Goal: Transaction & Acquisition: Subscribe to service/newsletter

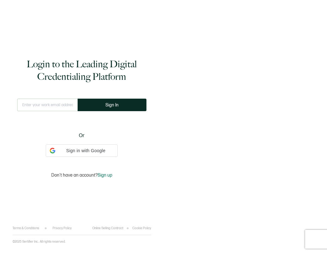
click at [64, 108] on div "This doesn't look like a valid email." at bounding box center [47, 110] width 60 height 22
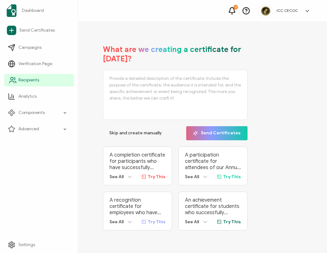
click at [13, 82] on icon at bounding box center [13, 80] width 8 height 8
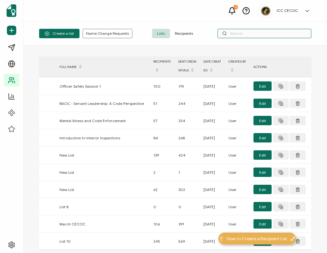
click at [230, 33] on input "text" at bounding box center [265, 33] width 94 height 9
type input "holt"
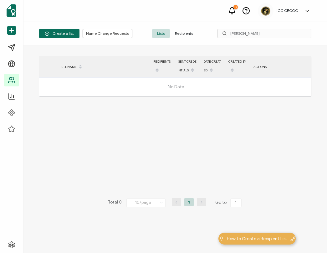
click at [182, 35] on span "Recipients" at bounding box center [184, 33] width 28 height 9
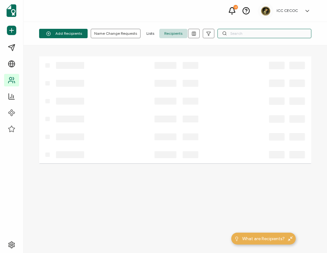
click at [246, 34] on input "text" at bounding box center [265, 33] width 94 height 9
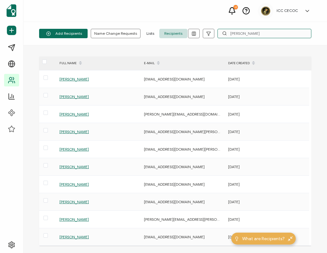
type input "holt"
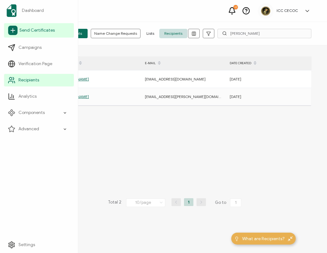
click at [38, 30] on span "Send Certificates" at bounding box center [36, 30] width 35 height 6
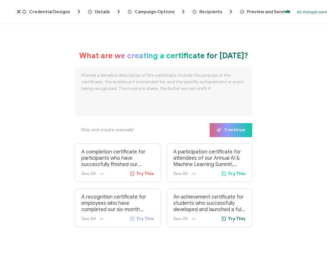
click at [55, 71] on div "What are we creating a certificate for today? Skip and create manually Continue…" at bounding box center [163, 138] width 327 height 231
click at [49, 13] on span "Credential Designs" at bounding box center [49, 11] width 41 height 5
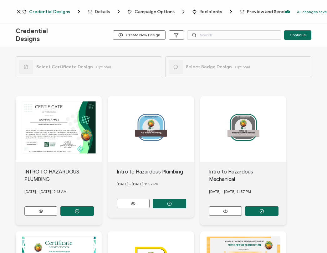
click at [20, 12] on icon at bounding box center [19, 11] width 6 height 6
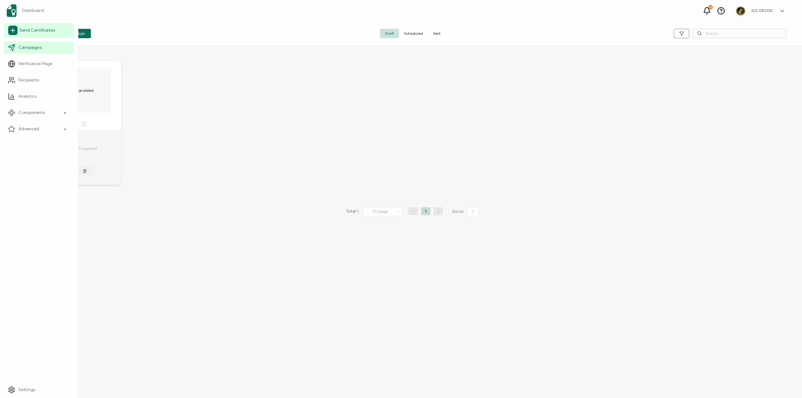
click at [21, 29] on span "Send Certificates" at bounding box center [36, 30] width 35 height 6
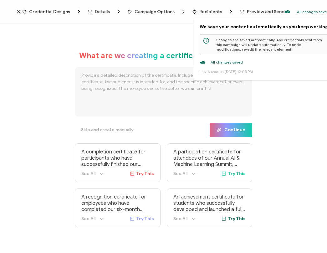
click at [298, 11] on p "All changes saved" at bounding box center [313, 11] width 32 height 5
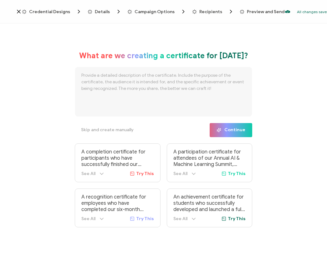
click at [17, 11] on icon at bounding box center [19, 11] width 6 height 6
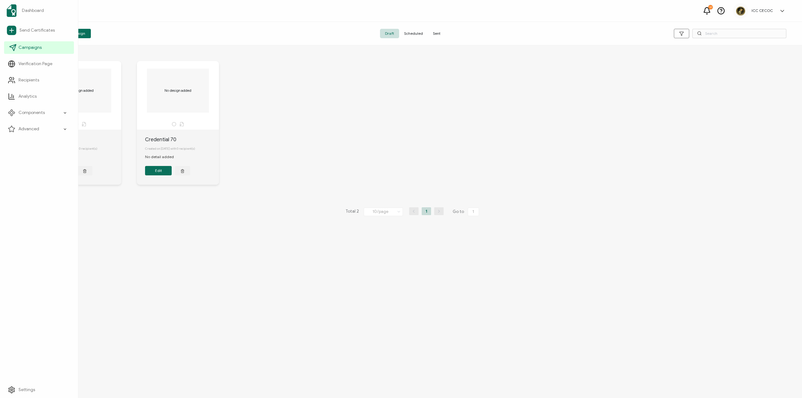
click at [46, 47] on link "Campaigns" at bounding box center [39, 47] width 70 height 13
click at [34, 48] on span "Campaigns" at bounding box center [29, 47] width 23 height 6
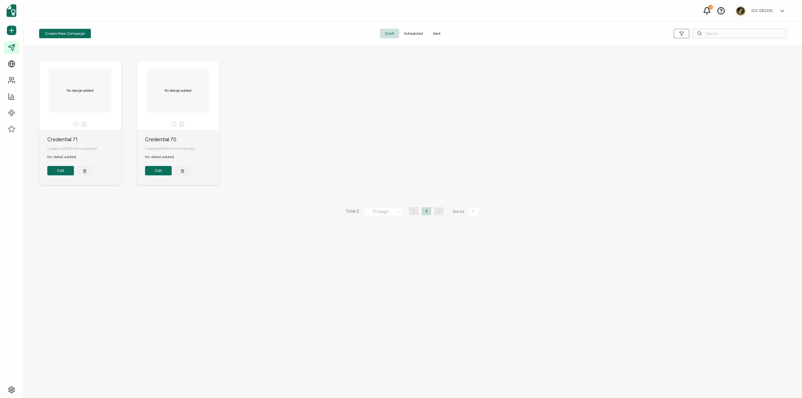
click at [327, 34] on span "Sent" at bounding box center [437, 33] width 18 height 9
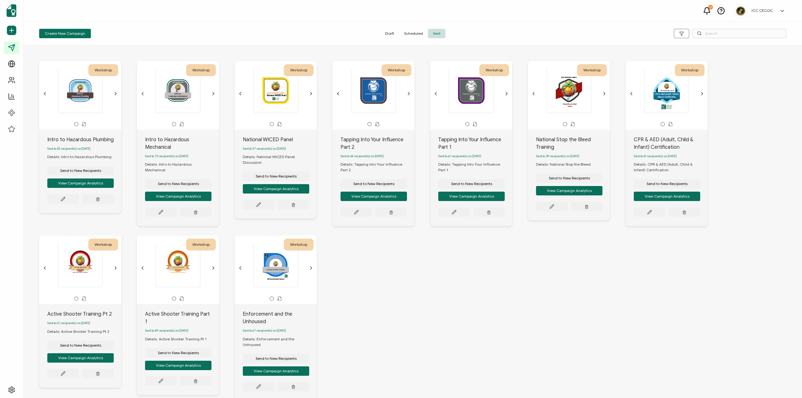
click at [45, 93] on icon "chevron back outline" at bounding box center [44, 93] width 5 height 5
click at [115, 93] on icon "chevron forward outline" at bounding box center [115, 93] width 5 height 5
click at [81, 171] on span "Send to New Recipients" at bounding box center [80, 171] width 41 height 4
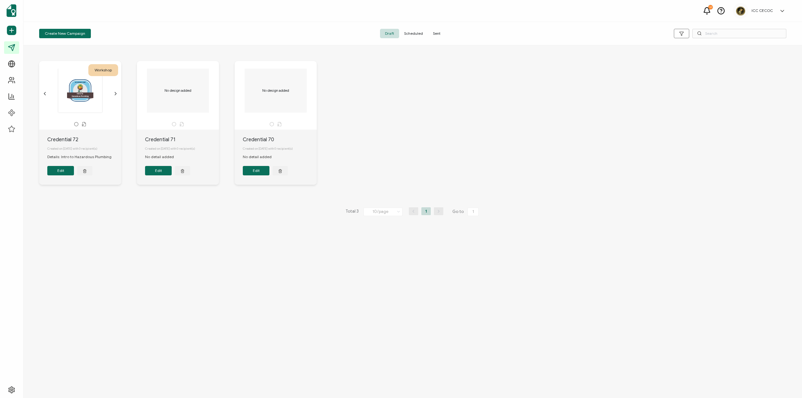
click at [115, 91] on icon "chevron forward outline" at bounding box center [115, 93] width 5 height 5
click at [327, 34] on span "Sent" at bounding box center [437, 33] width 18 height 9
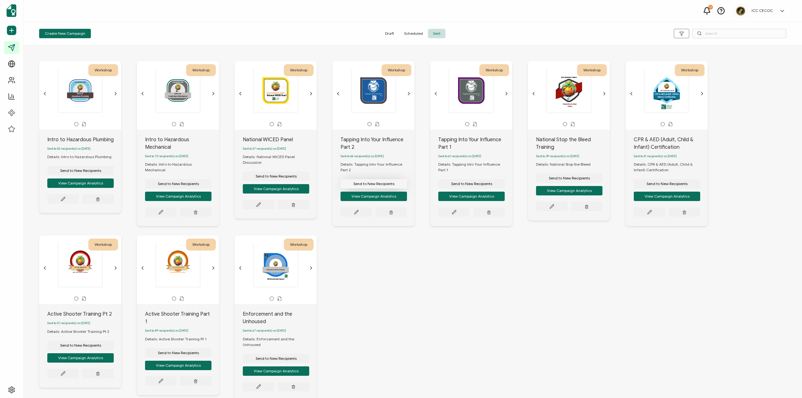
click at [101, 173] on span "Send to New Recipients" at bounding box center [80, 171] width 41 height 4
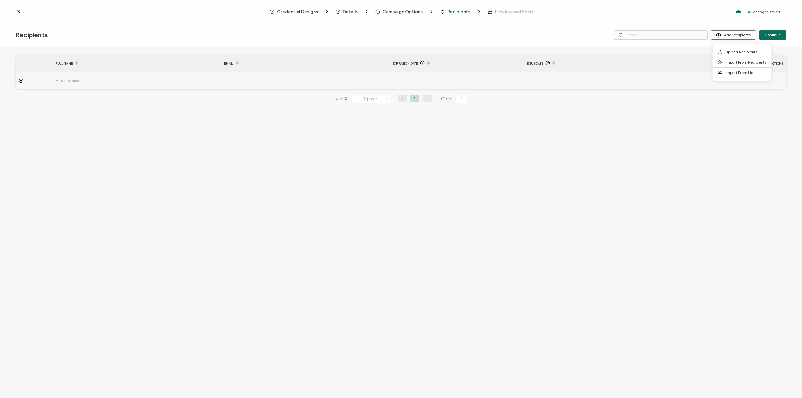
click at [327, 38] on button "Add Recipients" at bounding box center [733, 34] width 45 height 9
click at [327, 74] on span "Import From List" at bounding box center [739, 72] width 28 height 5
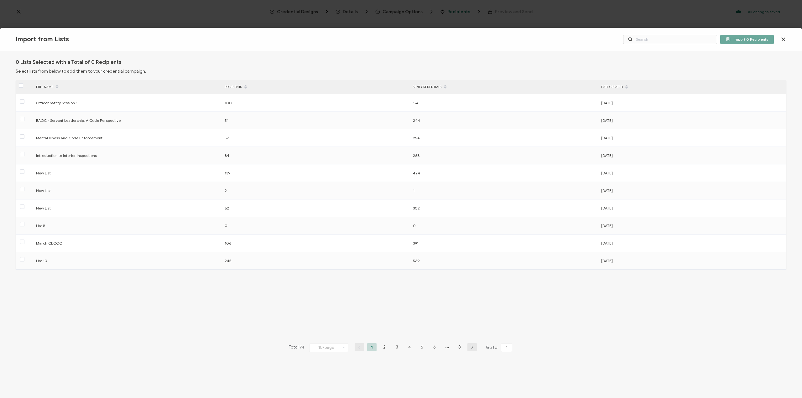
click at [18, 9] on div "Import from Lists Import 0 Recipients 0 Lists Selected with a Total of 0 Recipi…" at bounding box center [401, 199] width 802 height 398
click at [327, 40] on icon at bounding box center [782, 39] width 3 height 3
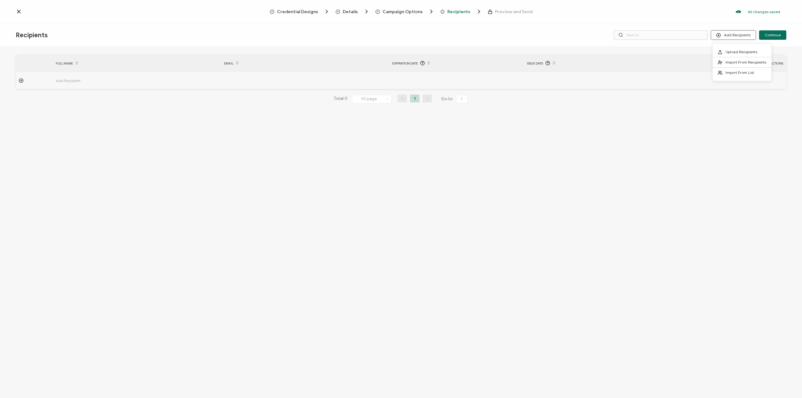
click at [327, 37] on button "Add Recipients" at bounding box center [733, 34] width 45 height 9
click at [327, 63] on span "Import From Recipients" at bounding box center [745, 62] width 41 height 5
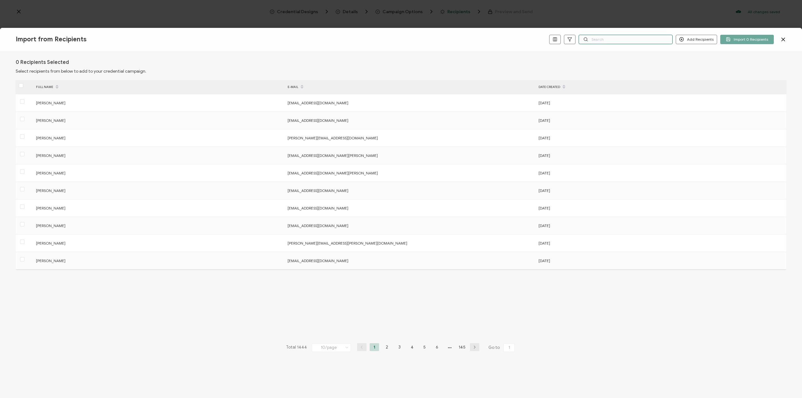
click at [327, 40] on input "text" at bounding box center [625, 39] width 94 height 9
type input "holt"
click at [327, 39] on button "Add Recipients" at bounding box center [695, 39] width 41 height 9
click at [327, 62] on span "Add a Single Recipient" at bounding box center [710, 61] width 39 height 5
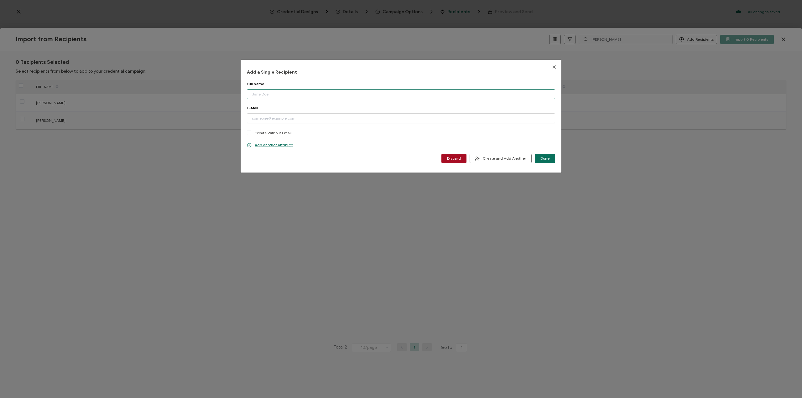
click at [303, 95] on input "dialog" at bounding box center [401, 94] width 308 height 10
type input "[PERSON_NAME]"
paste input "leeh@csgengr.com>"
type input "[EMAIL_ADDRESS][DOMAIN_NAME]"
click at [327, 159] on span "Done" at bounding box center [544, 159] width 9 height 4
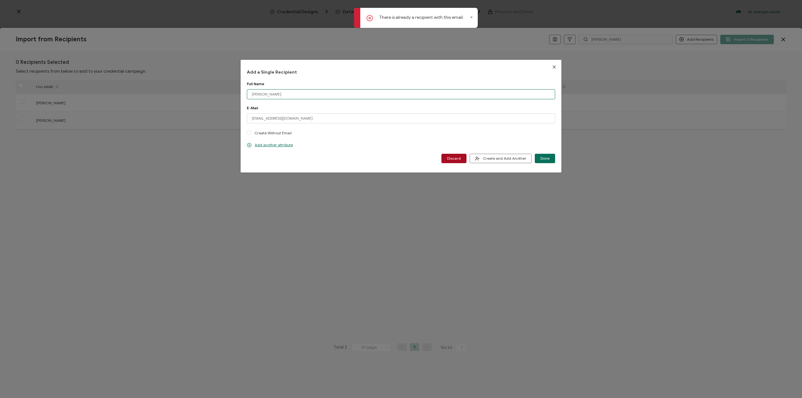
drag, startPoint x: 252, startPoint y: 94, endPoint x: 242, endPoint y: 95, distance: 10.4
click at [242, 95] on div "Add a Single Recipient Full Name Lee Holt Please enter a valid name. E-Mail lee…" at bounding box center [400, 116] width 321 height 113
click at [327, 66] on icon "Close" at bounding box center [553, 67] width 5 height 5
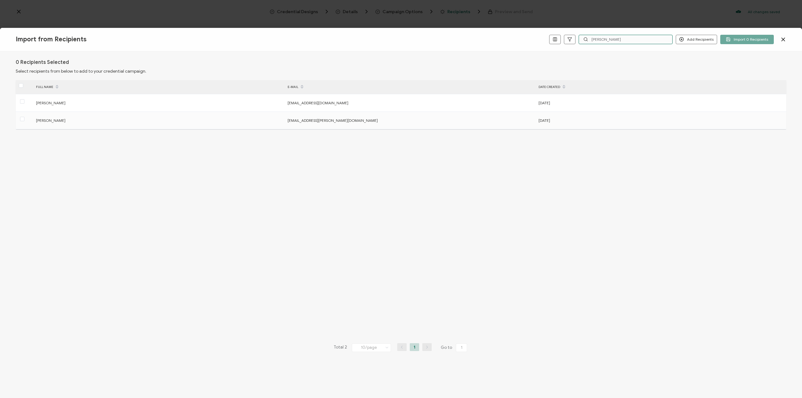
drag, startPoint x: 620, startPoint y: 39, endPoint x: 579, endPoint y: 39, distance: 41.3
click at [327, 39] on div "Add Recipients Import 0 Recipients holt" at bounding box center [657, 39] width 257 height 9
paste input "leeh@csgengr.com>"
type input "leeh@csgengr.com>"
click at [20, 86] on span at bounding box center [21, 85] width 4 height 4
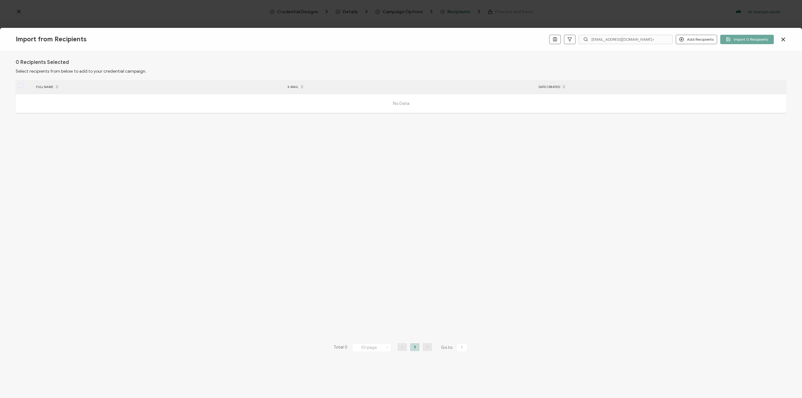
click at [327, 39] on icon at bounding box center [783, 39] width 6 height 6
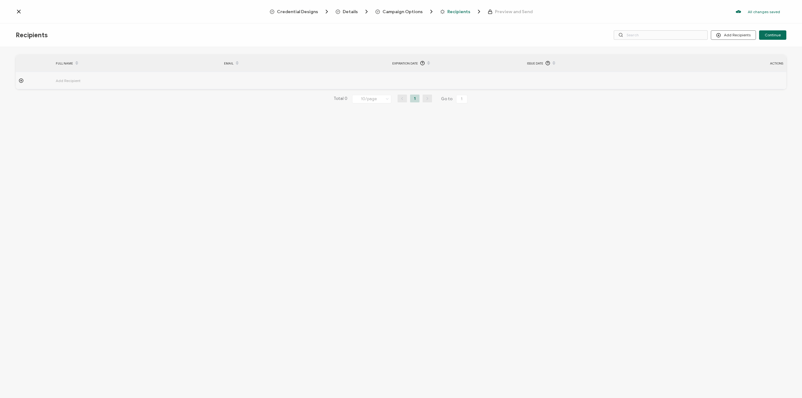
click at [22, 80] on icon at bounding box center [21, 80] width 5 height 5
click at [84, 99] on input "text" at bounding box center [83, 98] width 55 height 10
type input "L"
type input "Le"
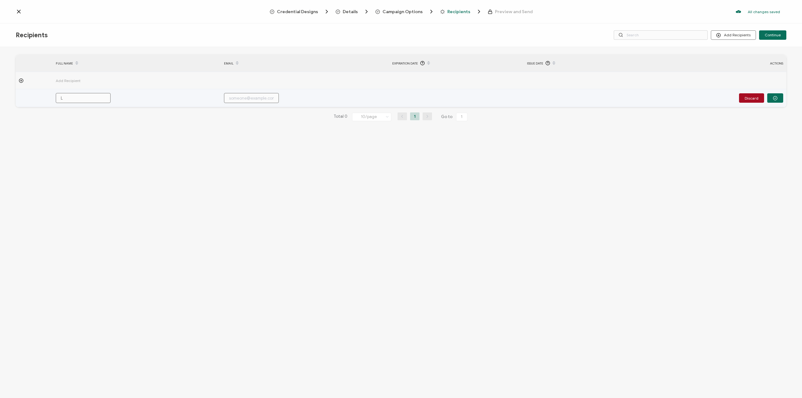
type input "Le"
type input "Lee"
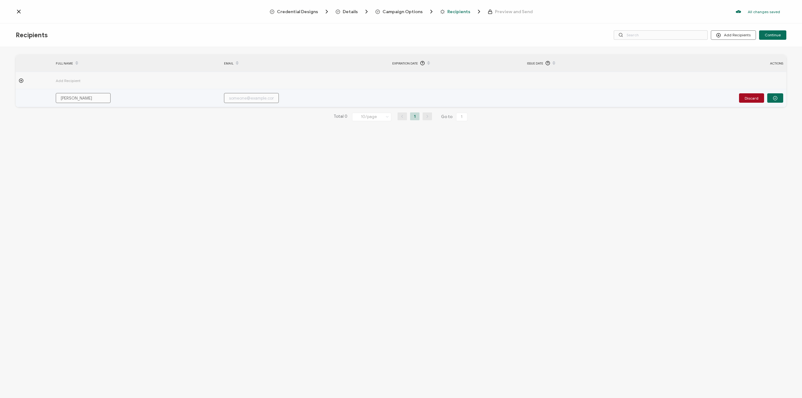
type input "Lee H"
type input "Lee Ho"
type input "Lee Hol"
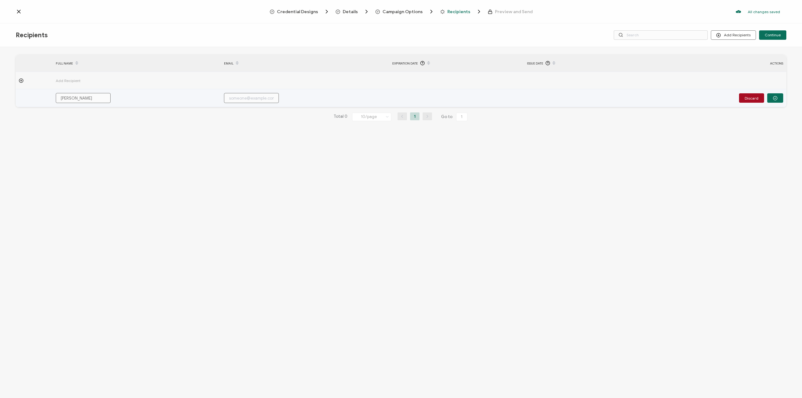
type input "Lee Hol"
type input "[PERSON_NAME]"
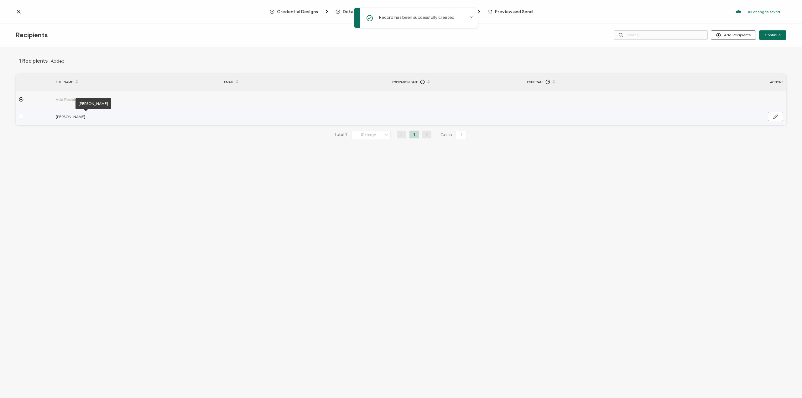
click at [61, 116] on span "[PERSON_NAME]" at bounding box center [85, 116] width 59 height 7
click at [20, 117] on span at bounding box center [21, 116] width 4 height 4
click at [23, 114] on input "checkbox" at bounding box center [23, 114] width 0 height 0
click at [327, 115] on button "button" at bounding box center [775, 116] width 15 height 9
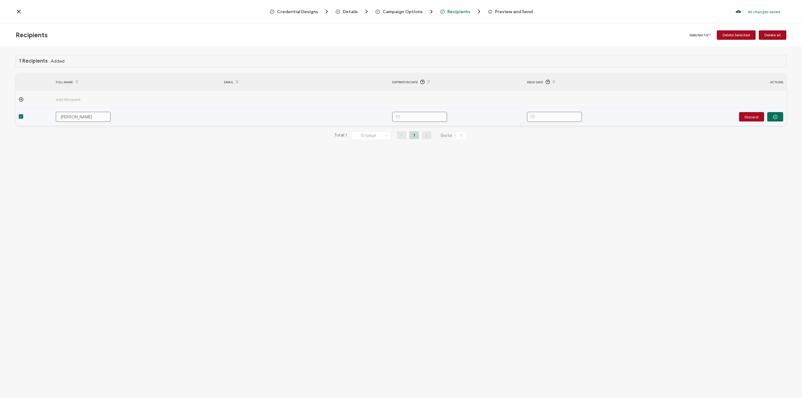
click at [77, 119] on input "[PERSON_NAME]" at bounding box center [83, 117] width 55 height 10
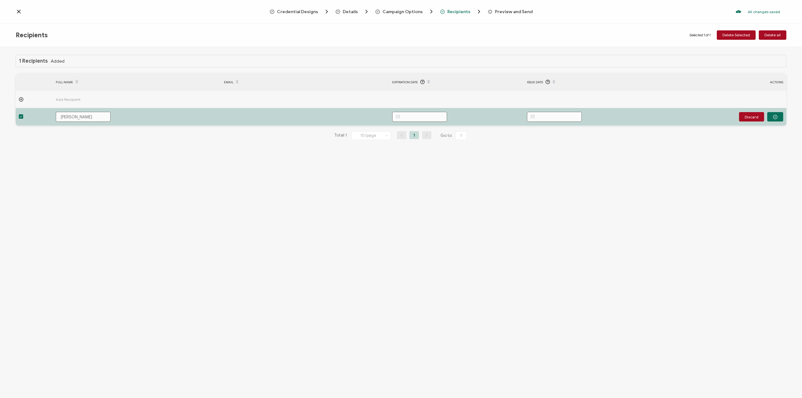
click at [21, 12] on icon at bounding box center [19, 11] width 6 height 6
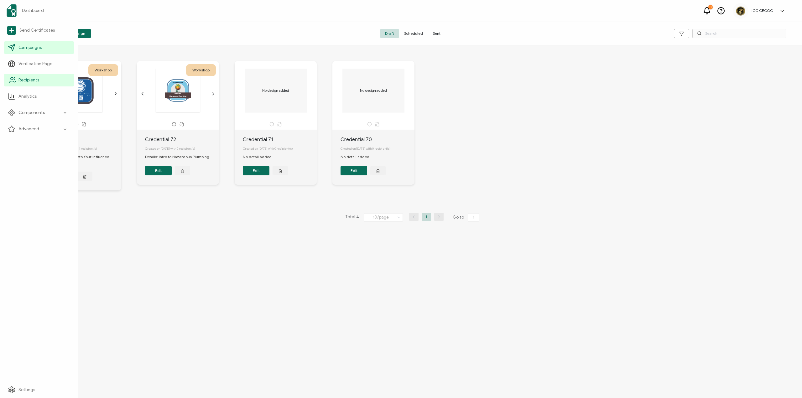
click at [33, 84] on link "Recipients" at bounding box center [39, 80] width 70 height 13
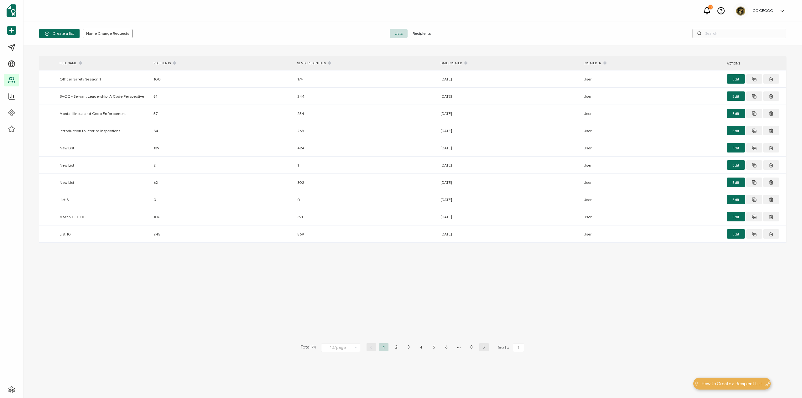
click at [327, 32] on span "Recipients" at bounding box center [421, 33] width 28 height 9
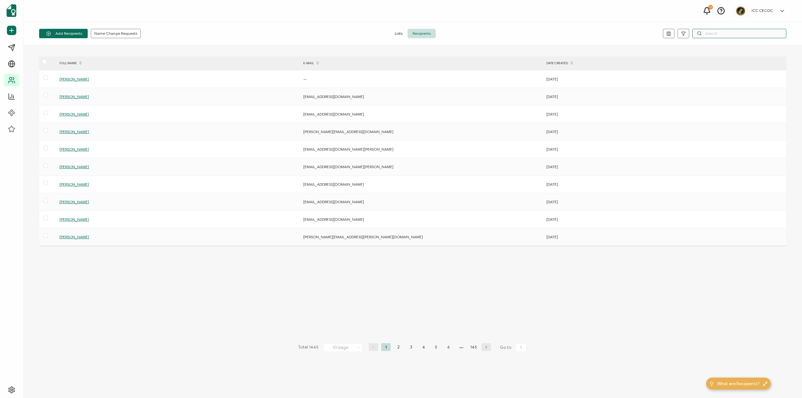
click at [327, 34] on input "text" at bounding box center [739, 33] width 94 height 9
type input "[PERSON_NAME]"
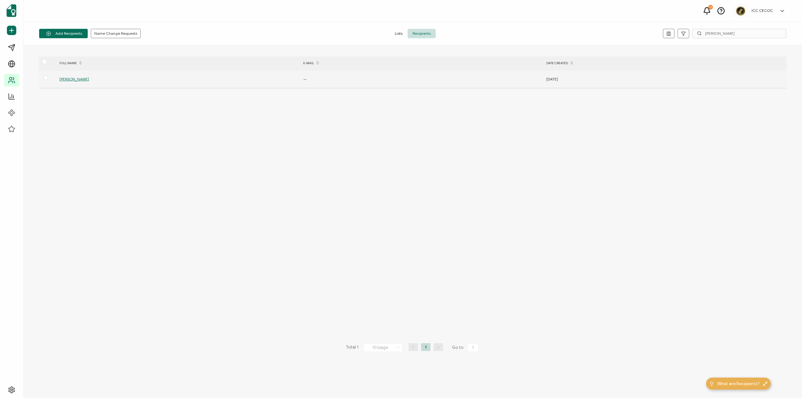
click at [69, 81] on span "[PERSON_NAME]" at bounding box center [73, 79] width 29 height 5
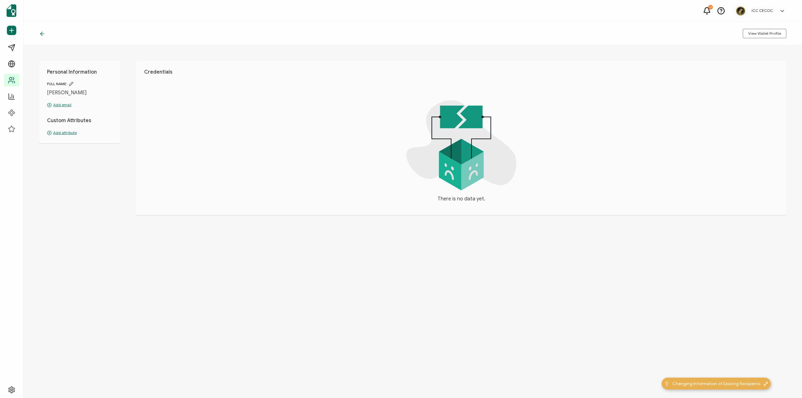
click at [72, 83] on icon at bounding box center [71, 84] width 4 height 4
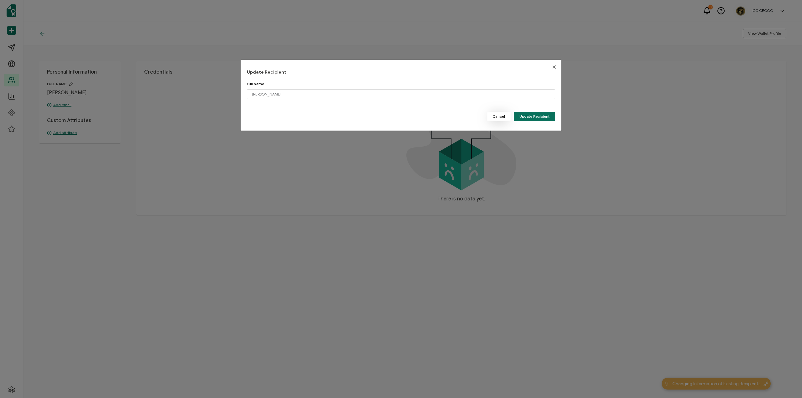
click at [327, 117] on button "Cancel" at bounding box center [499, 116] width 24 height 9
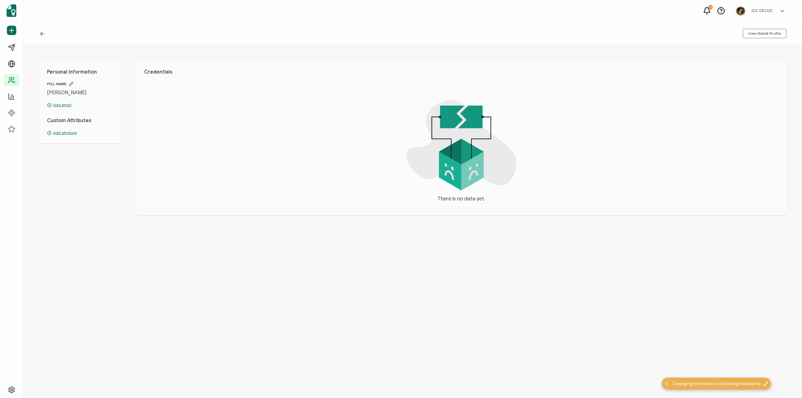
click at [65, 105] on p "Add email" at bounding box center [80, 105] width 66 height 6
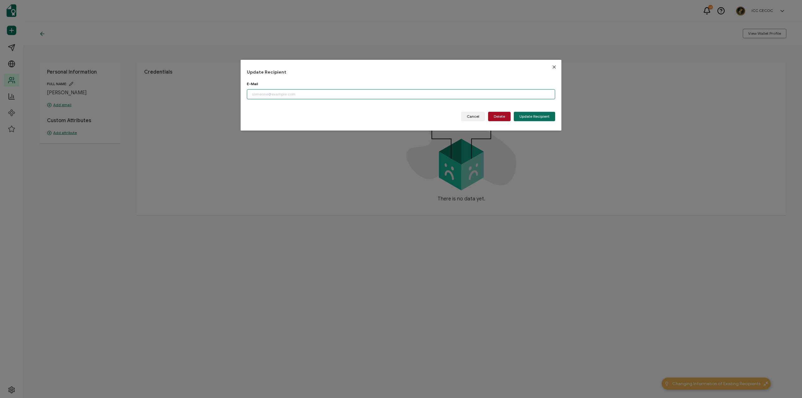
paste input "leeh@csgengr.com>"
type input "[EMAIL_ADDRESS][DOMAIN_NAME]"
click at [327, 116] on span "Update Recipient" at bounding box center [534, 117] width 30 height 4
click at [327, 116] on span "Cancel" at bounding box center [473, 117] width 13 height 4
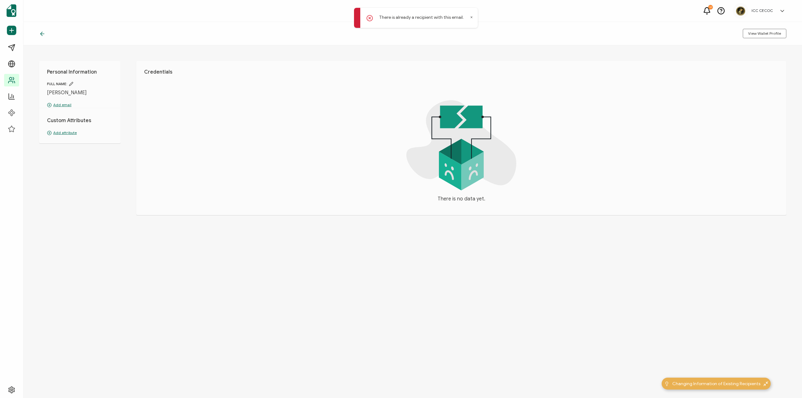
click at [41, 33] on icon at bounding box center [41, 34] width 2 height 4
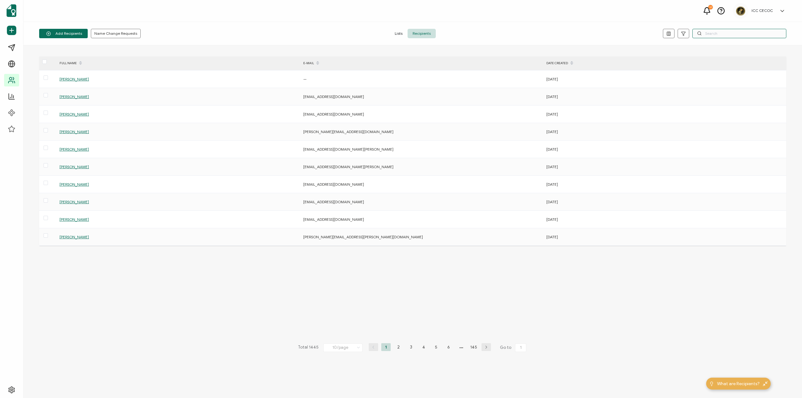
paste input "leeh@csgengr.com>"
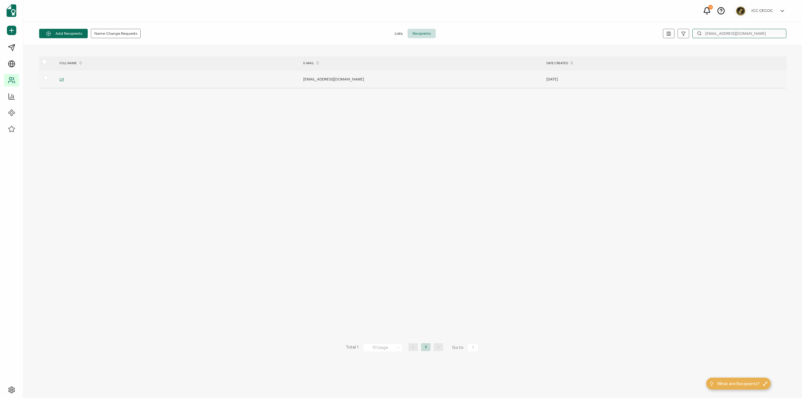
type input "[EMAIL_ADDRESS][DOMAIN_NAME]"
click at [62, 80] on span "LH" at bounding box center [61, 79] width 4 height 5
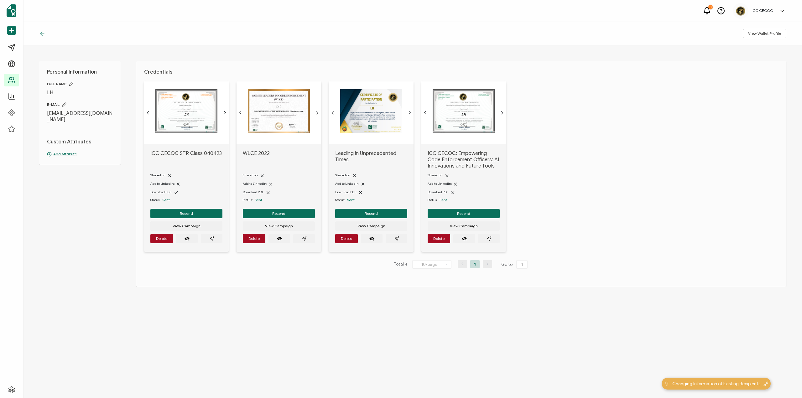
click at [73, 82] on icon at bounding box center [71, 84] width 4 height 4
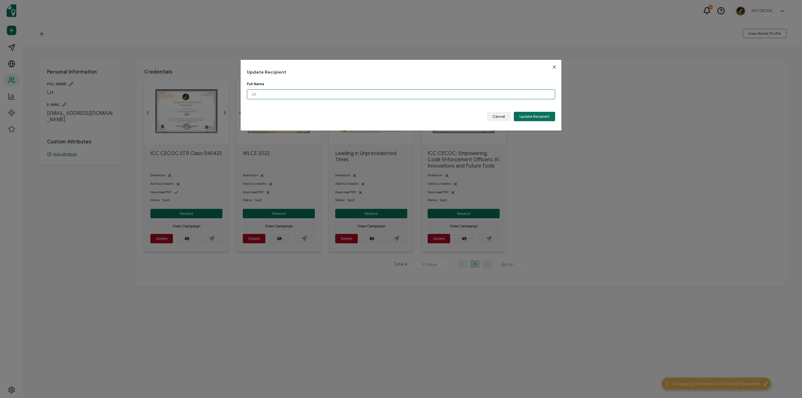
drag, startPoint x: 262, startPoint y: 94, endPoint x: 232, endPoint y: 96, distance: 30.5
click at [232, 96] on div "Update Recipient Full Name LH Please enter a valid name. Cancel Update Recipient" at bounding box center [401, 199] width 802 height 398
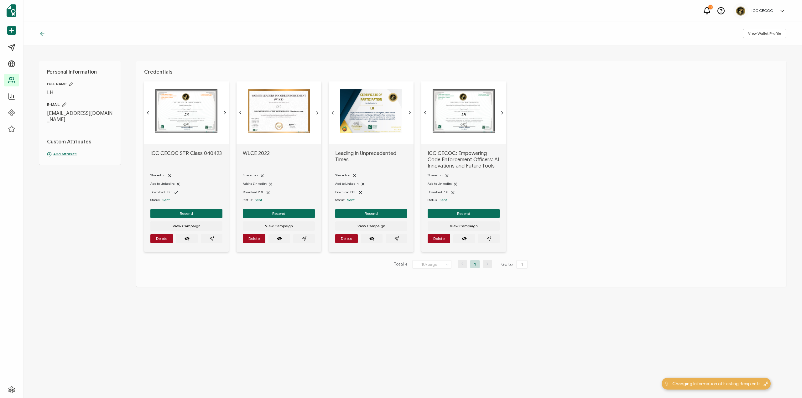
click at [70, 84] on icon at bounding box center [71, 84] width 4 height 4
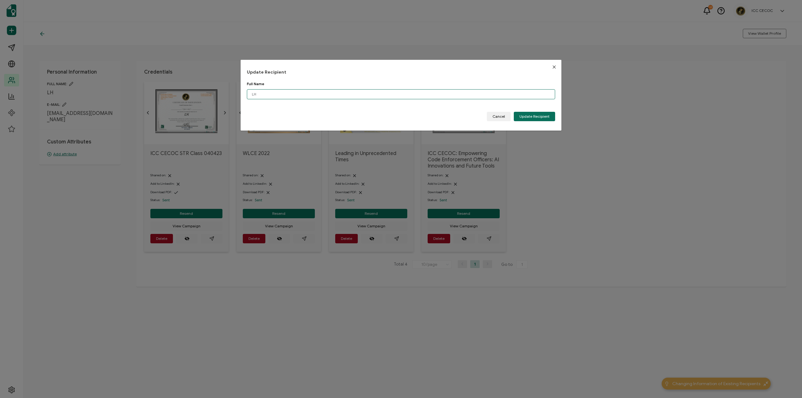
drag, startPoint x: 259, startPoint y: 96, endPoint x: 250, endPoint y: 96, distance: 8.5
click at [250, 96] on input "LH" at bounding box center [401, 94] width 308 height 10
type input "[PERSON_NAME]"
click at [327, 115] on span "Update Recipient" at bounding box center [534, 117] width 30 height 4
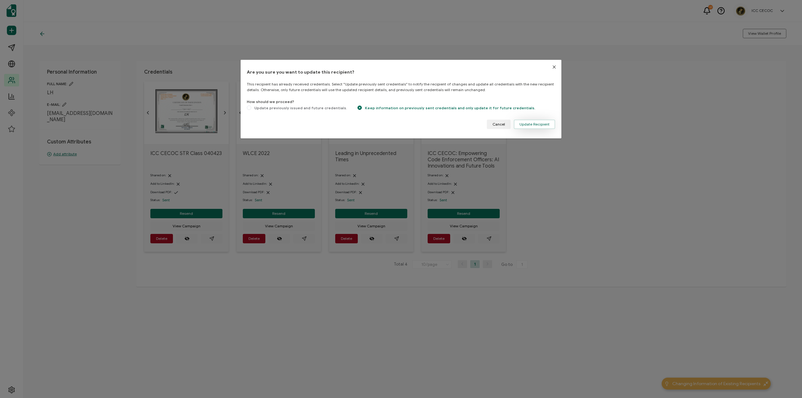
click at [327, 125] on span "Update Recipient" at bounding box center [534, 124] width 30 height 4
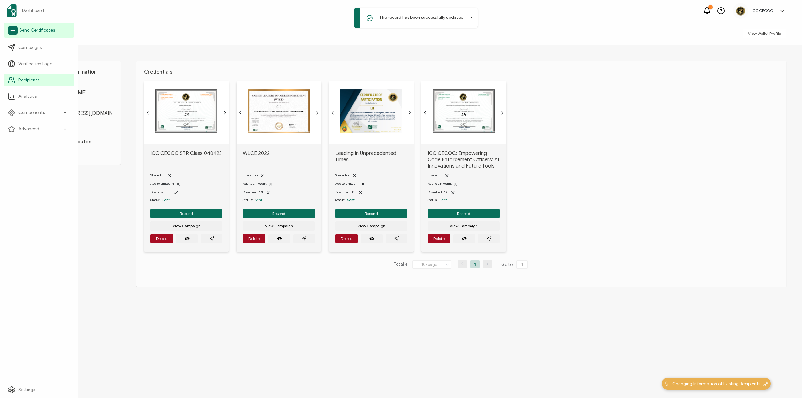
click at [24, 31] on span "Send Certificates" at bounding box center [36, 30] width 35 height 6
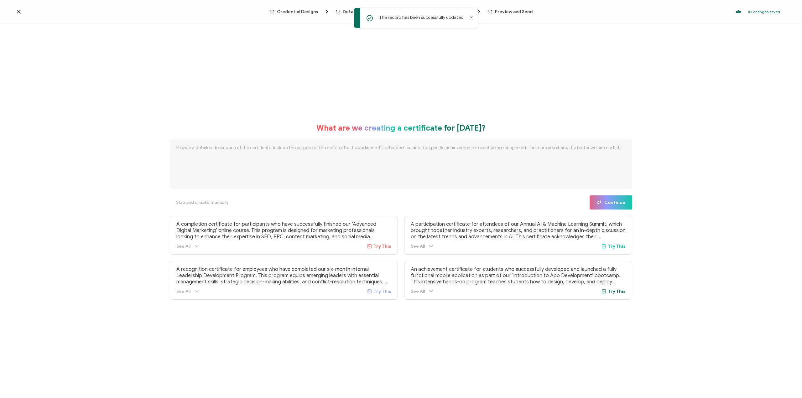
click at [18, 11] on icon at bounding box center [19, 11] width 6 height 6
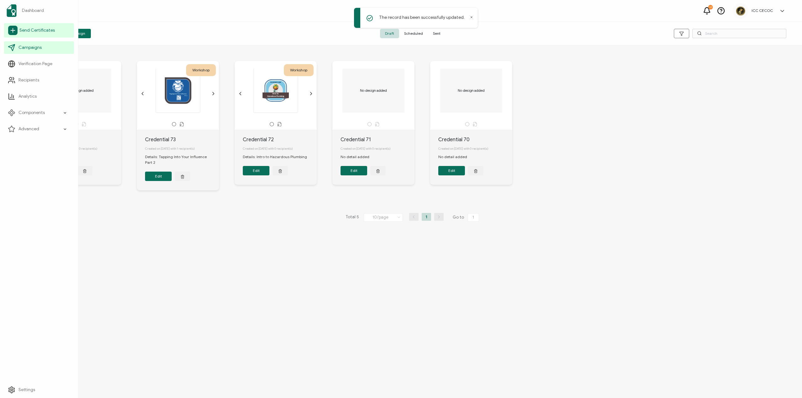
click at [37, 30] on span "Send Certificates" at bounding box center [36, 30] width 35 height 6
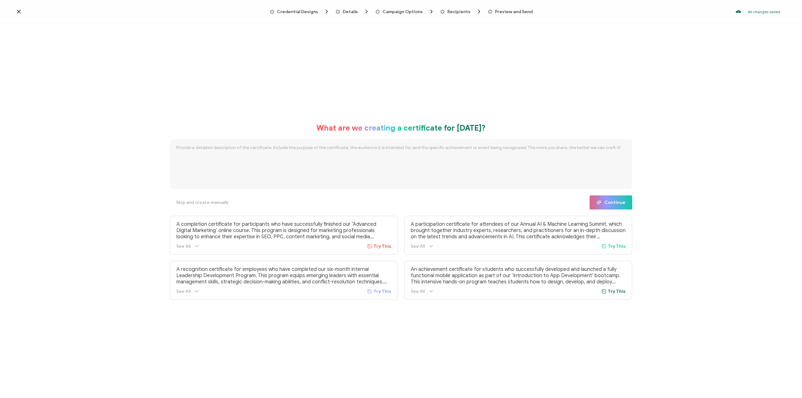
click at [16, 11] on icon at bounding box center [19, 11] width 6 height 6
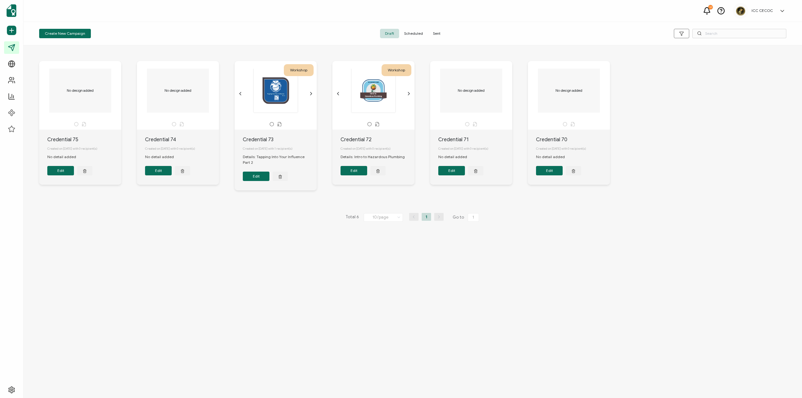
click at [327, 35] on span "Sent" at bounding box center [437, 33] width 18 height 9
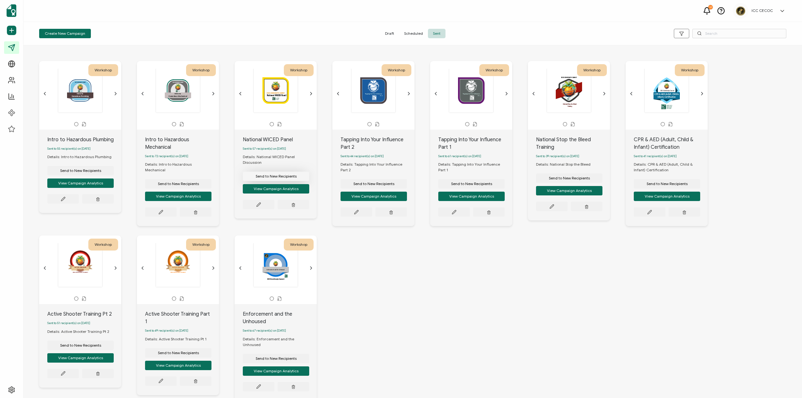
click at [114, 175] on button "Send to New Recipients" at bounding box center [80, 170] width 66 height 9
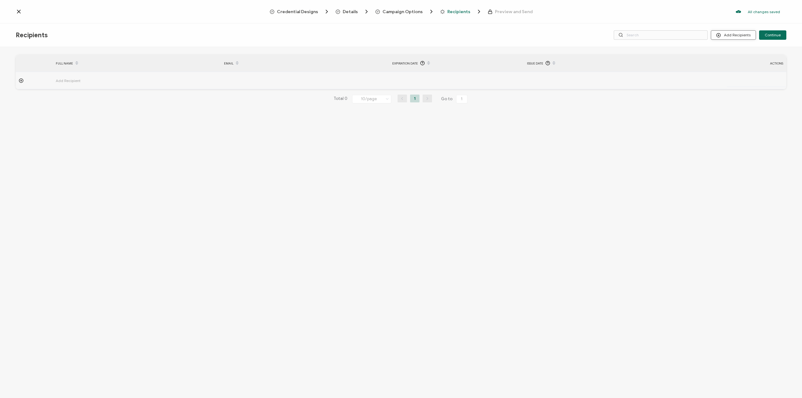
click at [327, 37] on button "Add Recipients" at bounding box center [733, 34] width 45 height 9
click at [327, 60] on span "Import From Recipients" at bounding box center [745, 62] width 41 height 5
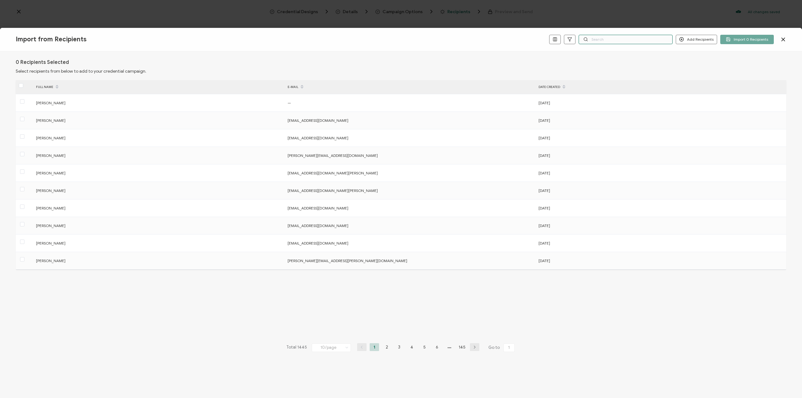
paste input "leeh@csgengr.com>"
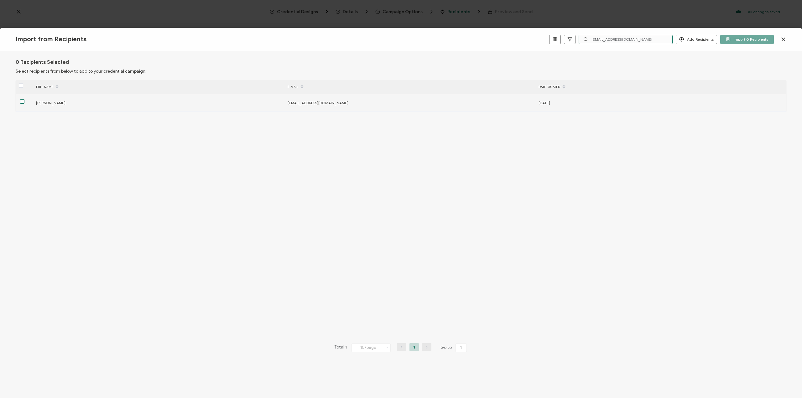
type input "[EMAIL_ADDRESS][DOMAIN_NAME]"
click at [21, 102] on span at bounding box center [22, 101] width 4 height 4
click at [24, 99] on input "checkbox" at bounding box center [24, 99] width 0 height 0
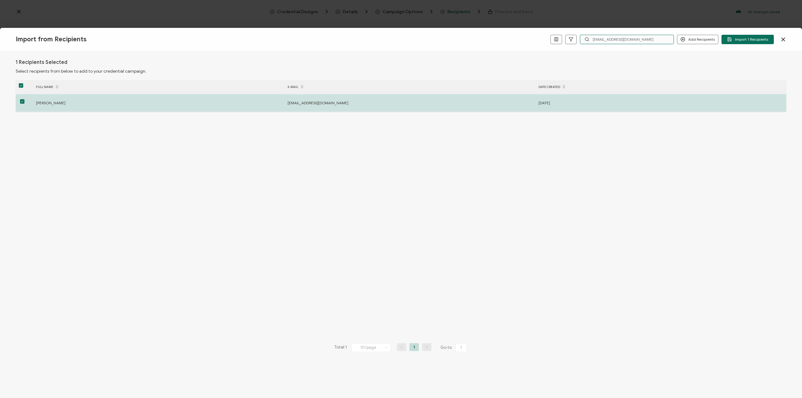
drag, startPoint x: 582, startPoint y: 41, endPoint x: 566, endPoint y: 44, distance: 16.4
click at [327, 44] on div "Add Recipients Add a Single Recipient Import 1 Recipients leeh@csgengr.com" at bounding box center [657, 39] width 257 height 9
click at [327, 39] on span "Import 1 Recipients" at bounding box center [747, 39] width 41 height 5
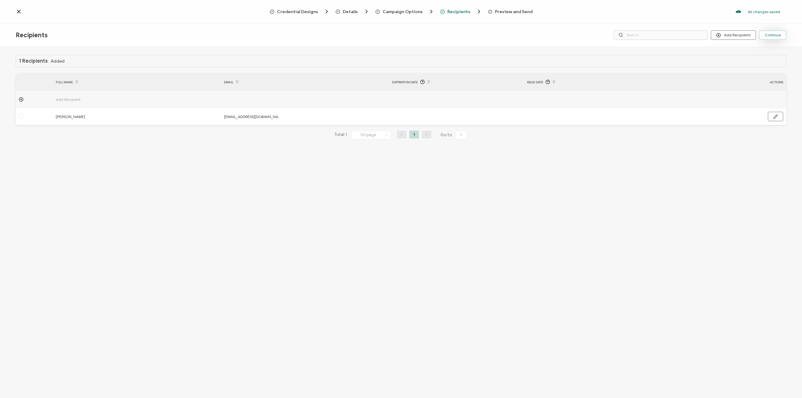
click at [327, 36] on span "Continue" at bounding box center [772, 35] width 16 height 4
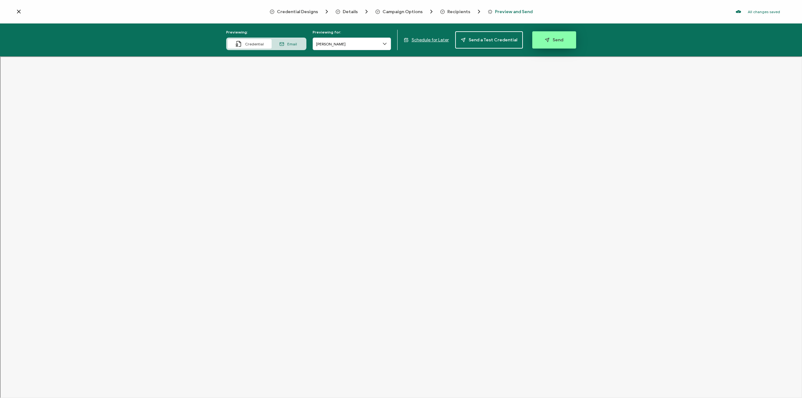
click at [327, 40] on span "Send" at bounding box center [554, 40] width 18 height 5
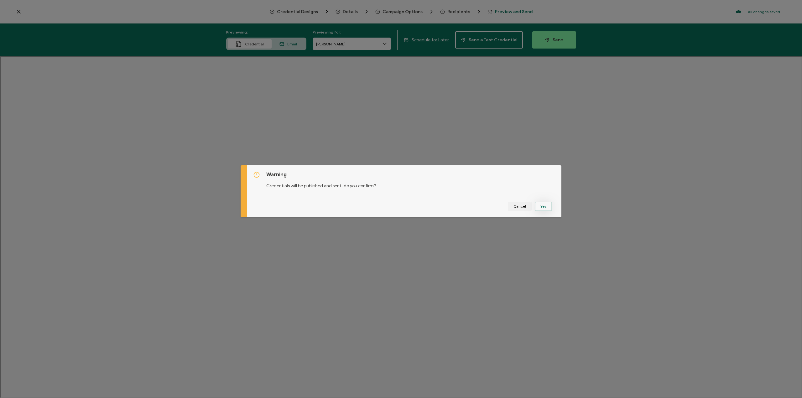
click at [327, 206] on button "Yes" at bounding box center [543, 206] width 17 height 9
click at [327, 208] on button "Got It" at bounding box center [544, 206] width 21 height 9
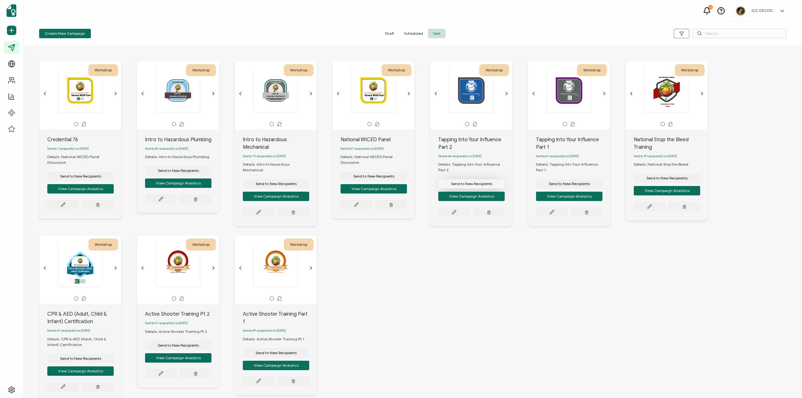
click at [101, 178] on span "Send to New Recipients" at bounding box center [80, 176] width 41 height 4
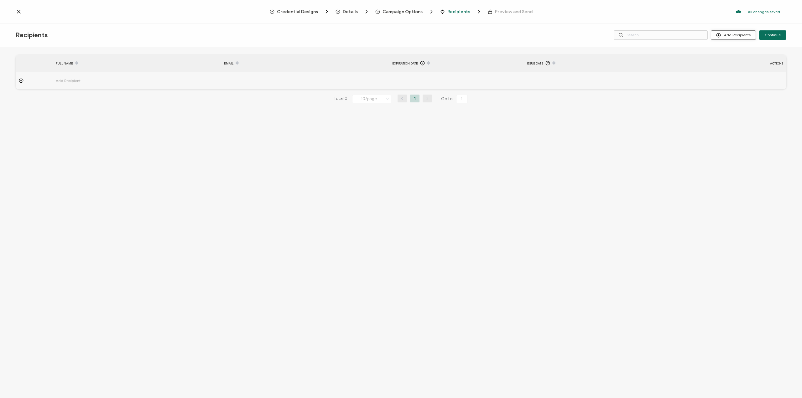
click at [327, 33] on button "Add Recipients" at bounding box center [733, 34] width 45 height 9
click at [327, 64] on span "Import From Recipients" at bounding box center [745, 62] width 41 height 5
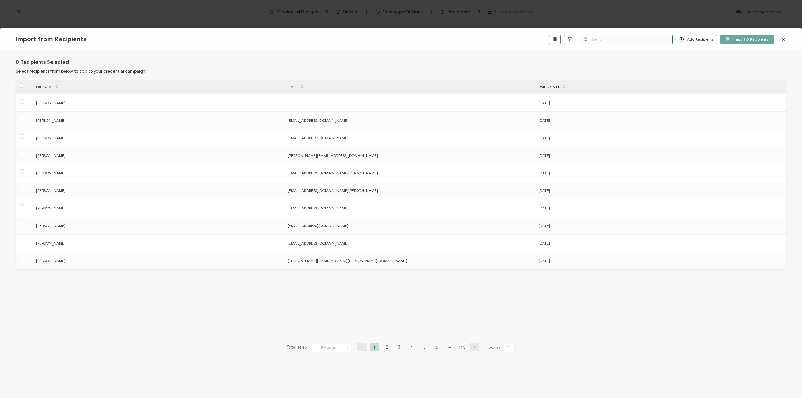
paste input "[EMAIL_ADDRESS][DOMAIN_NAME]"
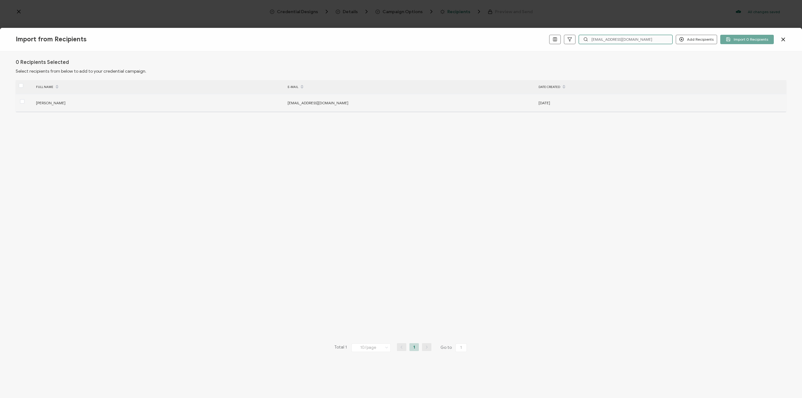
type input "[EMAIL_ADDRESS][DOMAIN_NAME]"
click at [19, 101] on div at bounding box center [24, 103] width 17 height 10
click at [24, 103] on span at bounding box center [22, 101] width 4 height 4
click at [24, 99] on input "checkbox" at bounding box center [24, 99] width 0 height 0
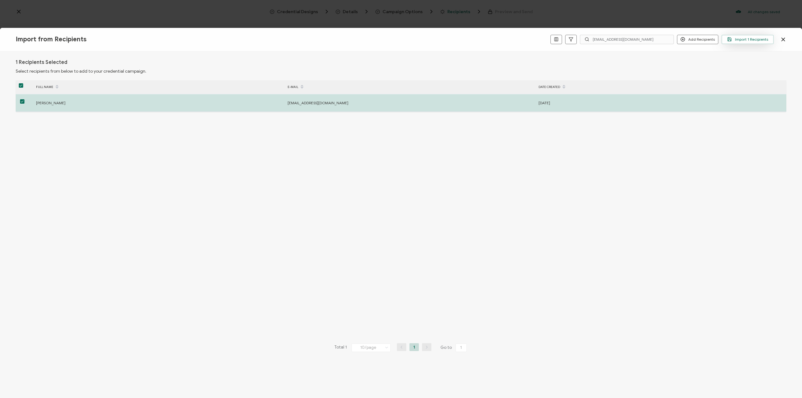
click at [327, 40] on span "Import 1 Recipients" at bounding box center [747, 39] width 41 height 5
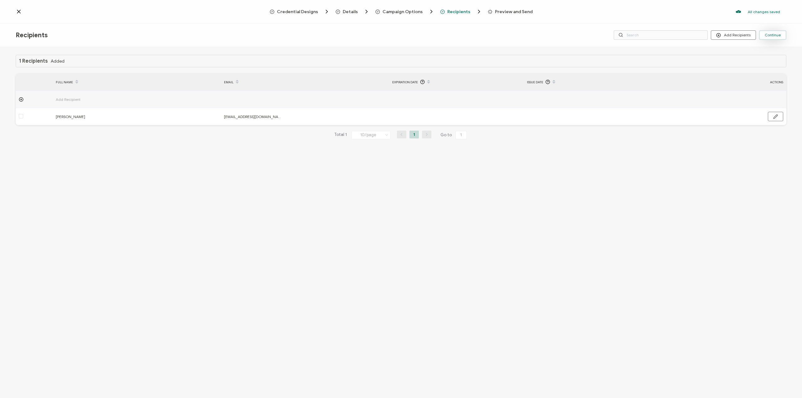
click at [327, 35] on span "Continue" at bounding box center [772, 35] width 16 height 4
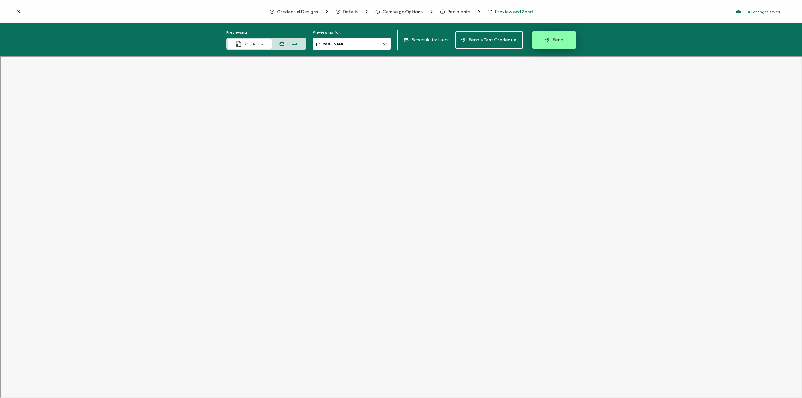
click at [327, 40] on span "Send" at bounding box center [554, 40] width 18 height 5
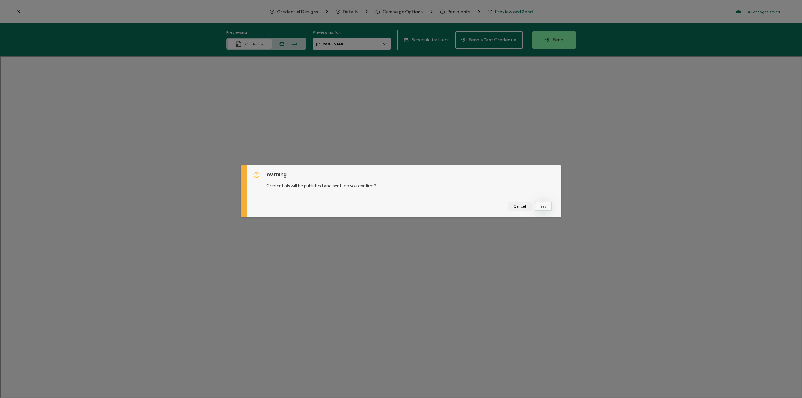
click at [327, 205] on button "Yes" at bounding box center [543, 206] width 17 height 9
click at [327, 207] on button "Got It" at bounding box center [544, 206] width 21 height 9
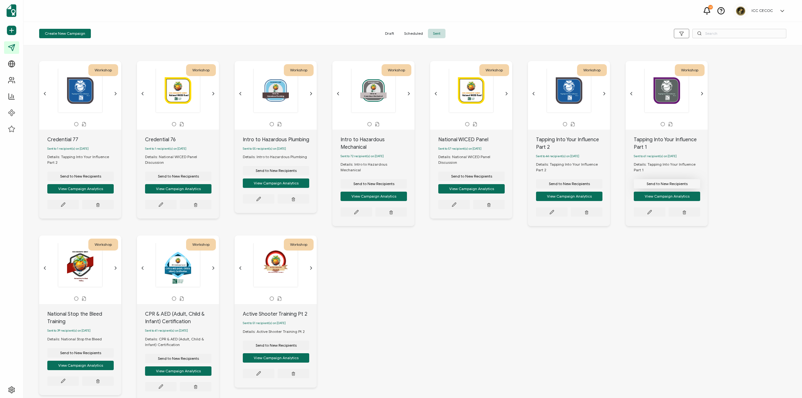
click at [101, 178] on span "Send to New Recipients" at bounding box center [80, 176] width 41 height 4
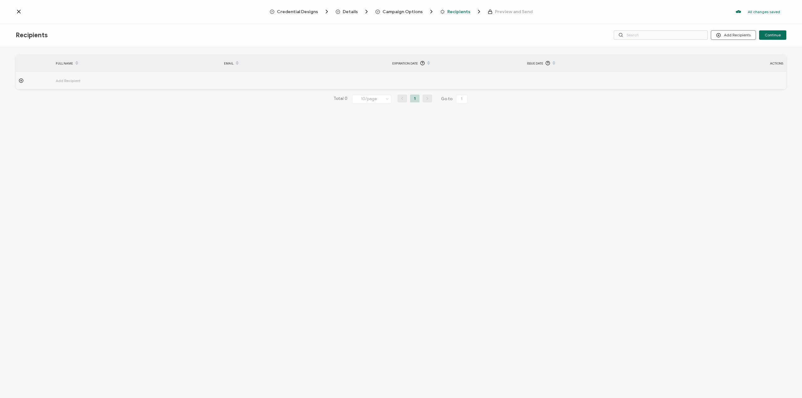
click at [327, 33] on button "Add Recipients" at bounding box center [733, 34] width 45 height 9
click at [327, 62] on span "Import From Recipients" at bounding box center [745, 62] width 41 height 5
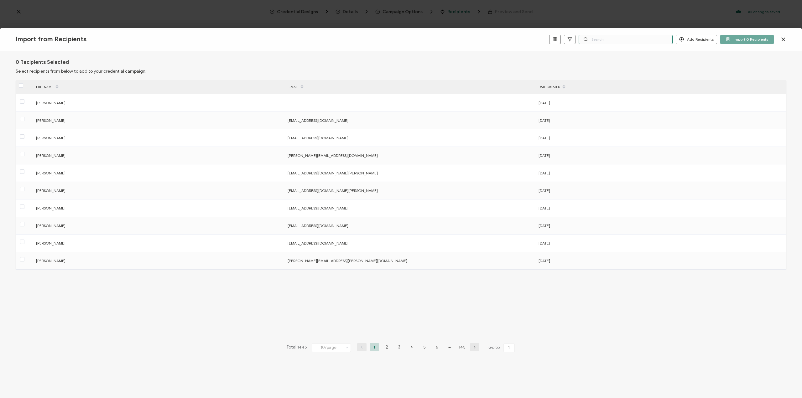
click at [327, 39] on input "text" at bounding box center [625, 39] width 94 height 9
paste input "[EMAIL_ADDRESS][DOMAIN_NAME]"
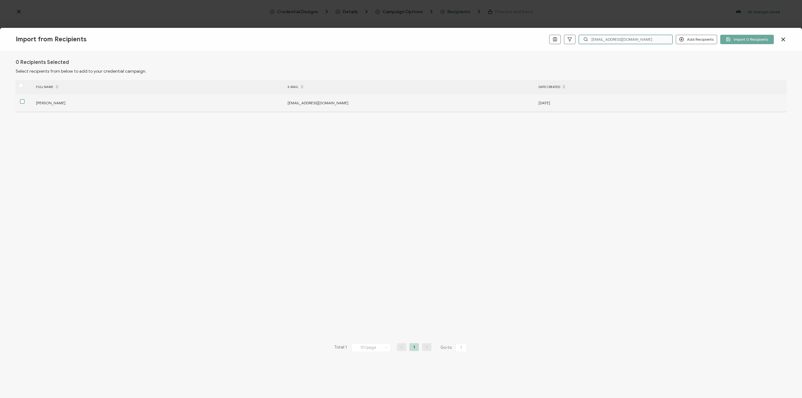
type input "[EMAIL_ADDRESS][DOMAIN_NAME]"
click at [20, 102] on span at bounding box center [22, 101] width 4 height 4
click at [24, 99] on input "checkbox" at bounding box center [24, 99] width 0 height 0
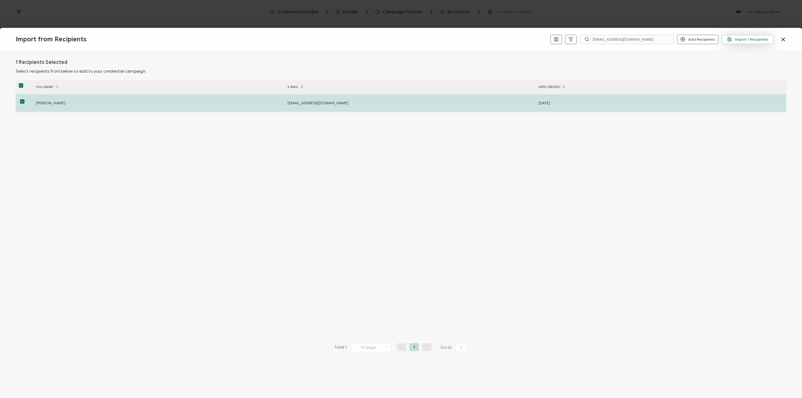
click at [327, 41] on span "Import 1 Recipients" at bounding box center [747, 39] width 41 height 5
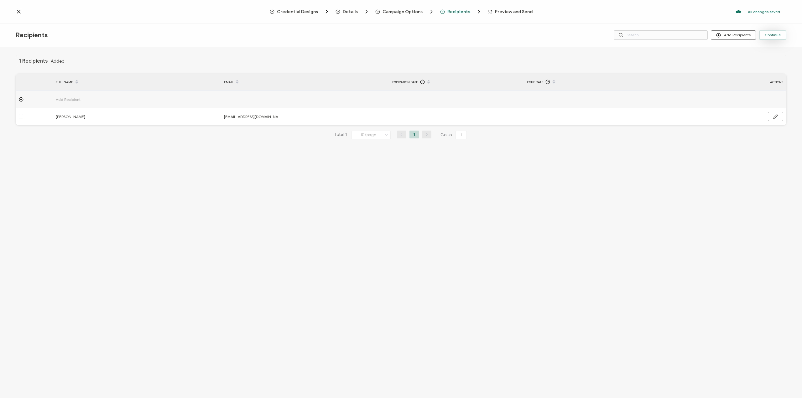
click at [327, 33] on span "Continue" at bounding box center [772, 35] width 16 height 4
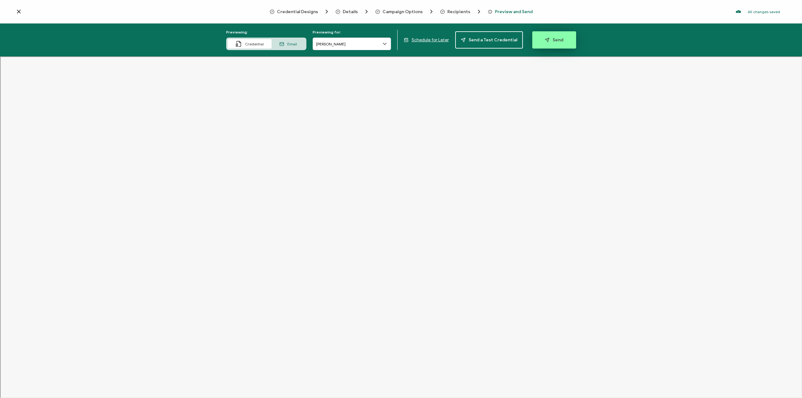
click at [327, 44] on button "Send" at bounding box center [554, 39] width 44 height 17
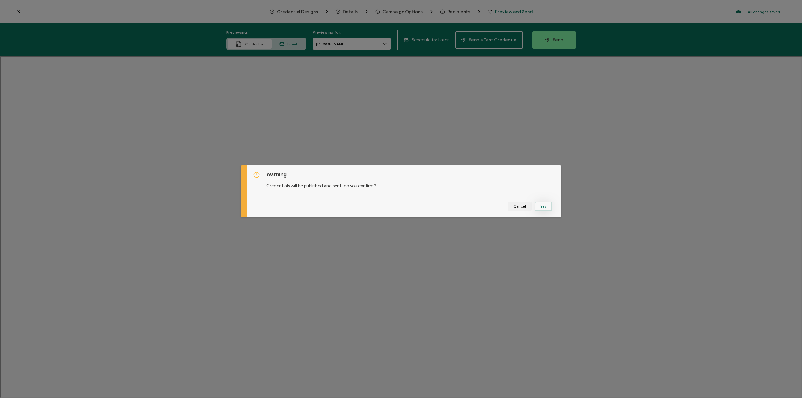
click at [327, 209] on button "Yes" at bounding box center [543, 206] width 17 height 9
click at [327, 209] on button "Got It" at bounding box center [544, 206] width 21 height 9
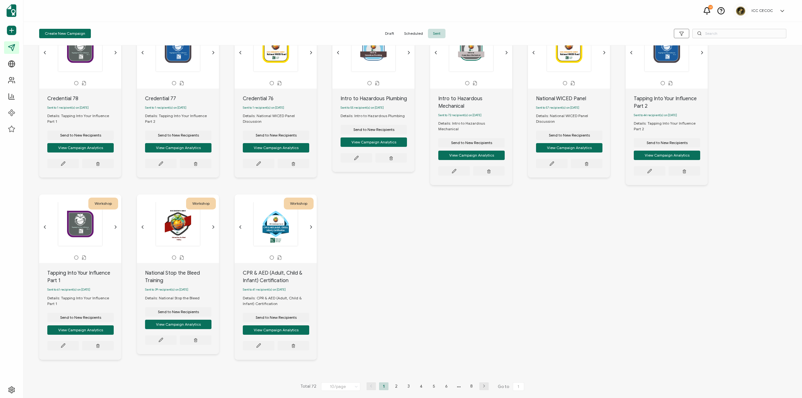
scroll to position [45, 0]
click at [327, 253] on li "2" at bounding box center [395, 386] width 9 height 8
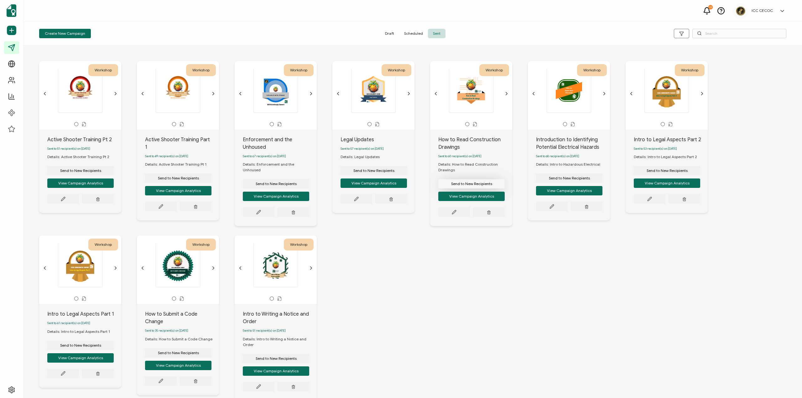
click at [101, 173] on span "Send to New Recipients" at bounding box center [80, 171] width 41 height 4
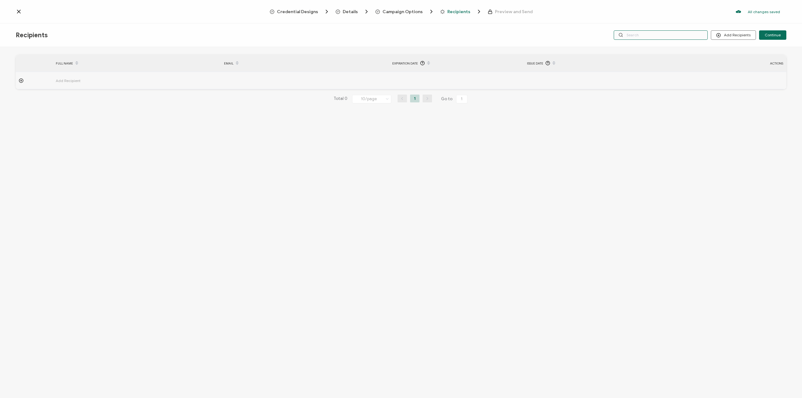
click at [327, 35] on input "text" at bounding box center [660, 34] width 94 height 9
paste input "[EMAIL_ADDRESS][DOMAIN_NAME]"
type input "[EMAIL_ADDRESS][DOMAIN_NAME]"
click at [22, 81] on icon at bounding box center [21, 80] width 5 height 5
paste input "[EMAIL_ADDRESS][DOMAIN_NAME]"
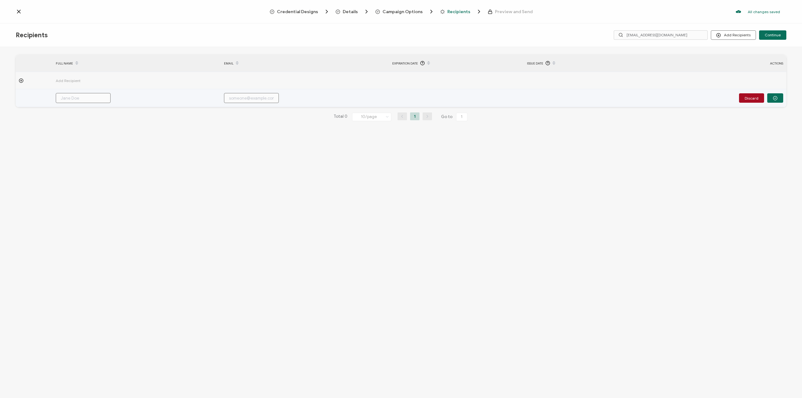
type input "[EMAIL_ADDRESS][DOMAIN_NAME]"
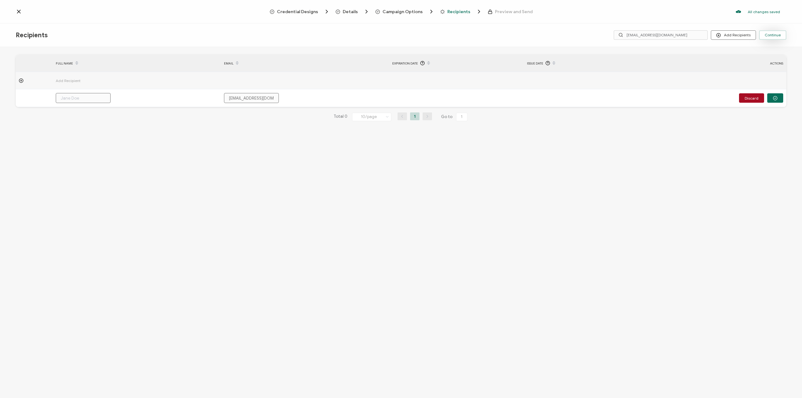
type input "[EMAIL_ADDRESS][DOMAIN_NAME]"
click at [327, 35] on span "Continue" at bounding box center [772, 35] width 16 height 4
click at [327, 131] on div "FULL NAME EMAIL Expiration Date Issue Date ACTIONS Add Recipient leeh@csgengr.c…" at bounding box center [401, 93] width 770 height 76
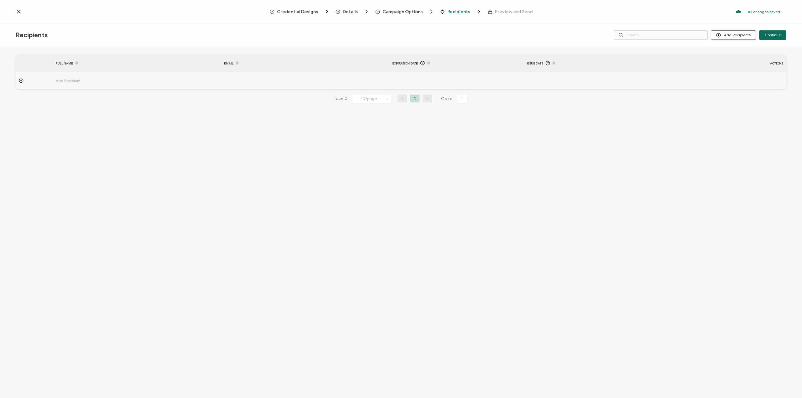
click at [731, 34] on button "Add Recipients" at bounding box center [733, 34] width 45 height 9
click at [728, 65] on li "Import From Recipients" at bounding box center [741, 62] width 59 height 10
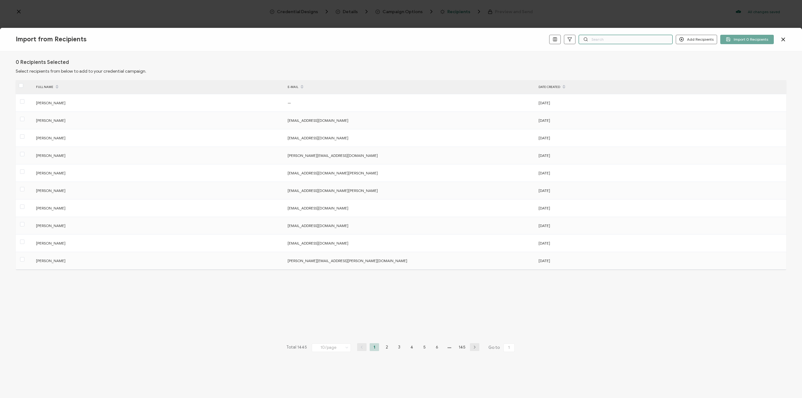
paste input "[EMAIL_ADDRESS][DOMAIN_NAME]"
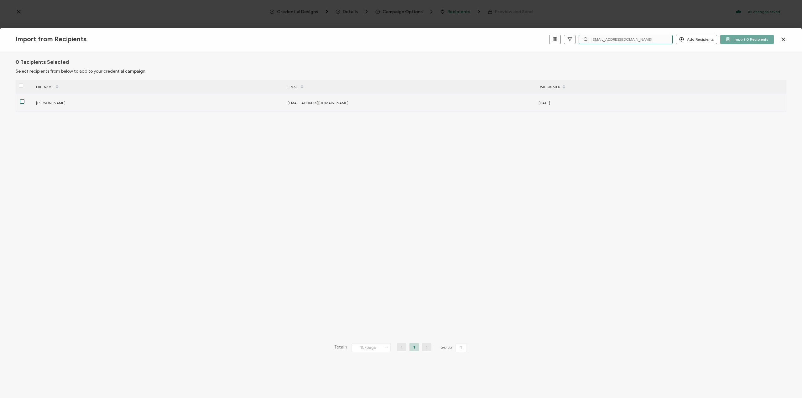
type input "[EMAIL_ADDRESS][DOMAIN_NAME]"
click at [23, 101] on span at bounding box center [22, 101] width 4 height 4
click at [24, 99] on input "checkbox" at bounding box center [24, 99] width 0 height 0
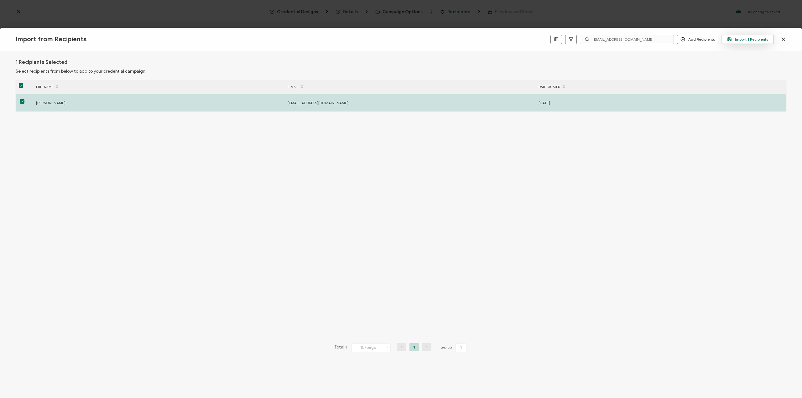
click at [757, 41] on span "Import 1 Recipients" at bounding box center [747, 39] width 41 height 5
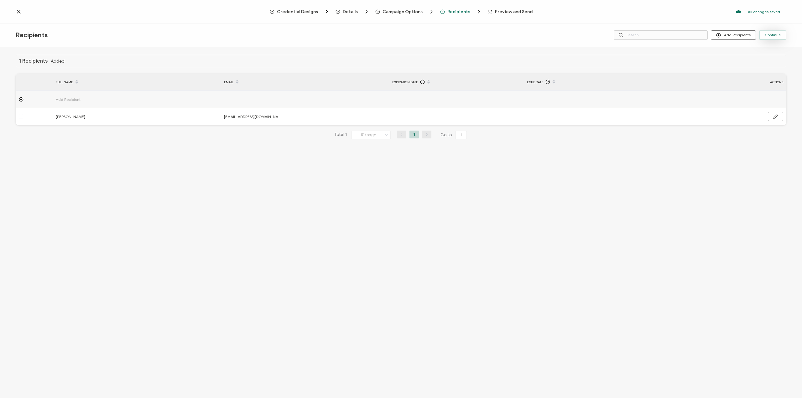
click at [776, 34] on span "Continue" at bounding box center [772, 35] width 16 height 4
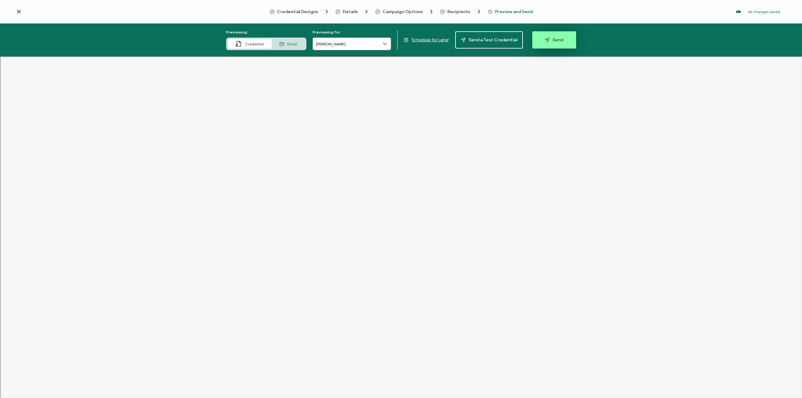
click at [545, 40] on icon "button" at bounding box center [547, 40] width 5 height 5
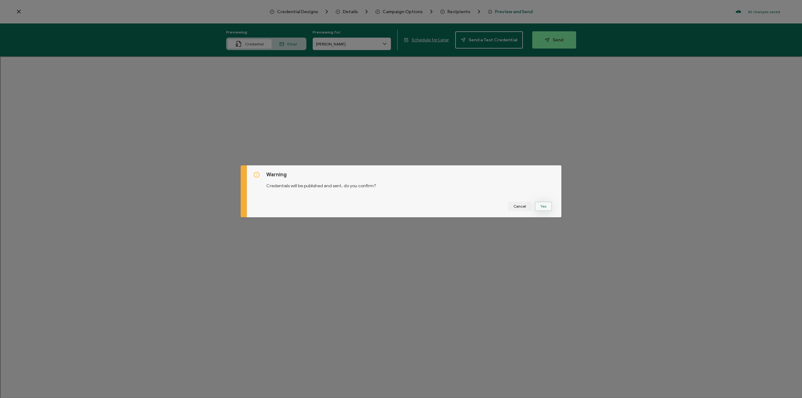
click at [547, 207] on button "Yes" at bounding box center [543, 206] width 17 height 9
click at [547, 206] on button "Got It" at bounding box center [544, 206] width 21 height 9
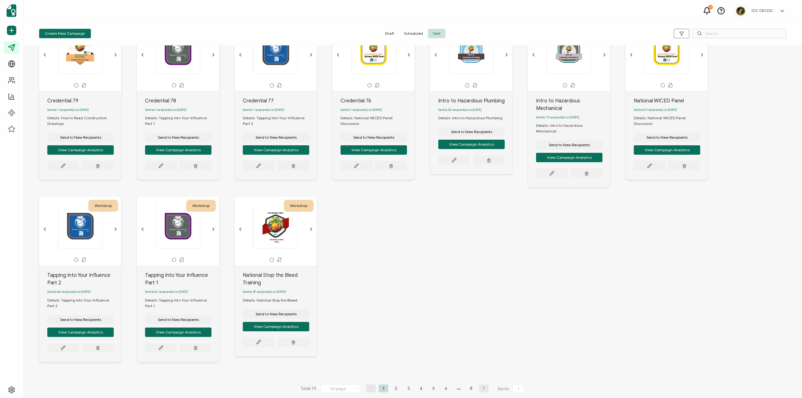
scroll to position [39, 0]
click at [393, 386] on li "2" at bounding box center [395, 388] width 9 height 8
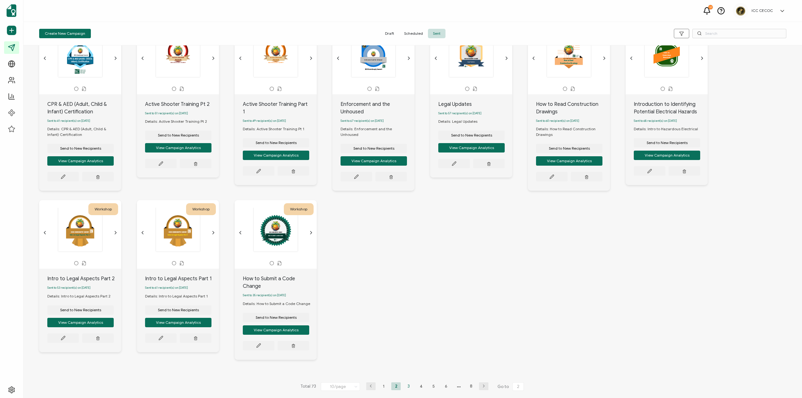
click at [406, 384] on li "3" at bounding box center [408, 386] width 9 height 8
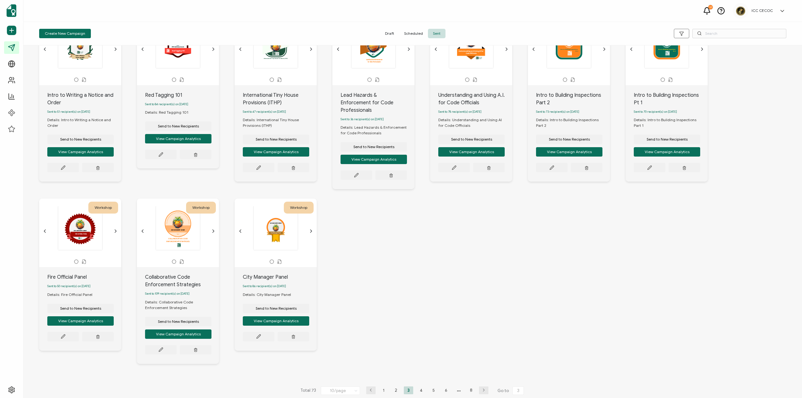
scroll to position [45, 0]
click at [419, 389] on li "4" at bounding box center [420, 390] width 9 height 8
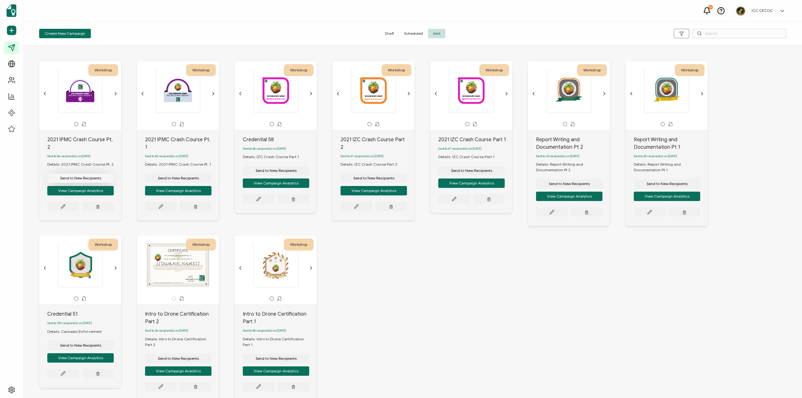
click at [75, 176] on span "Send to New Recipients" at bounding box center [80, 178] width 41 height 4
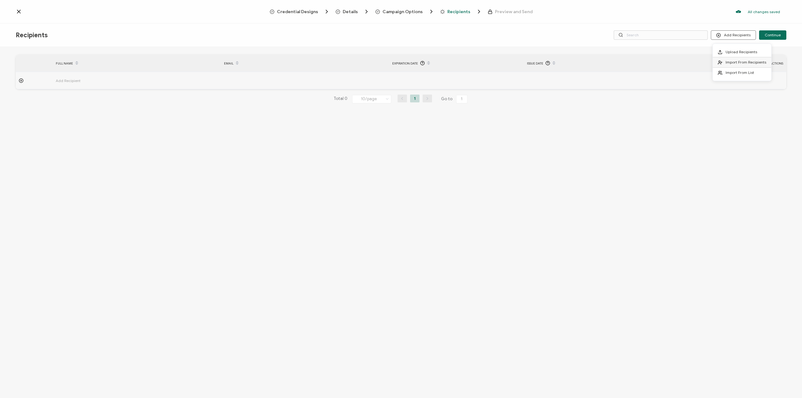
click at [750, 65] on li "Import From Recipients" at bounding box center [741, 62] width 59 height 10
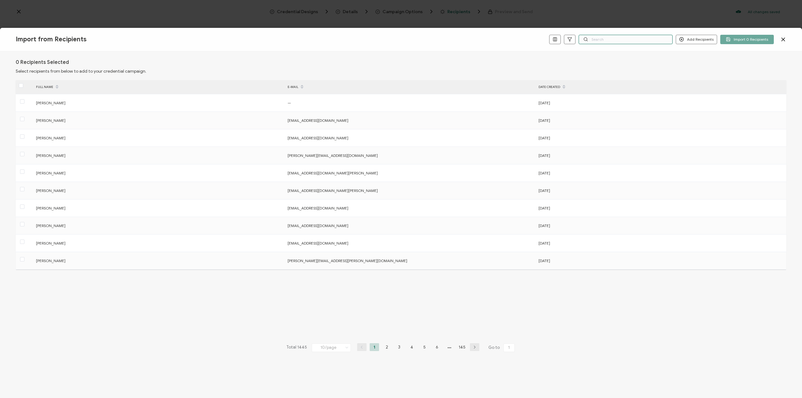
paste input "[EMAIL_ADDRESS][DOMAIN_NAME]"
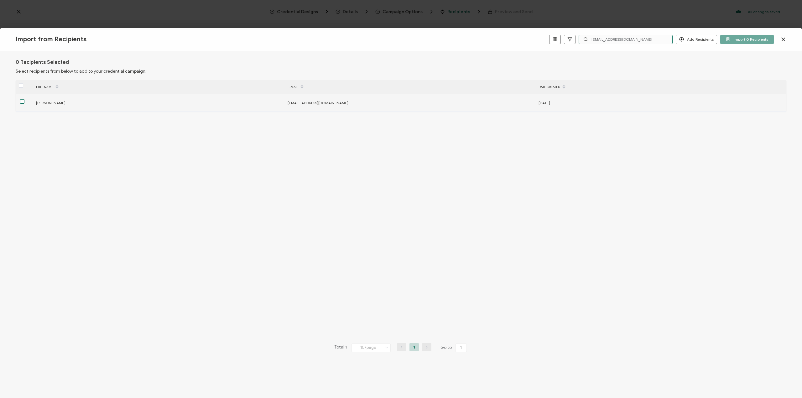
type input "[EMAIL_ADDRESS][DOMAIN_NAME]"
click at [24, 102] on span at bounding box center [22, 101] width 4 height 4
click at [24, 99] on input "checkbox" at bounding box center [24, 99] width 0 height 0
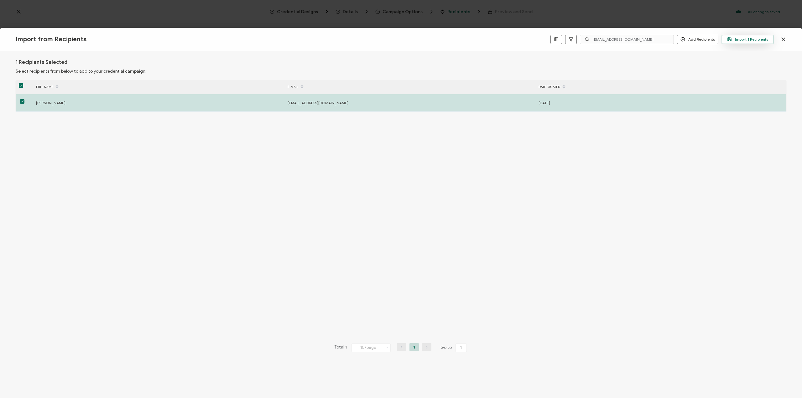
click at [752, 41] on span "Import 1 Recipients" at bounding box center [747, 39] width 41 height 5
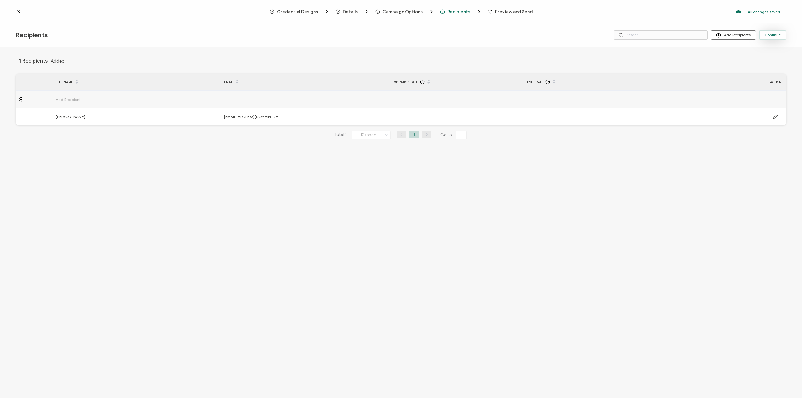
click at [769, 38] on button "Continue" at bounding box center [772, 34] width 27 height 9
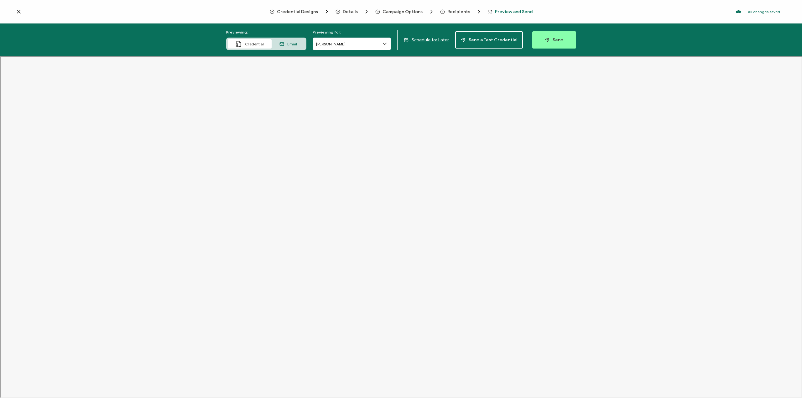
click at [548, 43] on button "Send" at bounding box center [554, 39] width 44 height 17
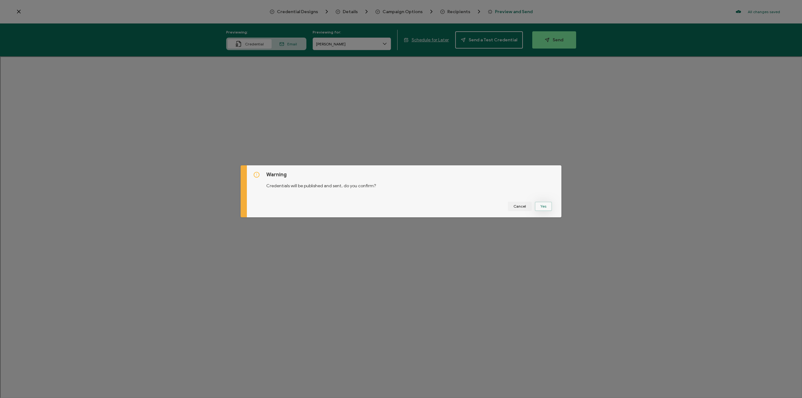
click at [542, 207] on button "Yes" at bounding box center [543, 206] width 17 height 9
click at [544, 208] on button "Got It" at bounding box center [544, 206] width 21 height 9
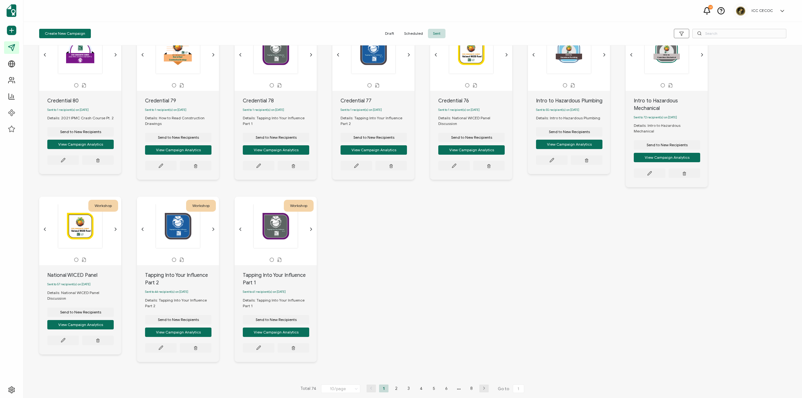
scroll to position [39, 0]
click at [394, 386] on li "2" at bounding box center [395, 388] width 9 height 8
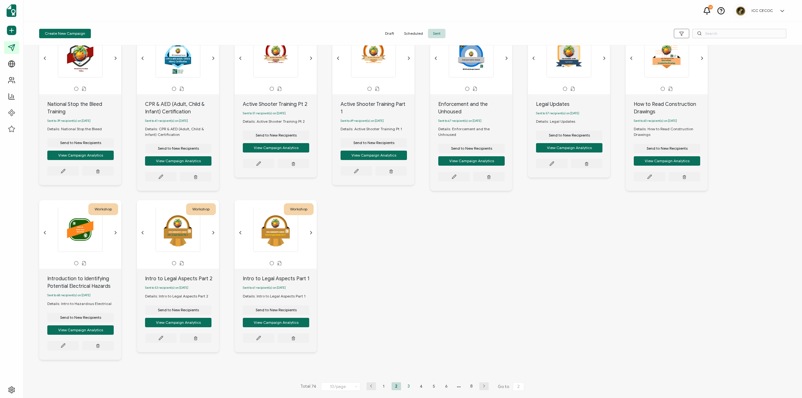
click at [407, 386] on li "3" at bounding box center [408, 386] width 9 height 8
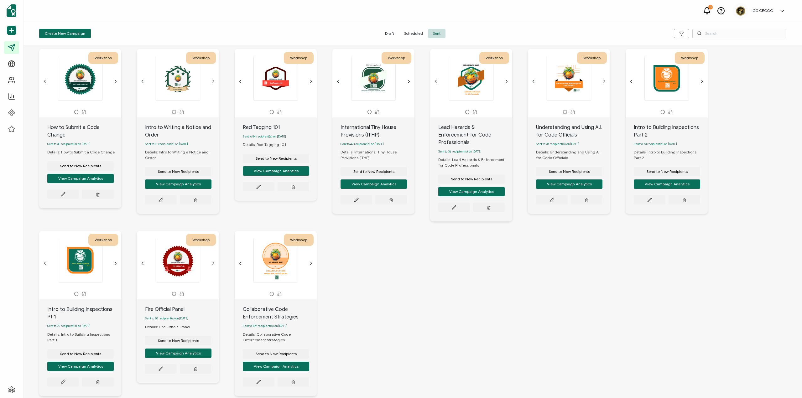
scroll to position [45, 0]
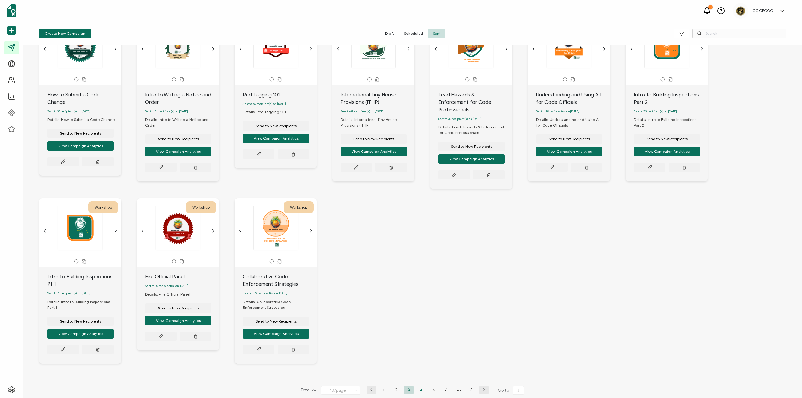
click at [420, 387] on li "4" at bounding box center [420, 390] width 9 height 8
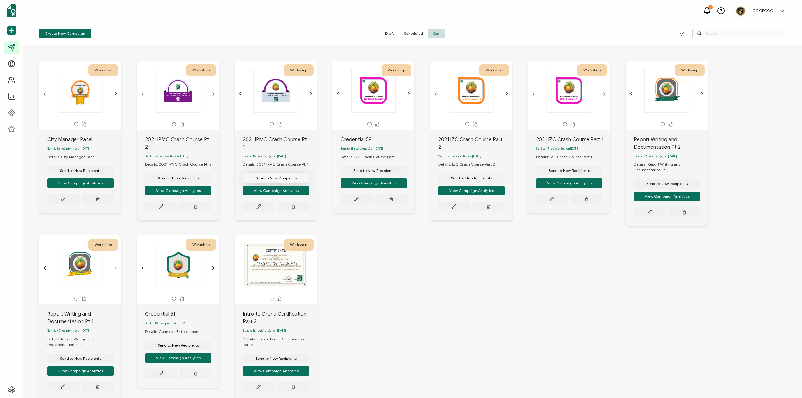
click at [101, 172] on span "Send to New Recipients" at bounding box center [80, 171] width 41 height 4
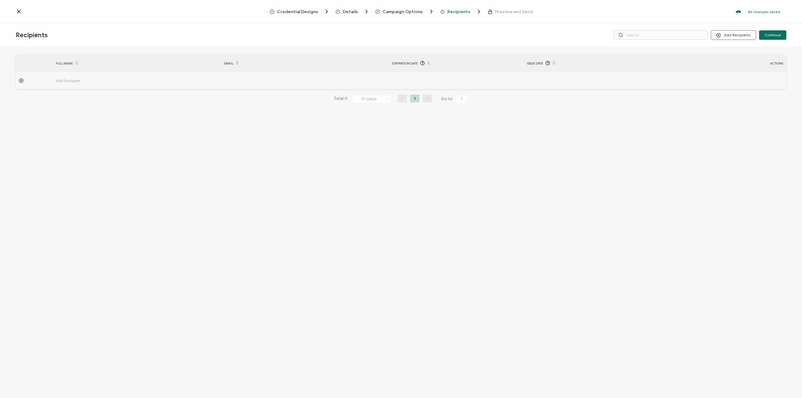
click at [732, 36] on button "Add Recipients" at bounding box center [733, 34] width 45 height 9
click at [735, 62] on span "Import From Recipients" at bounding box center [745, 62] width 41 height 5
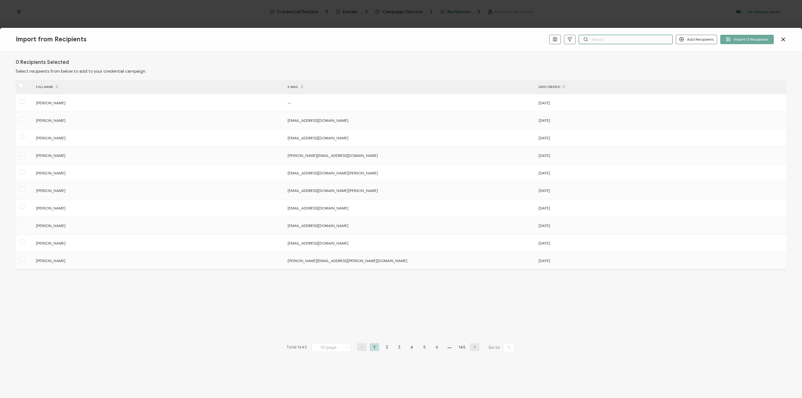
paste input "[EMAIL_ADDRESS][DOMAIN_NAME]"
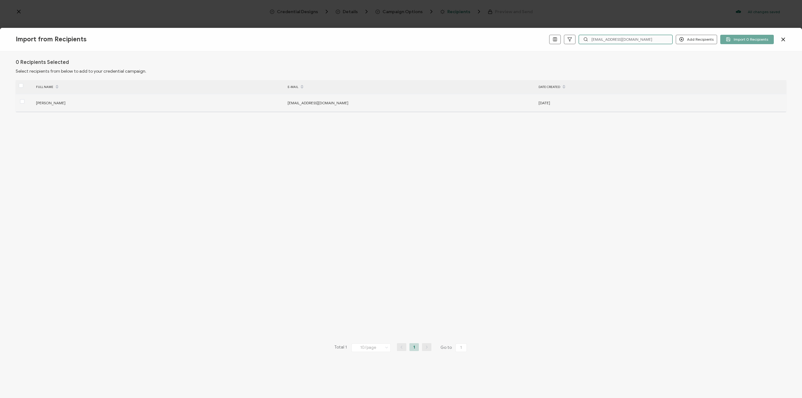
type input "[EMAIL_ADDRESS][DOMAIN_NAME]"
click at [21, 104] on span at bounding box center [22, 101] width 4 height 5
click at [24, 99] on input "checkbox" at bounding box center [24, 99] width 0 height 0
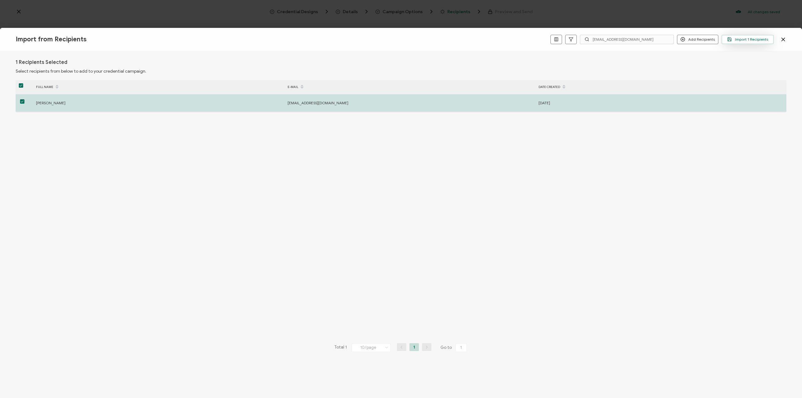
click at [738, 39] on span "Import 1 Recipients" at bounding box center [747, 39] width 41 height 5
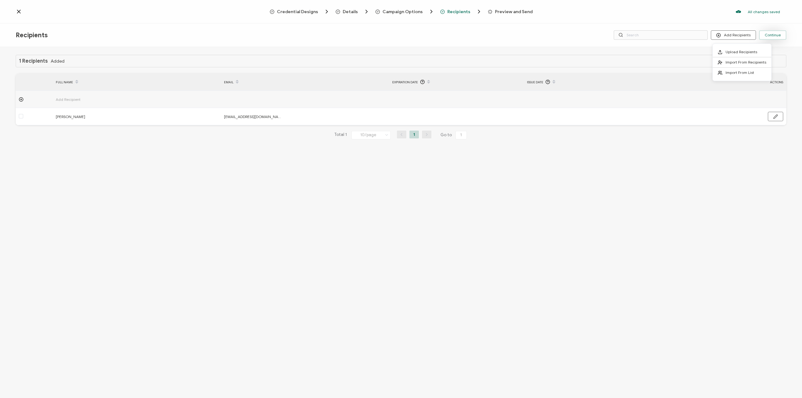
click at [773, 33] on span "Continue" at bounding box center [772, 35] width 16 height 4
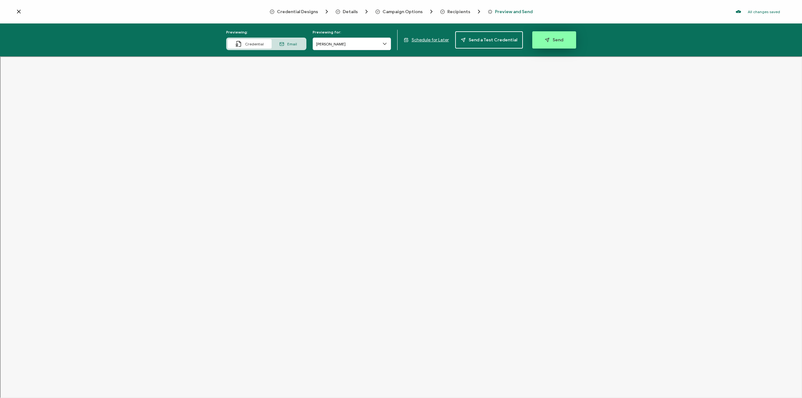
click at [548, 39] on span "Send" at bounding box center [554, 40] width 18 height 5
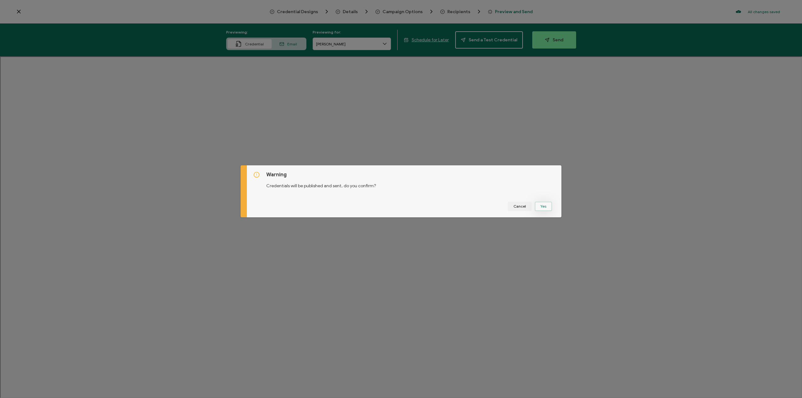
click at [542, 206] on button "Yes" at bounding box center [543, 206] width 17 height 9
click at [544, 205] on button "Got It" at bounding box center [544, 206] width 21 height 9
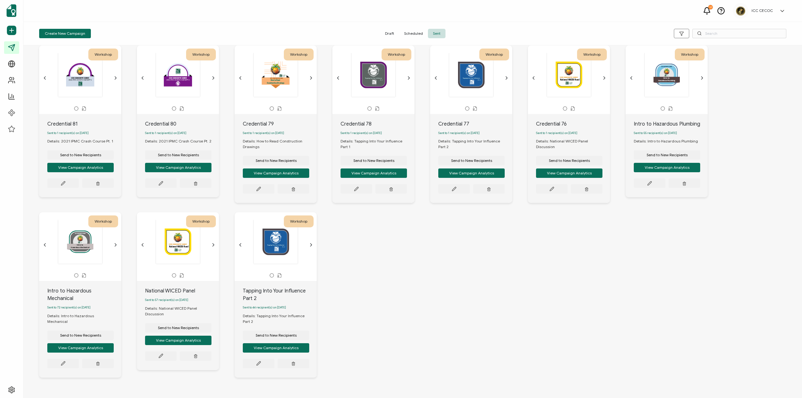
scroll to position [37, 0]
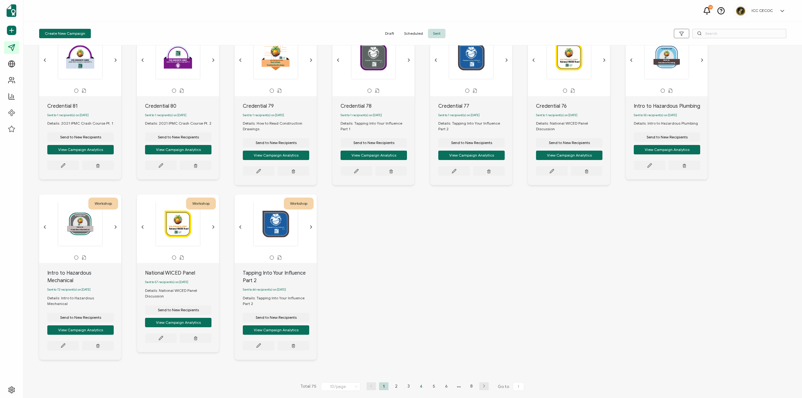
click at [418, 386] on li "4" at bounding box center [420, 386] width 9 height 8
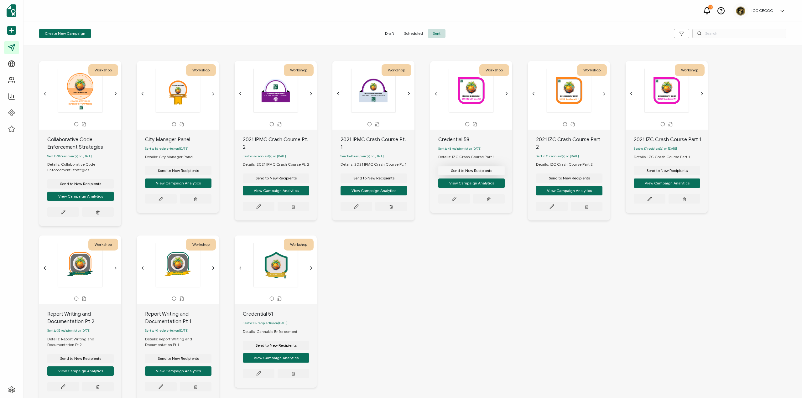
click at [114, 179] on button "Send to New Recipients" at bounding box center [80, 183] width 66 height 9
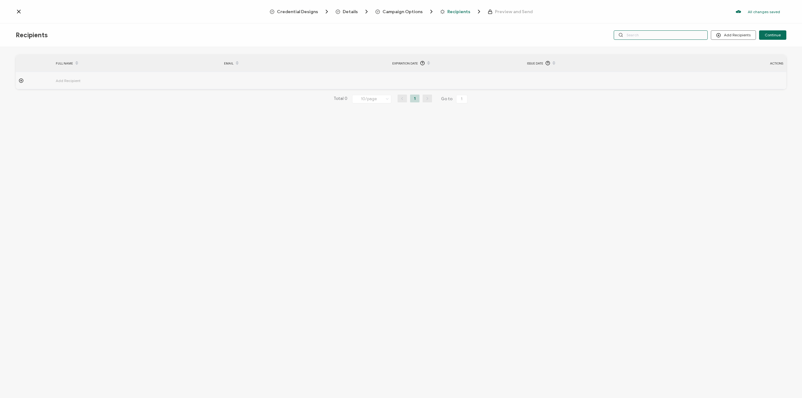
click at [667, 34] on input "text" at bounding box center [660, 34] width 94 height 9
paste input "[EMAIL_ADDRESS][DOMAIN_NAME]"
type input "[EMAIL_ADDRESS][DOMAIN_NAME]"
click at [776, 36] on span "Continue" at bounding box center [772, 35] width 16 height 4
click at [570, 39] on div "Add Recipients Upload Recipients Import From Recipients Import From List Contin…" at bounding box center [657, 34] width 257 height 9
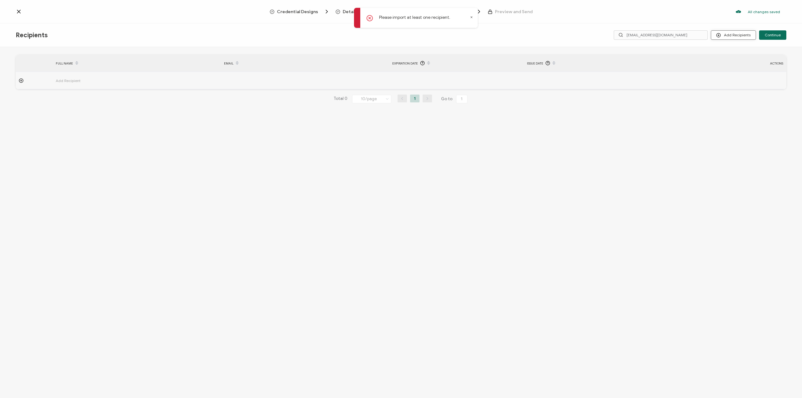
click at [730, 33] on button "Add Recipients" at bounding box center [733, 34] width 45 height 9
click at [722, 61] on span at bounding box center [721, 62] width 8 height 5
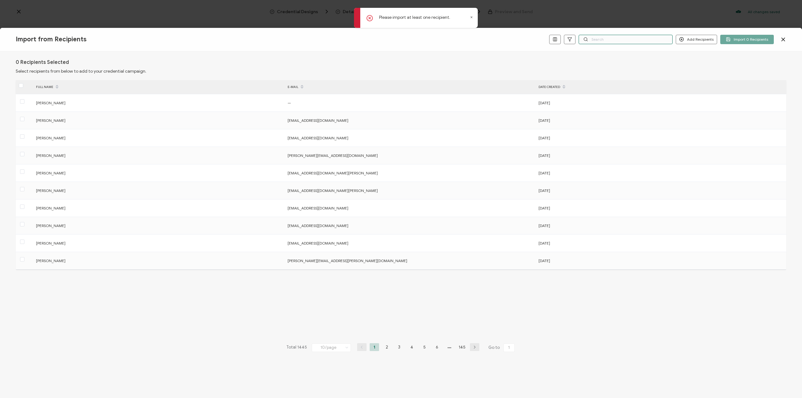
paste input "[EMAIL_ADDRESS][DOMAIN_NAME]"
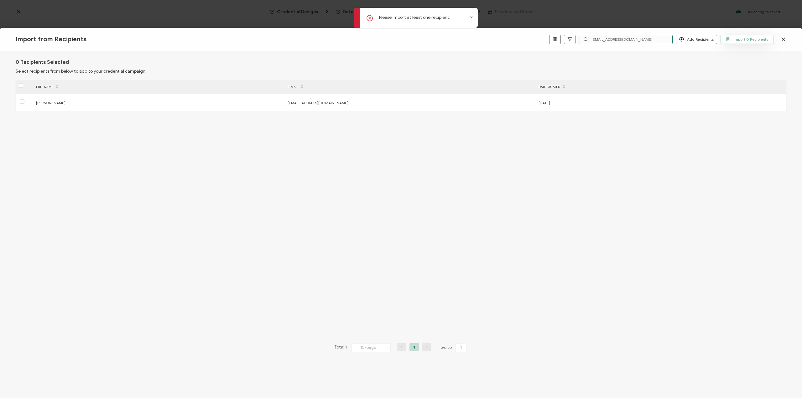
type input "[EMAIL_ADDRESS][DOMAIN_NAME]"
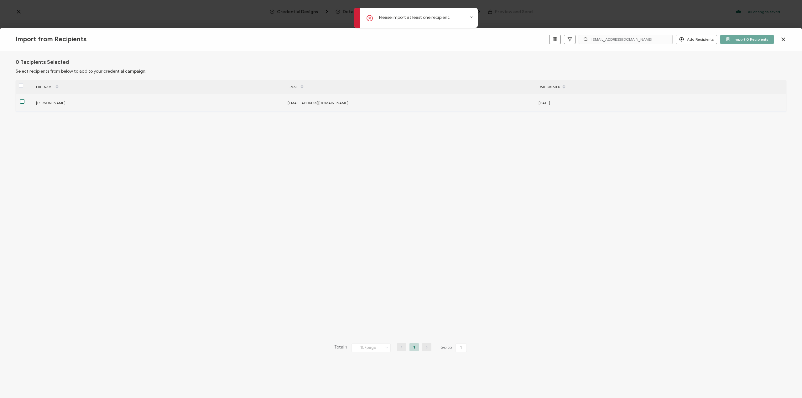
click at [24, 102] on span at bounding box center [22, 101] width 4 height 4
click at [24, 99] on input "checkbox" at bounding box center [24, 99] width 0 height 0
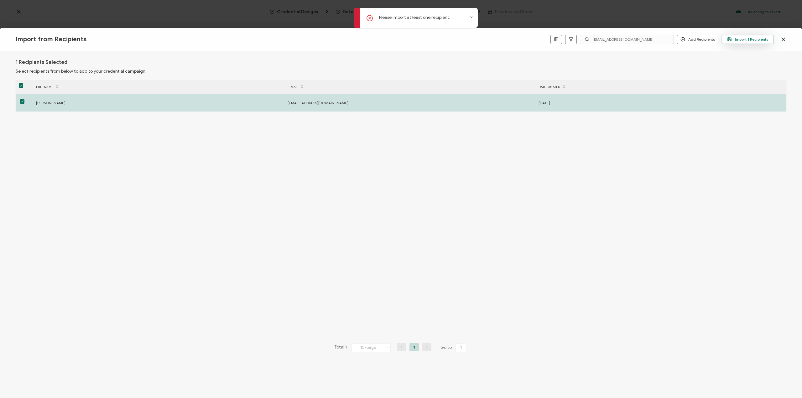
click at [754, 39] on span "Import 1 Recipients" at bounding box center [747, 39] width 41 height 5
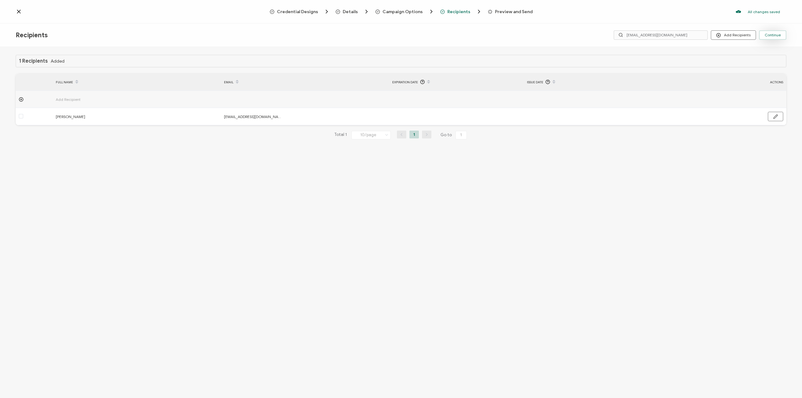
click at [765, 34] on span "Continue" at bounding box center [772, 35] width 16 height 4
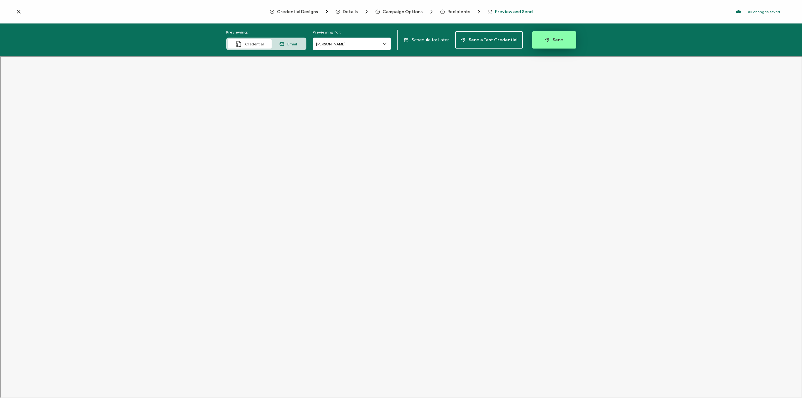
click at [545, 42] on icon "button" at bounding box center [547, 40] width 4 height 4
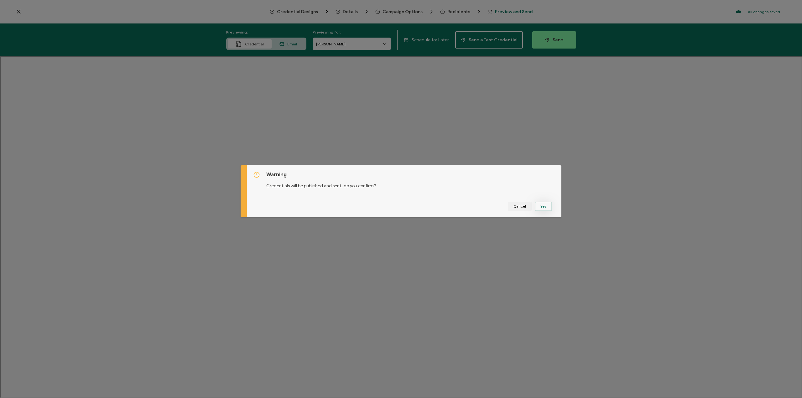
click at [547, 210] on button "Yes" at bounding box center [543, 206] width 17 height 9
click at [544, 207] on button "Got It" at bounding box center [544, 206] width 21 height 9
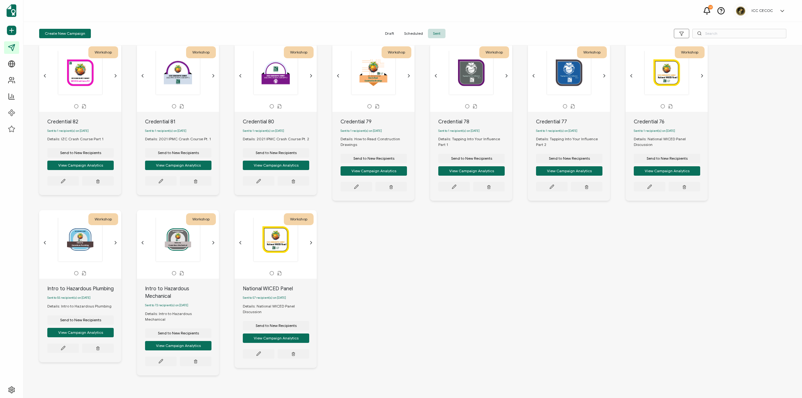
scroll to position [32, 0]
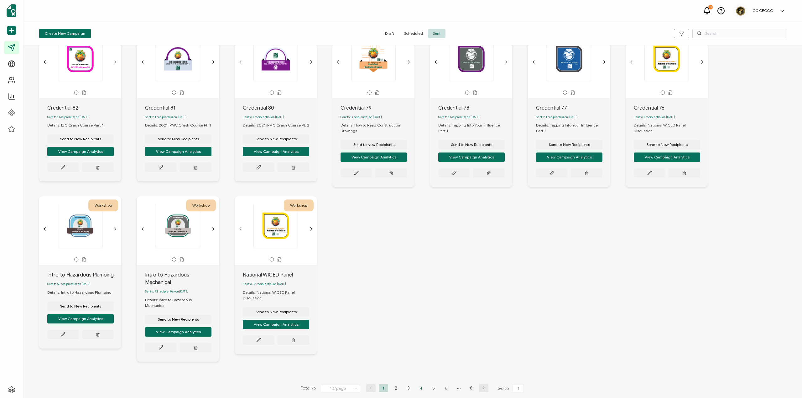
click at [419, 386] on li "4" at bounding box center [420, 388] width 9 height 8
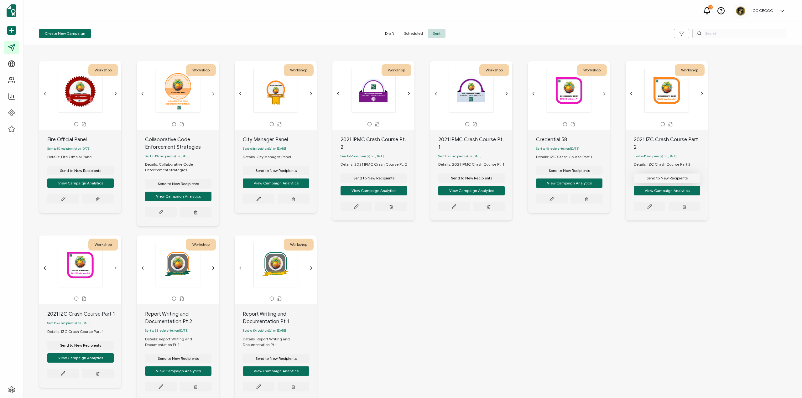
click at [101, 171] on span "Send to New Recipients" at bounding box center [80, 171] width 41 height 4
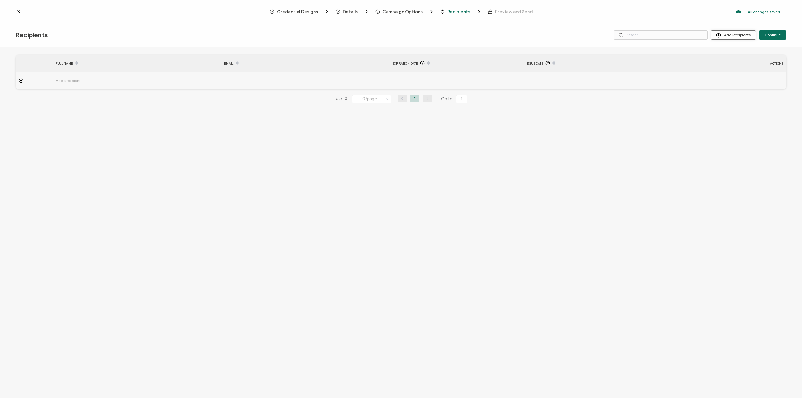
click at [732, 36] on button "Add Recipients" at bounding box center [733, 34] width 45 height 9
click at [737, 62] on span "Import From Recipients" at bounding box center [745, 62] width 41 height 5
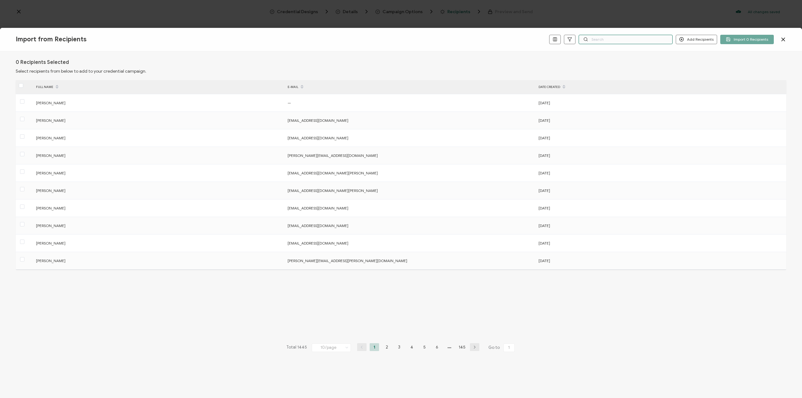
paste input "[EMAIL_ADDRESS][DOMAIN_NAME]"
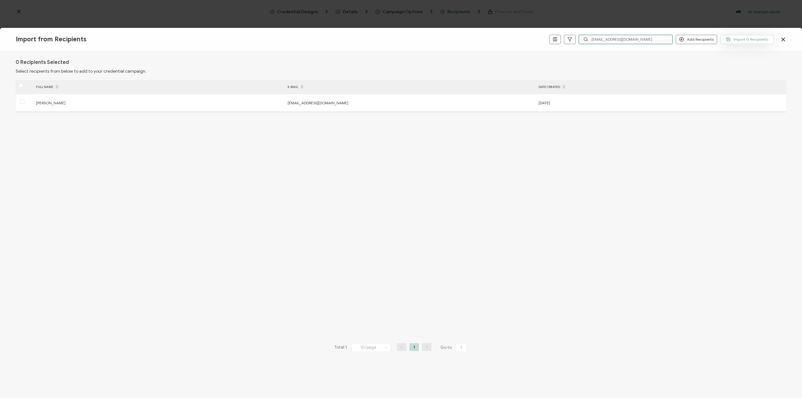
type input "[EMAIL_ADDRESS][DOMAIN_NAME]"
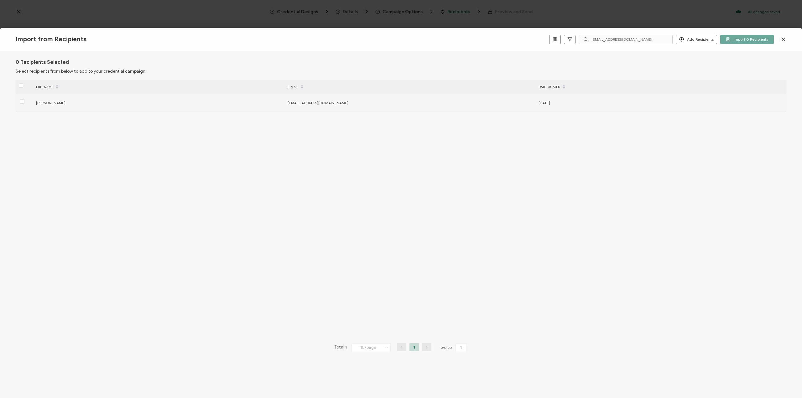
click at [24, 103] on div at bounding box center [24, 103] width 17 height 10
click at [22, 101] on span at bounding box center [22, 101] width 4 height 4
click at [24, 99] on input "checkbox" at bounding box center [24, 99] width 0 height 0
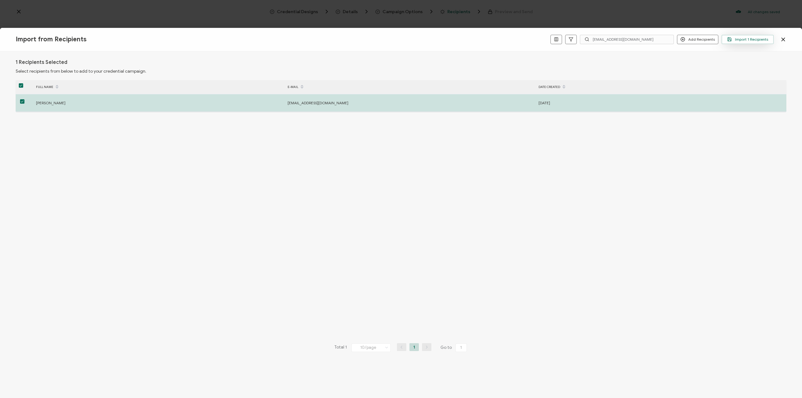
click at [751, 39] on span "Import 1 Recipients" at bounding box center [747, 39] width 41 height 5
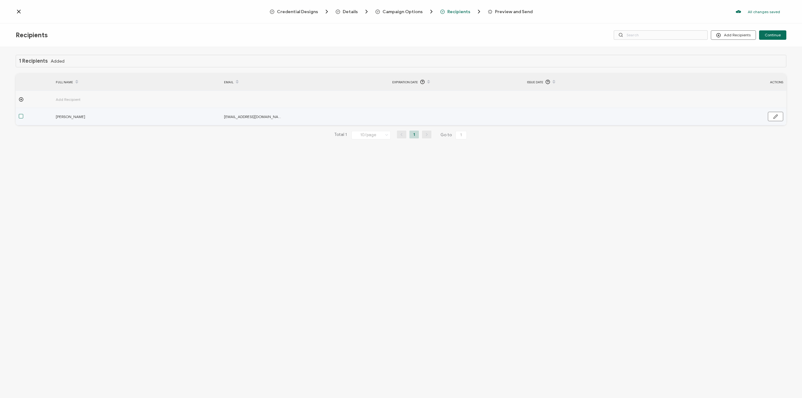
click at [21, 116] on span at bounding box center [21, 116] width 4 height 4
click at [23, 114] on input "checkbox" at bounding box center [23, 114] width 0 height 0
click at [21, 116] on span at bounding box center [21, 116] width 4 height 4
click at [23, 114] on input "checkbox" at bounding box center [23, 114] width 0 height 0
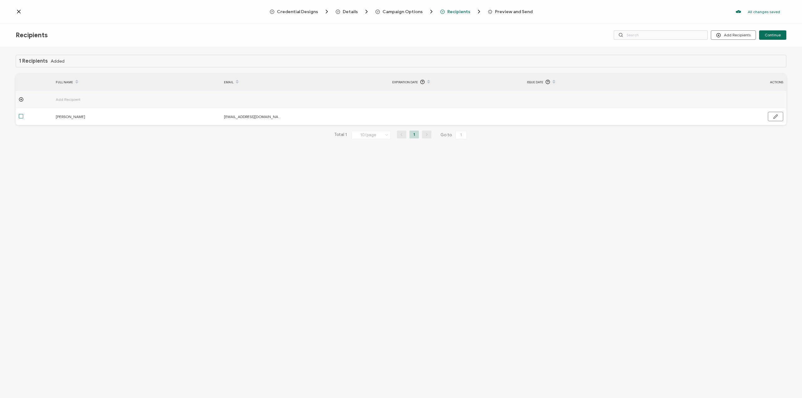
click at [210, 177] on div "1 Recipients Added FULL NAME EMAIL Expiration Date Issue Date ACTIONS Add Recip…" at bounding box center [401, 223] width 802 height 353
click at [766, 35] on span "Continue" at bounding box center [772, 35] width 16 height 4
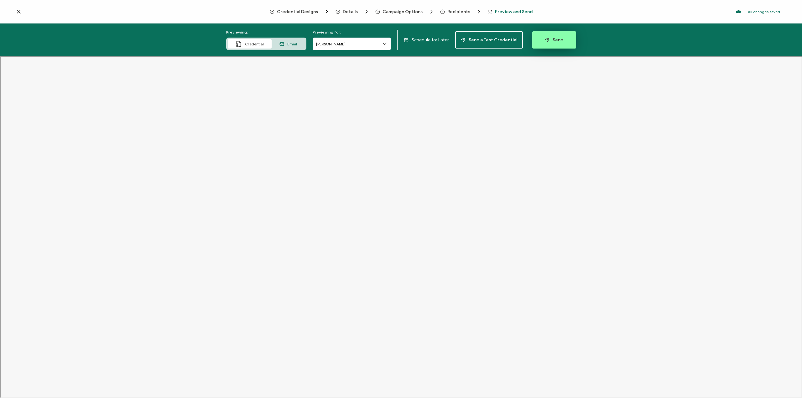
click at [558, 40] on span "Send" at bounding box center [554, 40] width 18 height 5
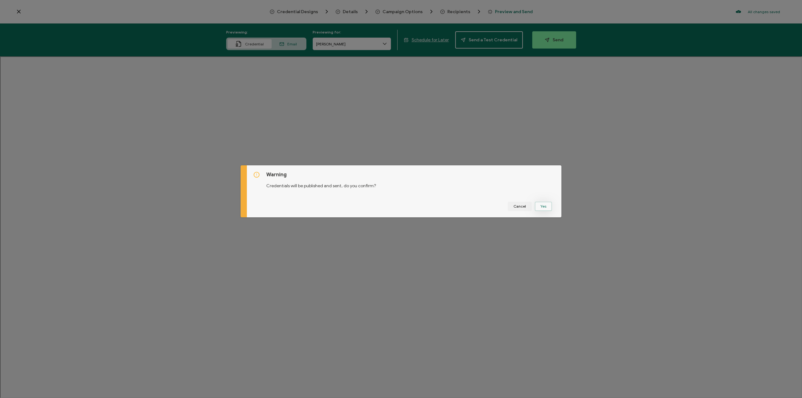
click at [546, 206] on button "Yes" at bounding box center [543, 206] width 17 height 9
click at [546, 206] on button "Got It" at bounding box center [544, 206] width 21 height 9
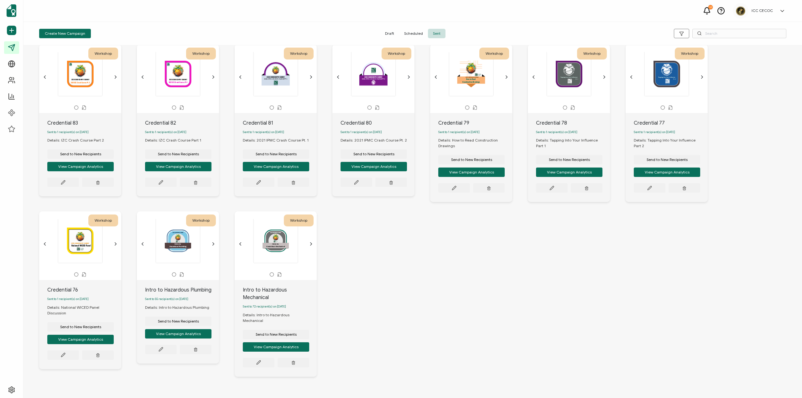
scroll to position [32, 0]
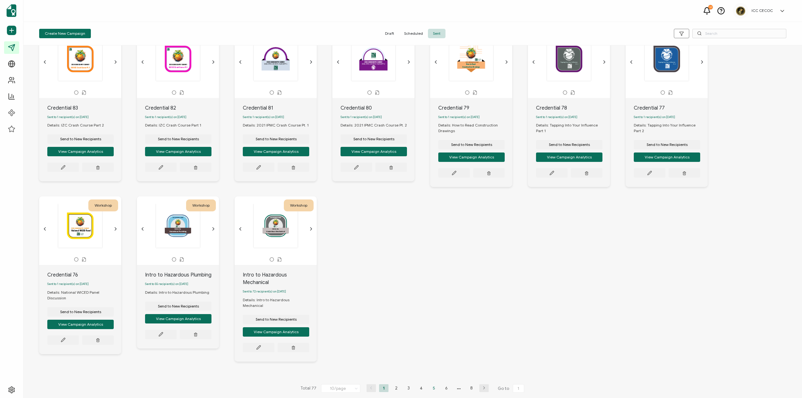
click at [431, 387] on li "5" at bounding box center [433, 388] width 9 height 8
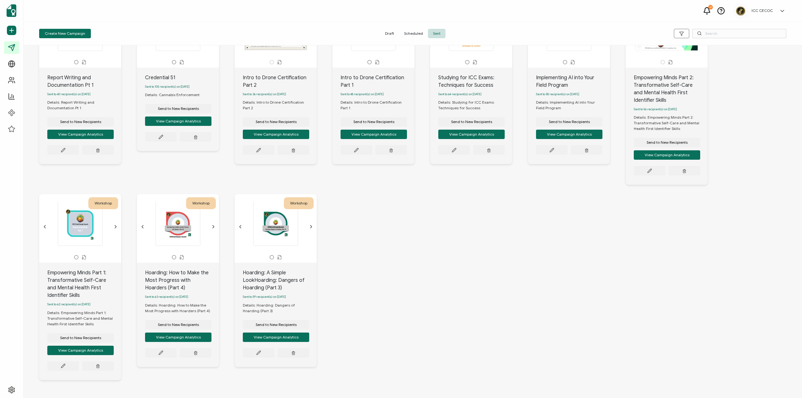
scroll to position [63, 0]
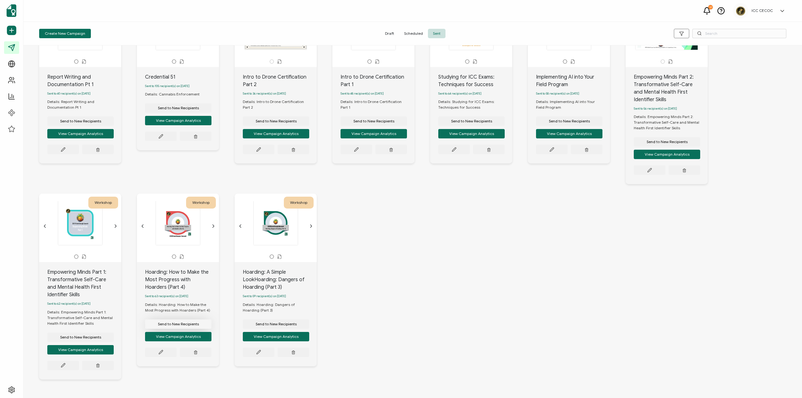
drag, startPoint x: 171, startPoint y: 327, endPoint x: 161, endPoint y: 328, distance: 10.1
click at [101, 123] on span "Send to New Recipients" at bounding box center [80, 121] width 41 height 4
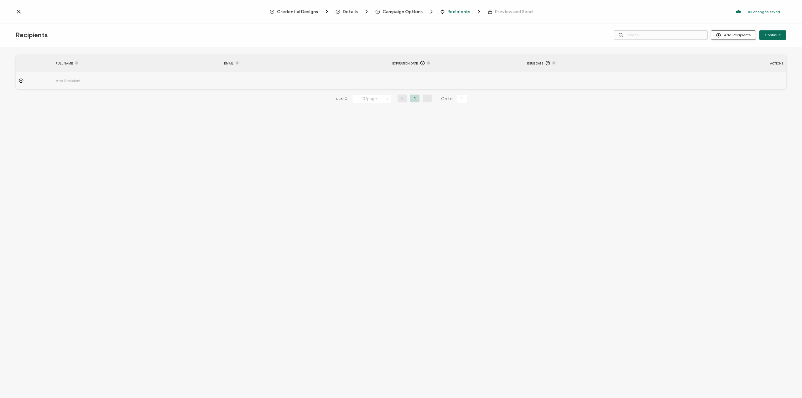
click at [746, 34] on button "Add Recipients" at bounding box center [733, 34] width 45 height 9
click at [728, 59] on li "Import From Recipients" at bounding box center [741, 62] width 59 height 10
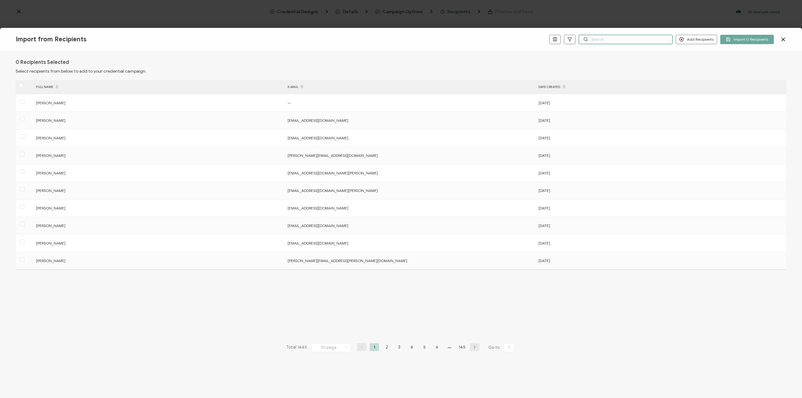
paste input "[EMAIL_ADDRESS][DOMAIN_NAME]"
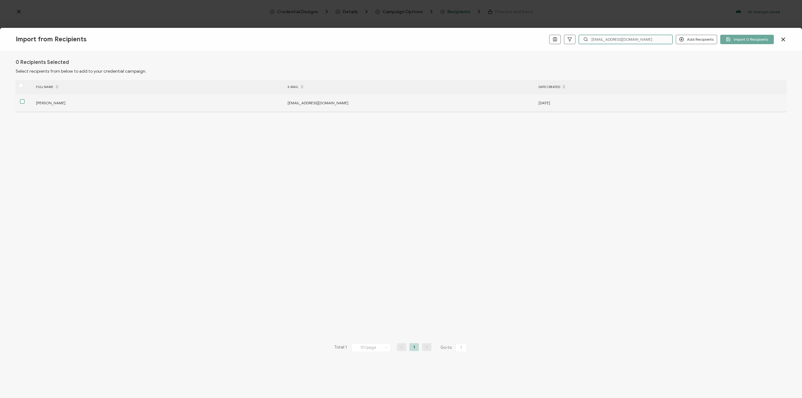
type input "[EMAIL_ADDRESS][DOMAIN_NAME]"
click at [22, 102] on span at bounding box center [22, 101] width 4 height 4
click at [24, 99] on input "checkbox" at bounding box center [24, 99] width 0 height 0
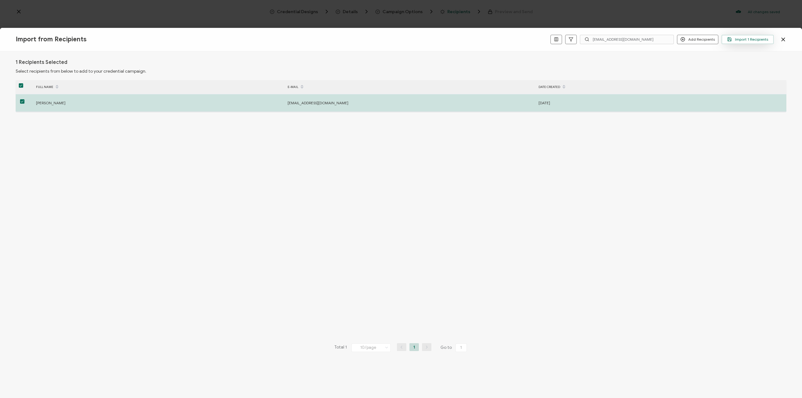
click at [740, 38] on span "Import 1 Recipients" at bounding box center [747, 39] width 41 height 5
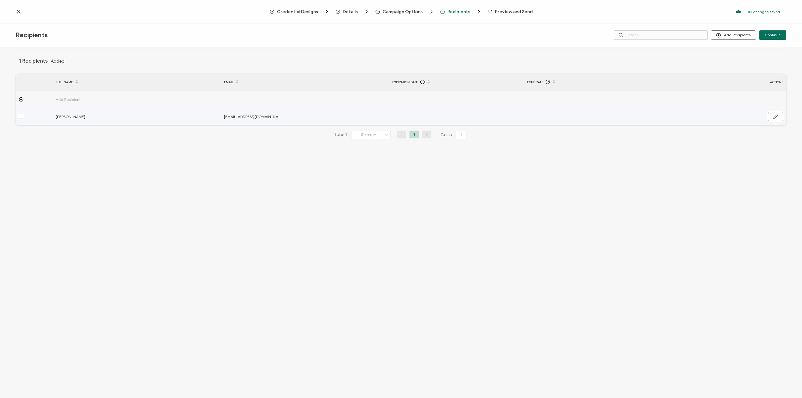
click at [19, 118] on span at bounding box center [21, 116] width 4 height 4
click at [23, 114] on input "checkbox" at bounding box center [23, 114] width 0 height 0
click at [20, 117] on span at bounding box center [21, 116] width 4 height 4
click at [23, 114] on input "checkbox" at bounding box center [23, 114] width 0 height 0
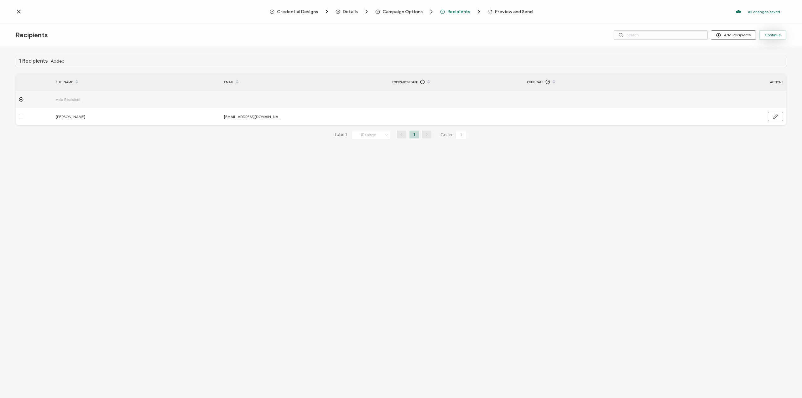
click at [779, 36] on span "Continue" at bounding box center [772, 35] width 16 height 4
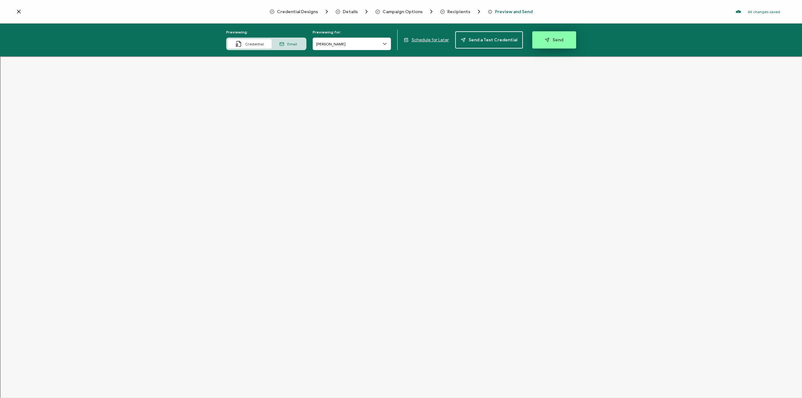
click at [551, 40] on span "Send" at bounding box center [554, 40] width 18 height 5
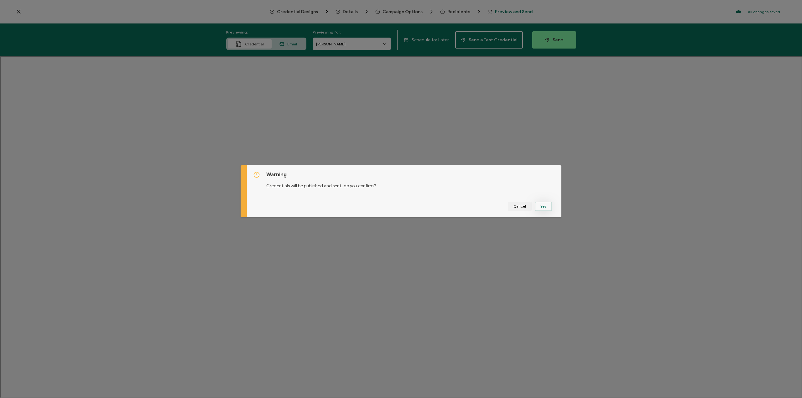
click at [549, 206] on button "Yes" at bounding box center [543, 206] width 17 height 9
click at [545, 210] on button "Got It" at bounding box center [544, 206] width 21 height 9
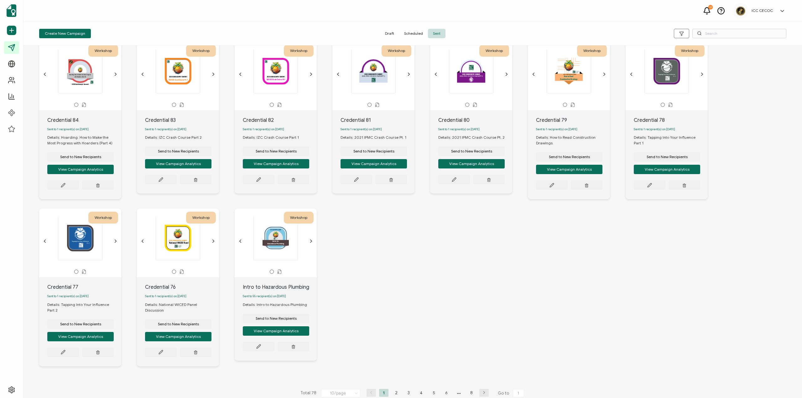
scroll to position [30, 0]
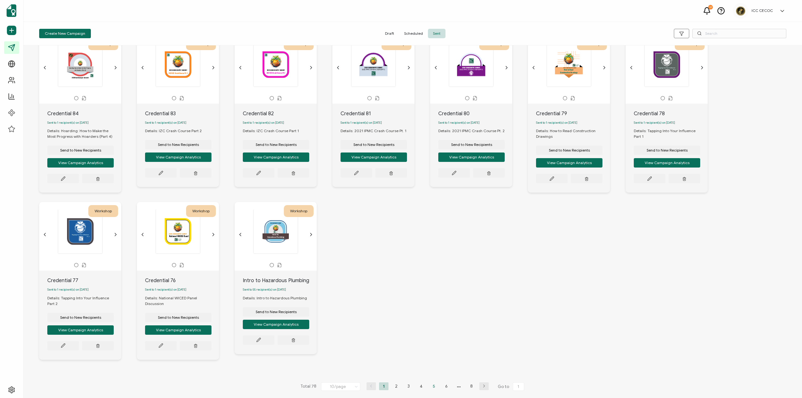
click at [430, 387] on li "5" at bounding box center [433, 386] width 9 height 8
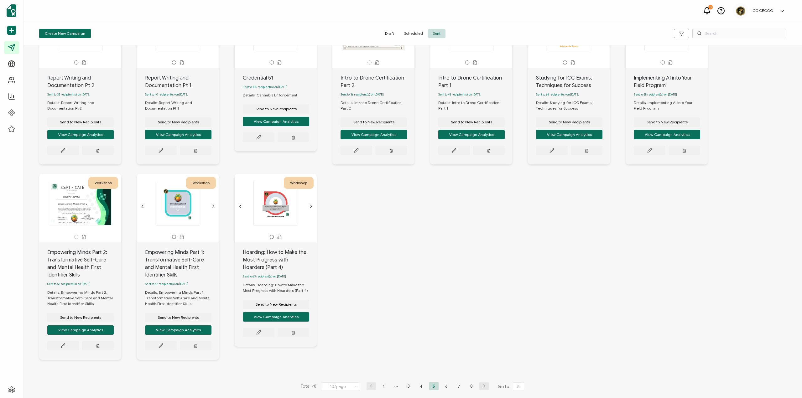
scroll to position [65, 0]
click at [443, 387] on li "6" at bounding box center [446, 386] width 9 height 8
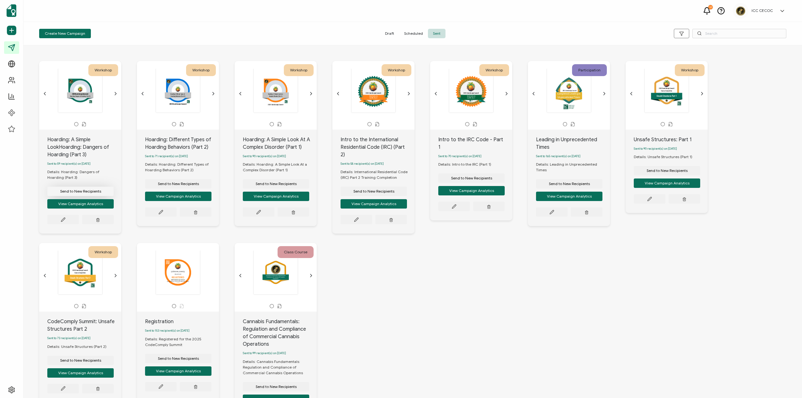
click at [79, 191] on span "Send to New Recipients" at bounding box center [80, 191] width 41 height 4
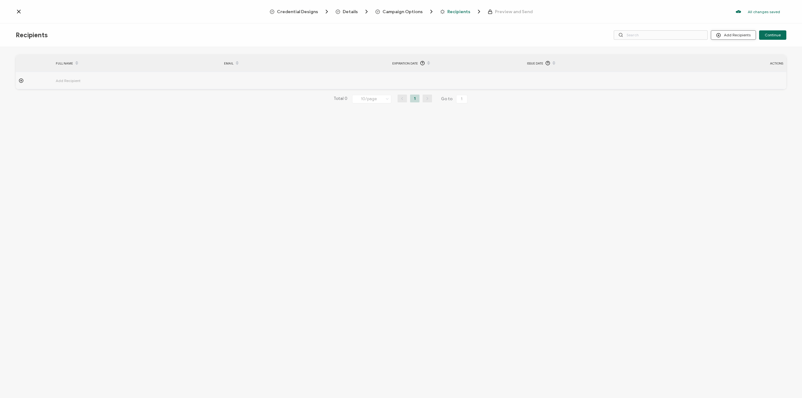
click at [730, 36] on button "Add Recipients" at bounding box center [733, 34] width 45 height 9
click at [734, 61] on span "Import From Recipients" at bounding box center [745, 62] width 41 height 5
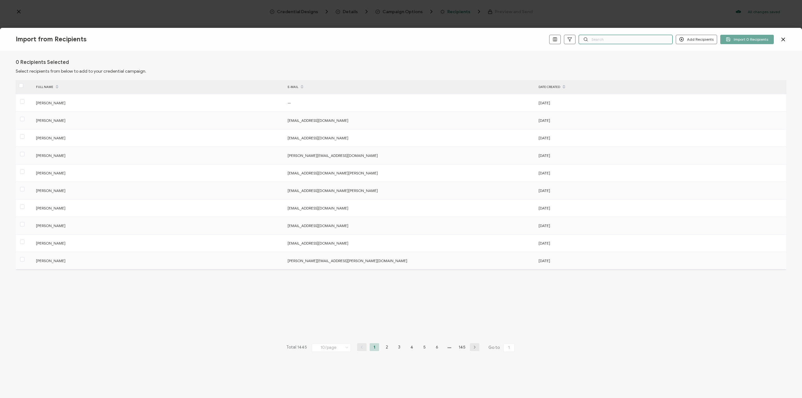
paste input "[EMAIL_ADDRESS][DOMAIN_NAME]"
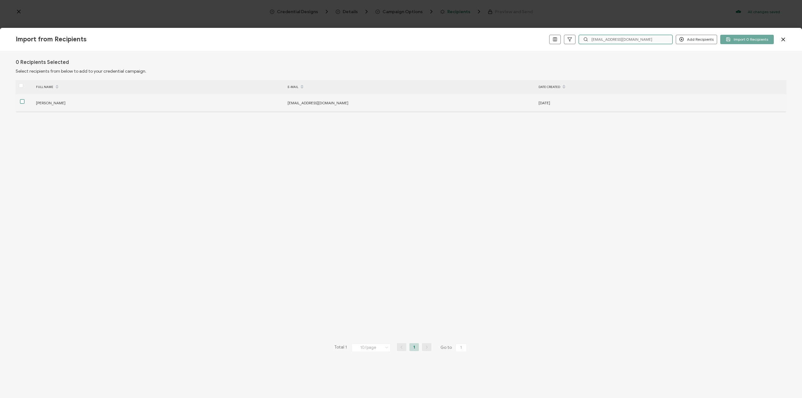
type input "[EMAIL_ADDRESS][DOMAIN_NAME]"
click at [23, 101] on span at bounding box center [22, 101] width 4 height 4
click at [24, 99] on input "checkbox" at bounding box center [24, 99] width 0 height 0
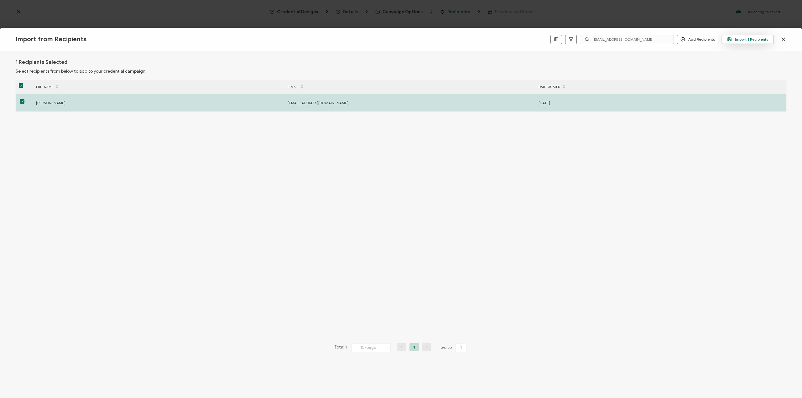
click at [746, 43] on button "Import 1 Recipients" at bounding box center [747, 39] width 52 height 9
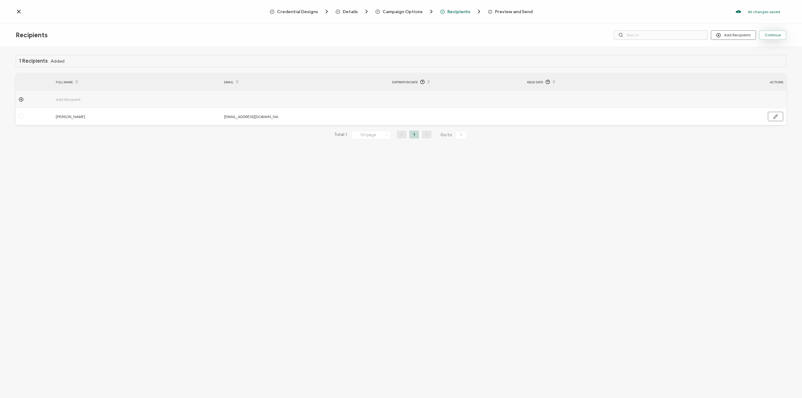
click at [777, 35] on span "Continue" at bounding box center [772, 35] width 16 height 4
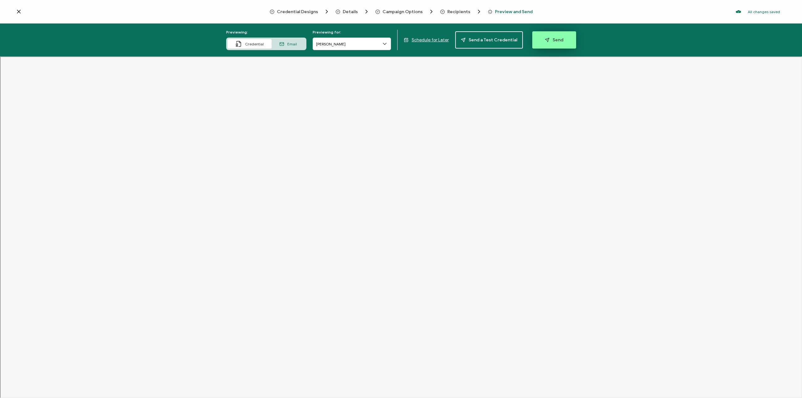
click at [555, 40] on span "Send" at bounding box center [554, 40] width 18 height 5
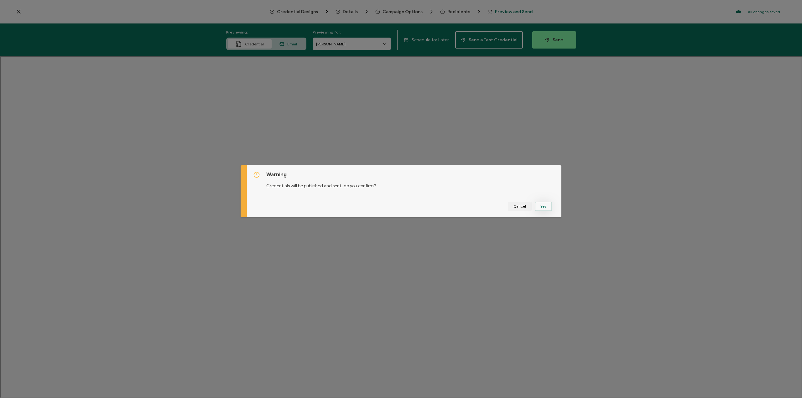
click at [540, 207] on button "Yes" at bounding box center [543, 206] width 17 height 9
click at [547, 207] on button "Got It" at bounding box center [544, 206] width 21 height 9
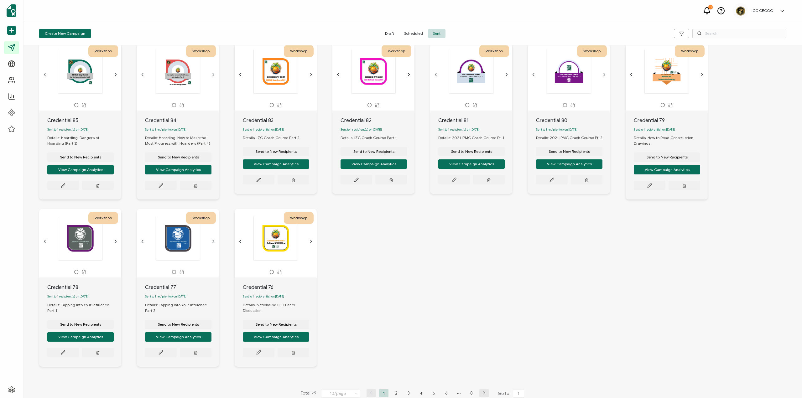
scroll to position [30, 0]
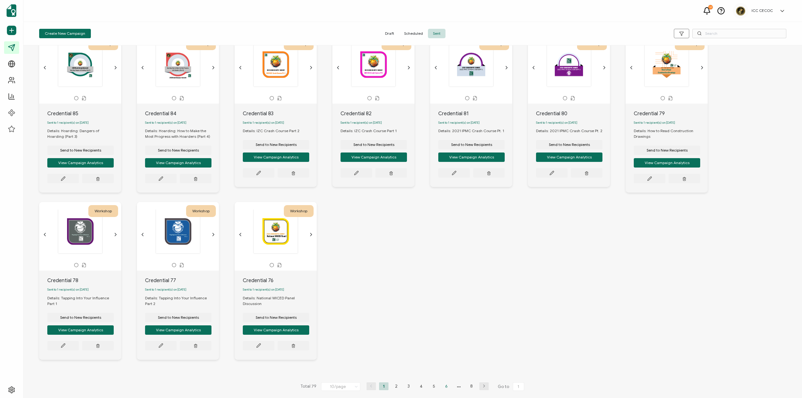
click at [447, 388] on li "6" at bounding box center [446, 386] width 9 height 8
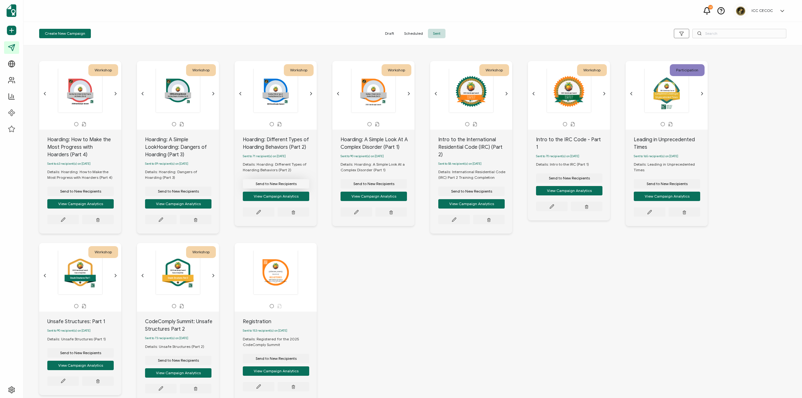
click at [101, 189] on span "Send to New Recipients" at bounding box center [80, 191] width 41 height 4
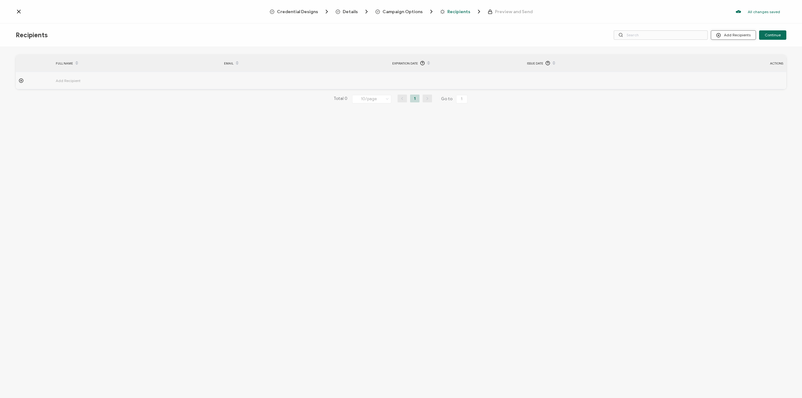
click at [727, 37] on button "Add Recipients" at bounding box center [733, 34] width 45 height 9
click at [729, 61] on span "Import From Recipients" at bounding box center [745, 62] width 41 height 5
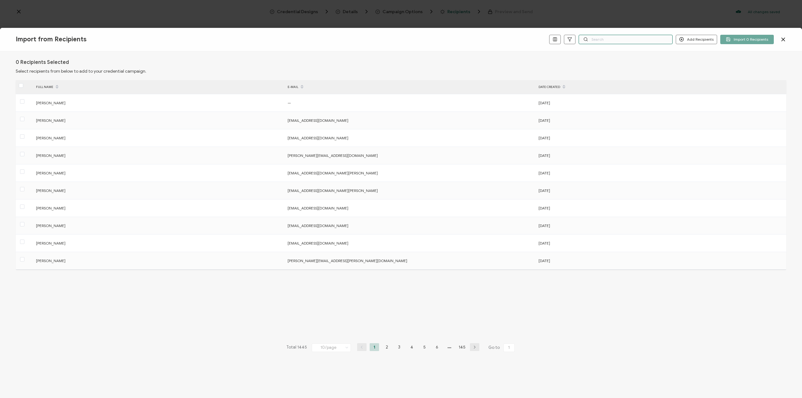
paste input "[EMAIL_ADDRESS][DOMAIN_NAME]"
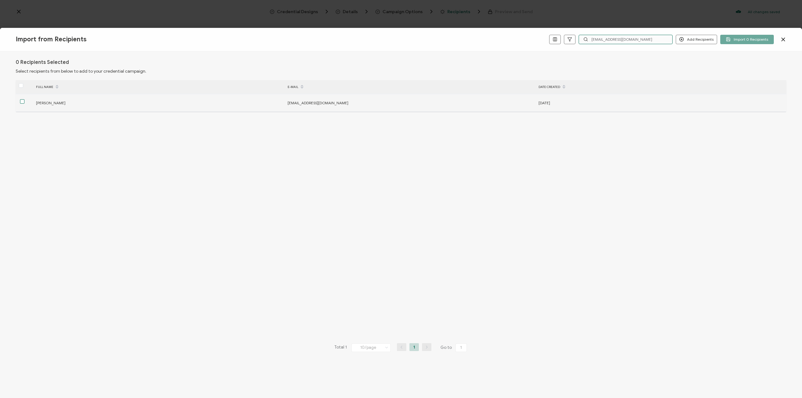
type input "[EMAIL_ADDRESS][DOMAIN_NAME]"
click at [23, 103] on span at bounding box center [22, 101] width 4 height 4
click at [24, 99] on input "checkbox" at bounding box center [24, 99] width 0 height 0
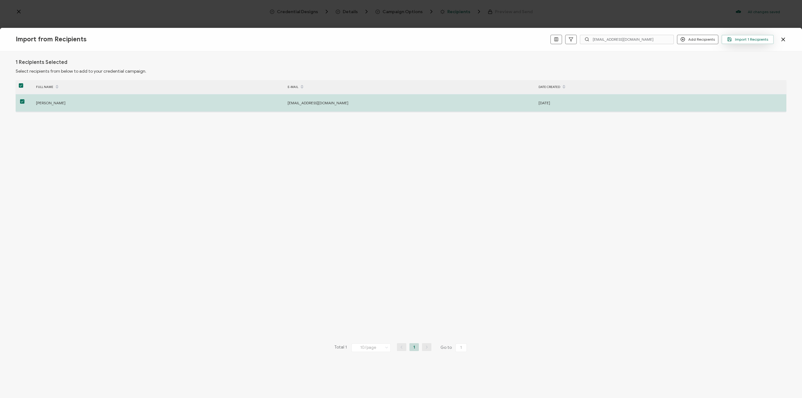
click at [740, 39] on span "Import 1 Recipients" at bounding box center [747, 39] width 41 height 5
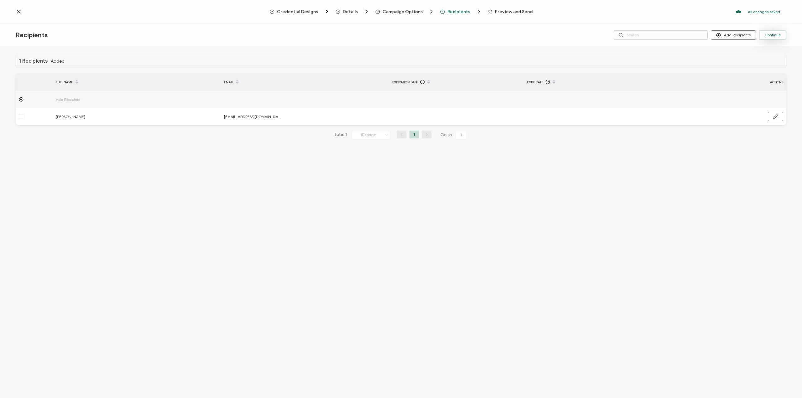
click at [775, 35] on span "Continue" at bounding box center [772, 35] width 16 height 4
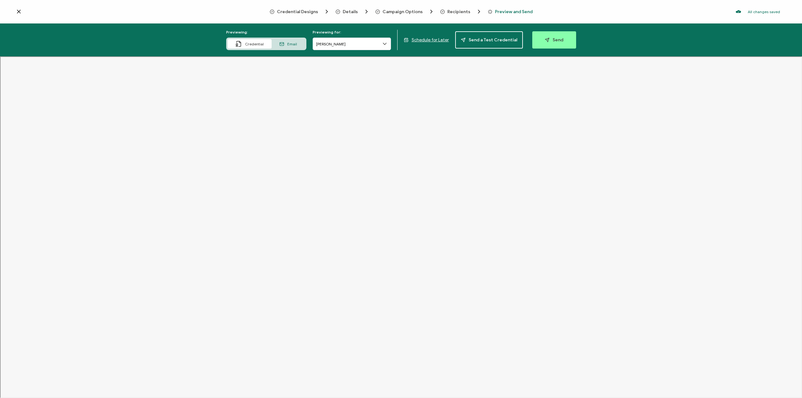
click at [553, 39] on span "Send" at bounding box center [554, 40] width 18 height 5
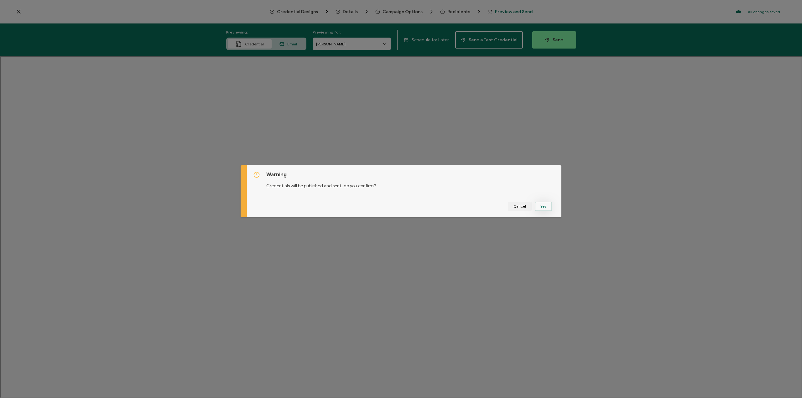
click at [540, 205] on button "Yes" at bounding box center [543, 206] width 17 height 9
click at [546, 208] on button "Got It" at bounding box center [544, 206] width 21 height 9
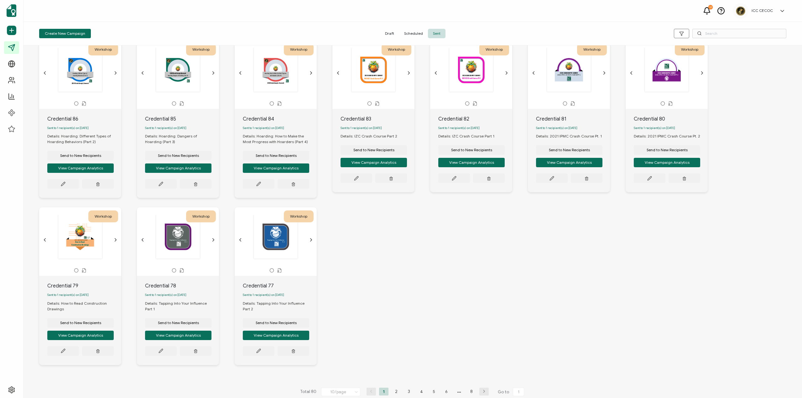
scroll to position [30, 0]
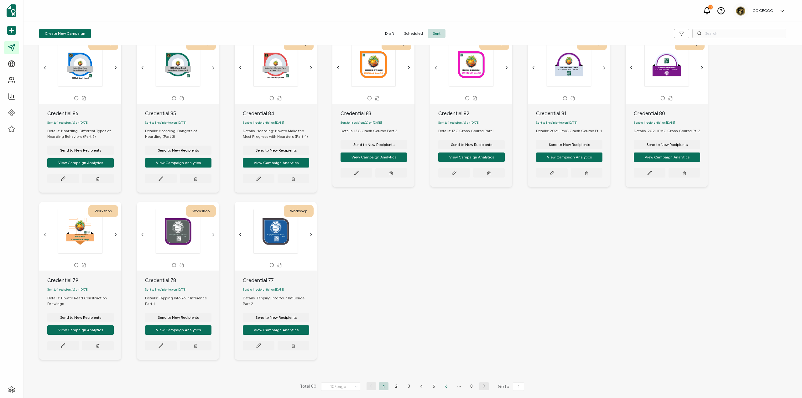
click at [444, 388] on li "6" at bounding box center [446, 386] width 9 height 8
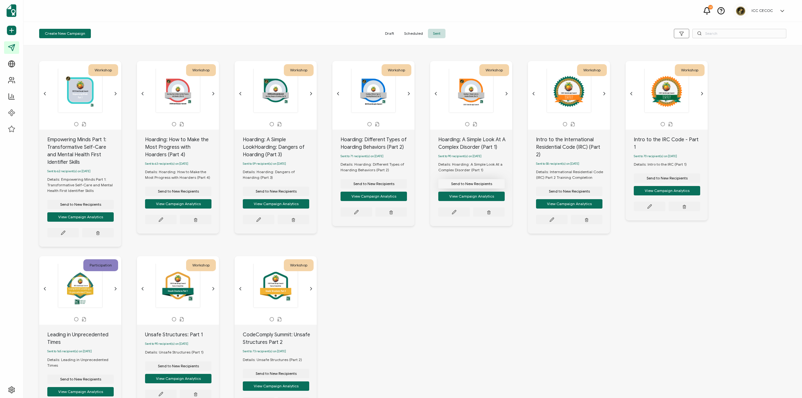
click at [101, 203] on span "Send to New Recipients" at bounding box center [80, 205] width 41 height 4
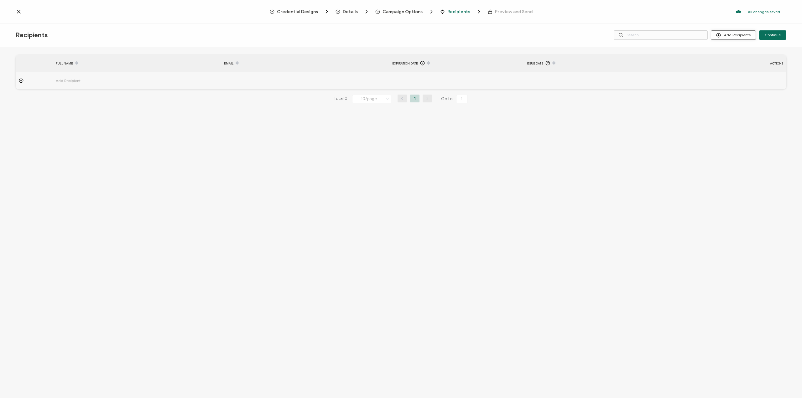
click at [726, 35] on button "Add Recipients" at bounding box center [733, 34] width 45 height 9
click at [730, 59] on li "Import From Recipients" at bounding box center [741, 62] width 59 height 10
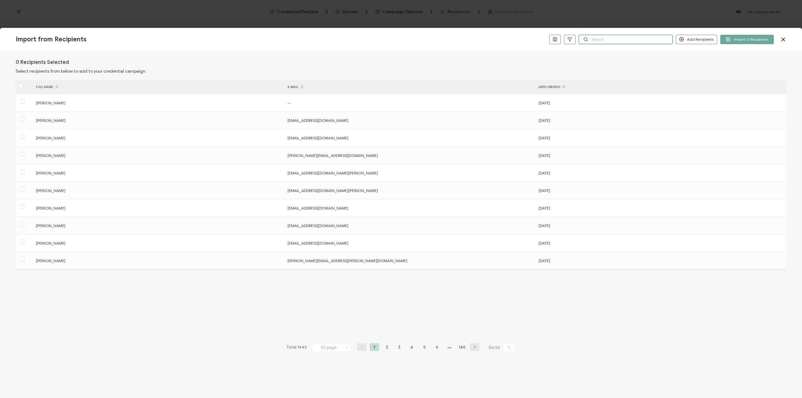
paste input "[EMAIL_ADDRESS][DOMAIN_NAME]"
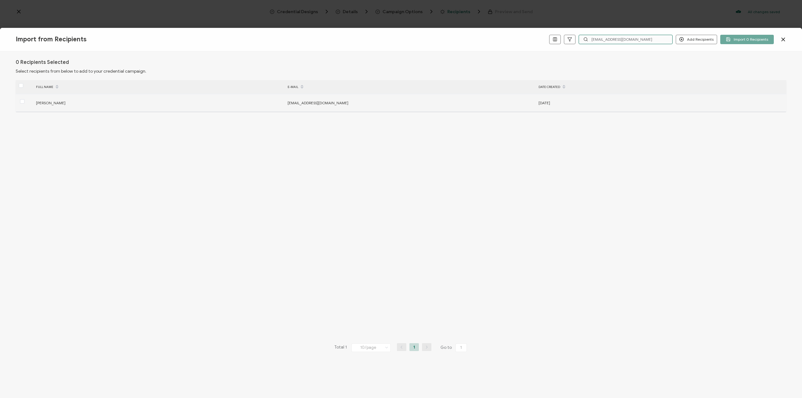
type input "[EMAIL_ADDRESS][DOMAIN_NAME]"
click at [24, 104] on span at bounding box center [22, 101] width 4 height 5
click at [24, 99] on input "checkbox" at bounding box center [24, 99] width 0 height 0
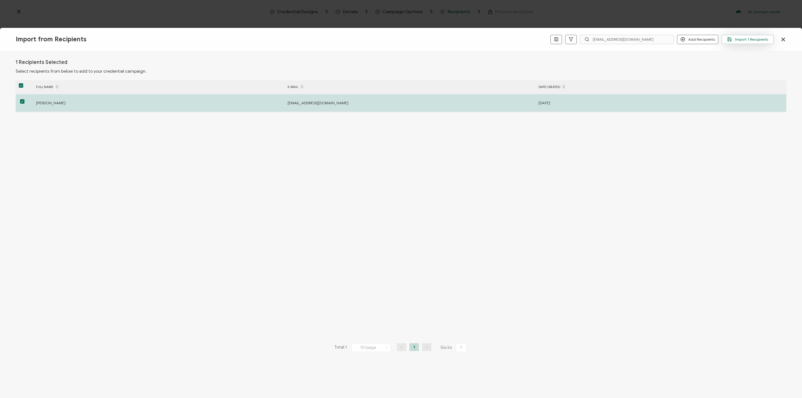
click at [751, 38] on span "Import 1 Recipients" at bounding box center [747, 39] width 41 height 5
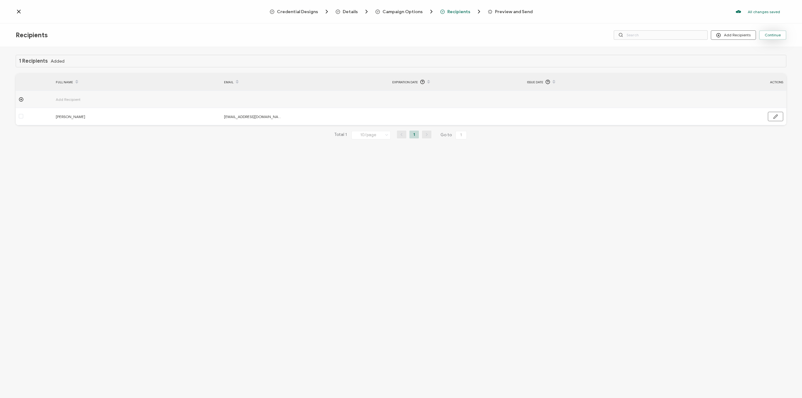
click at [778, 33] on span "Continue" at bounding box center [772, 35] width 16 height 4
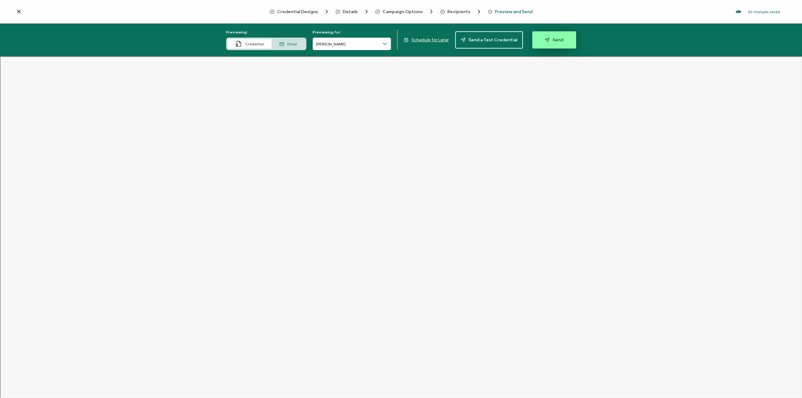
click at [554, 44] on button "Send" at bounding box center [554, 39] width 44 height 17
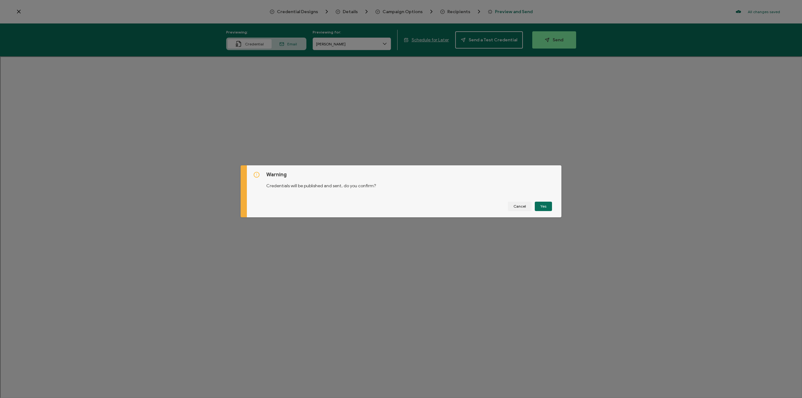
click at [662, 121] on div "Warning Credentials will be published and sent, do you confirm? Cancel Yes" at bounding box center [401, 199] width 802 height 398
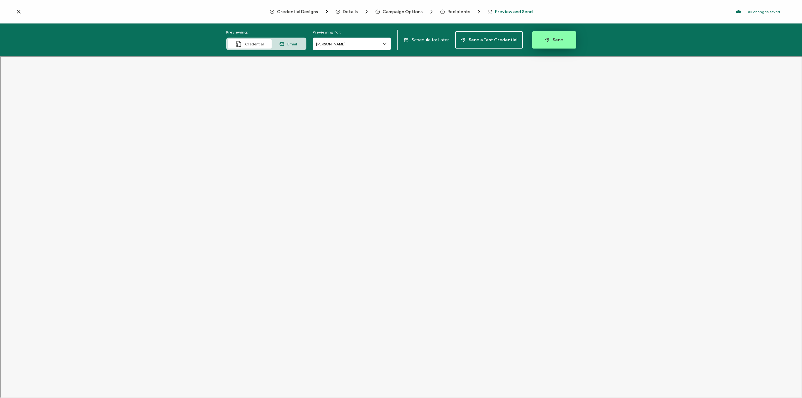
click at [549, 37] on button "Send" at bounding box center [554, 39] width 44 height 17
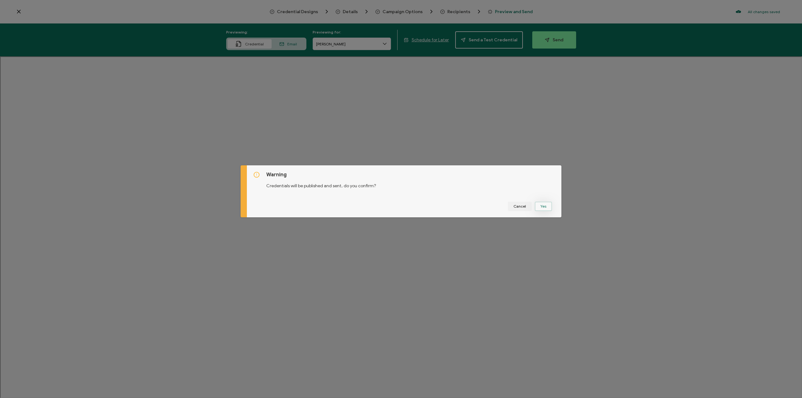
click at [548, 206] on button "Yes" at bounding box center [543, 206] width 17 height 9
click at [543, 209] on button "Got It" at bounding box center [544, 206] width 21 height 9
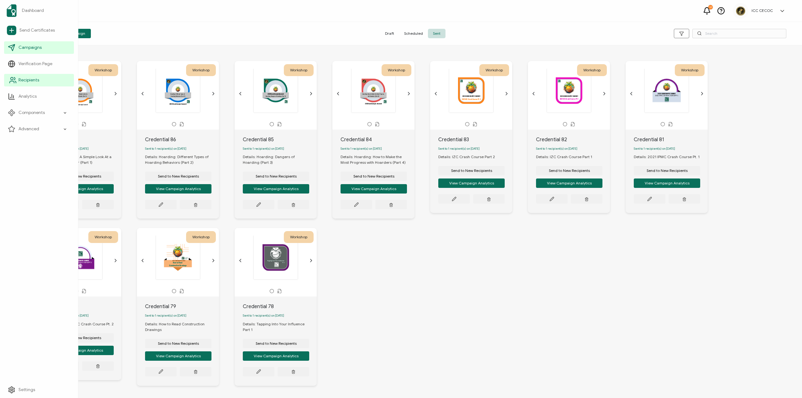
click at [25, 83] on span "Recipients" at bounding box center [28, 80] width 21 height 6
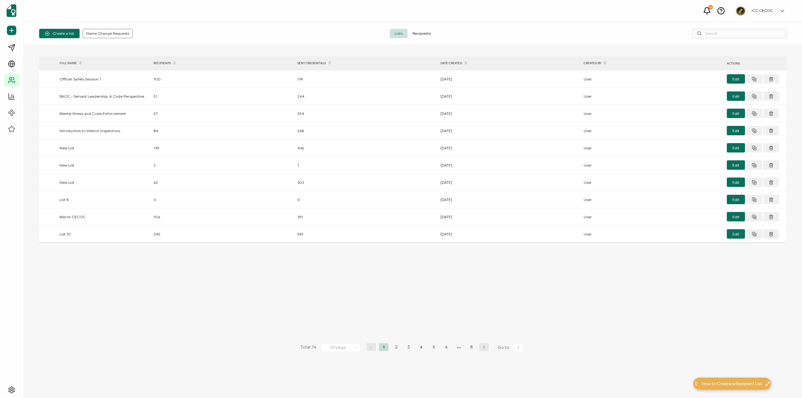
drag, startPoint x: 717, startPoint y: 36, endPoint x: 424, endPoint y: 35, distance: 292.8
click at [424, 35] on span "Recipients" at bounding box center [421, 33] width 28 height 9
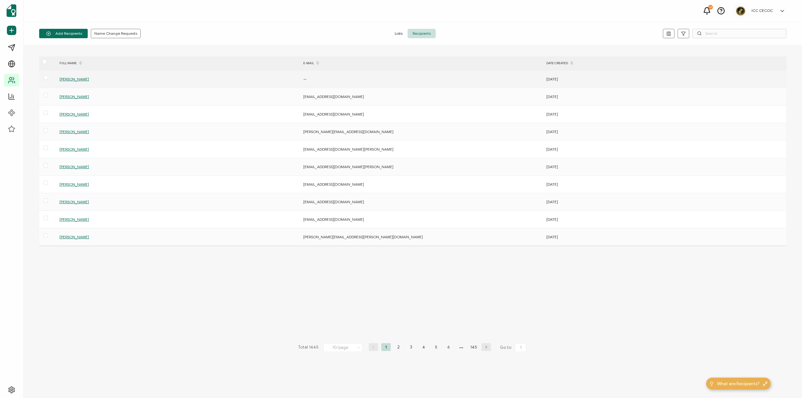
click at [70, 80] on span "[PERSON_NAME]" at bounding box center [73, 79] width 29 height 5
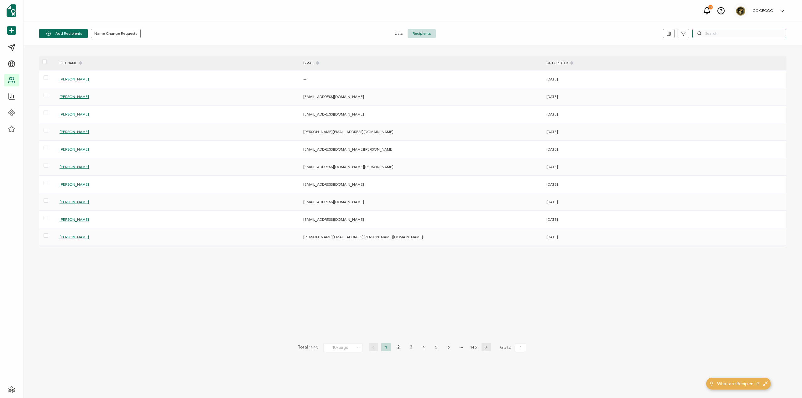
click at [716, 34] on input "text" at bounding box center [739, 33] width 94 height 9
paste input "[EMAIL_ADDRESS][DOMAIN_NAME]"
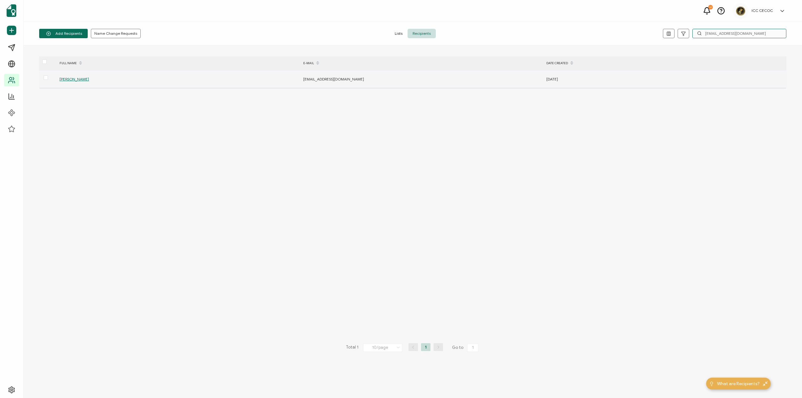
type input "[EMAIL_ADDRESS][DOMAIN_NAME]"
click at [66, 80] on span "[PERSON_NAME]" at bounding box center [73, 79] width 29 height 5
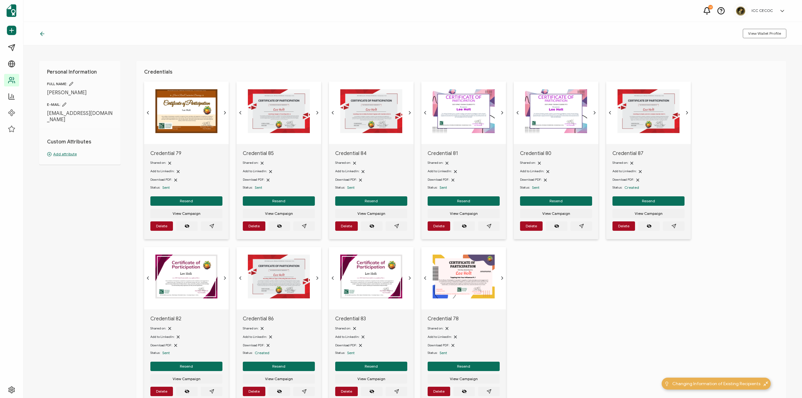
click at [163, 117] on img at bounding box center [186, 111] width 62 height 44
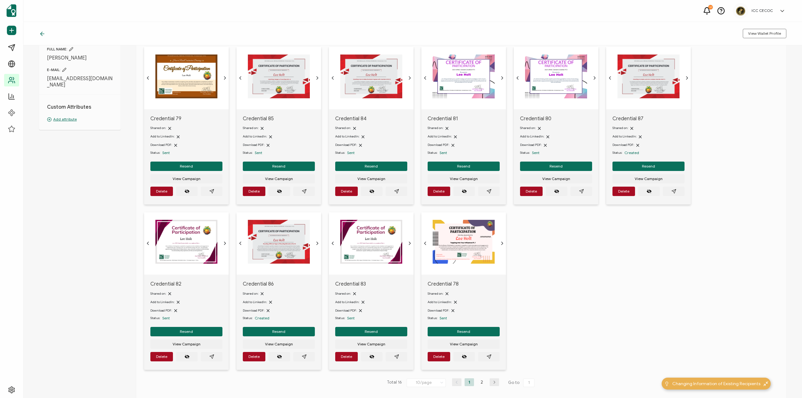
scroll to position [81, 0]
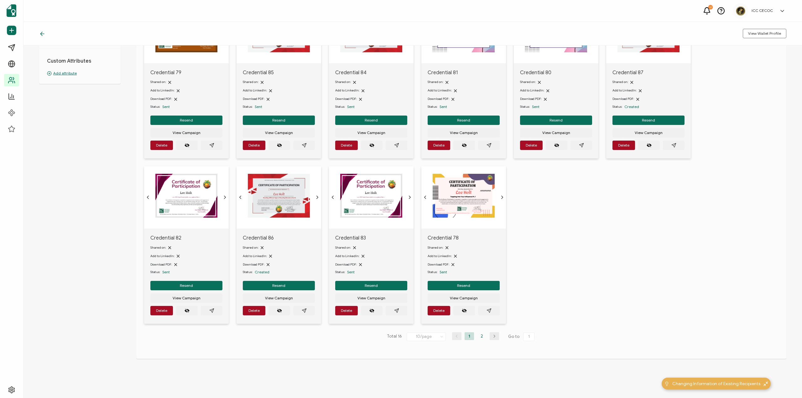
click at [481, 337] on li "2" at bounding box center [481, 336] width 9 height 8
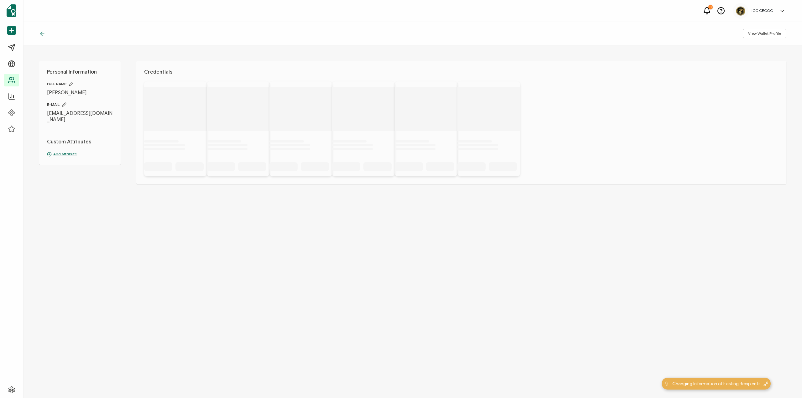
scroll to position [0, 0]
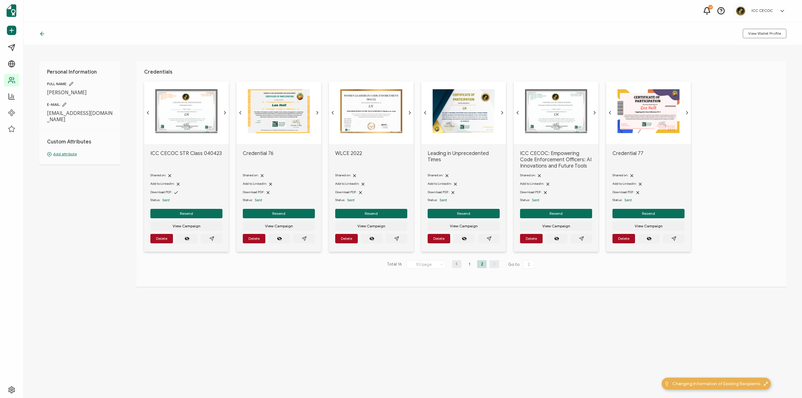
click at [217, 109] on img at bounding box center [186, 111] width 62 height 44
click at [40, 35] on icon at bounding box center [42, 34] width 6 height 6
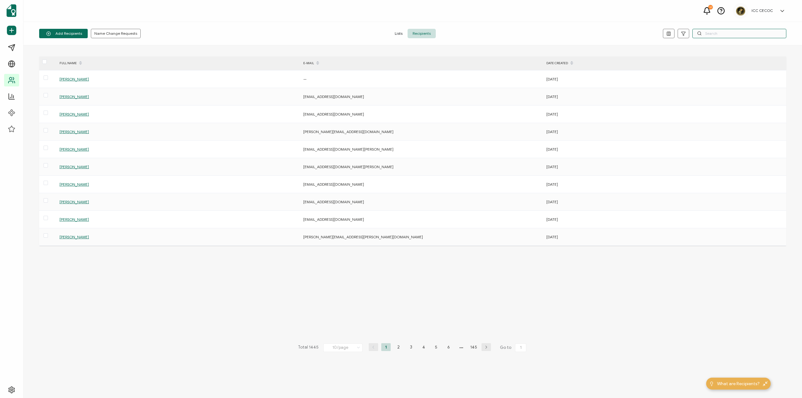
click at [725, 32] on input "text" at bounding box center [739, 33] width 94 height 9
paste input "[EMAIL_ADDRESS][DOMAIN_NAME]"
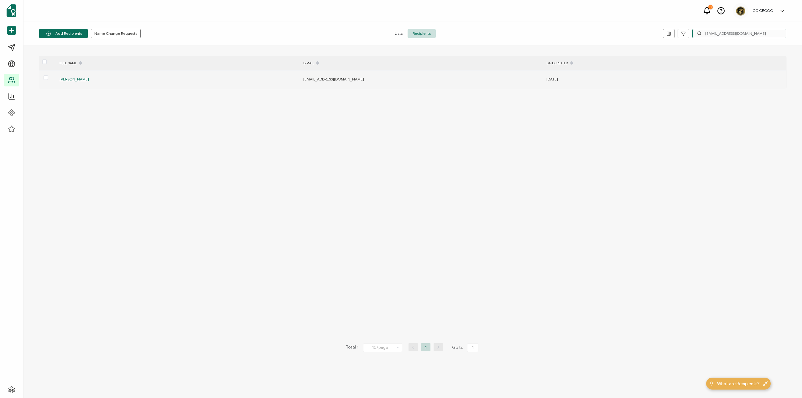
type input "[EMAIL_ADDRESS][DOMAIN_NAME]"
click at [63, 80] on span "[PERSON_NAME]" at bounding box center [73, 79] width 29 height 5
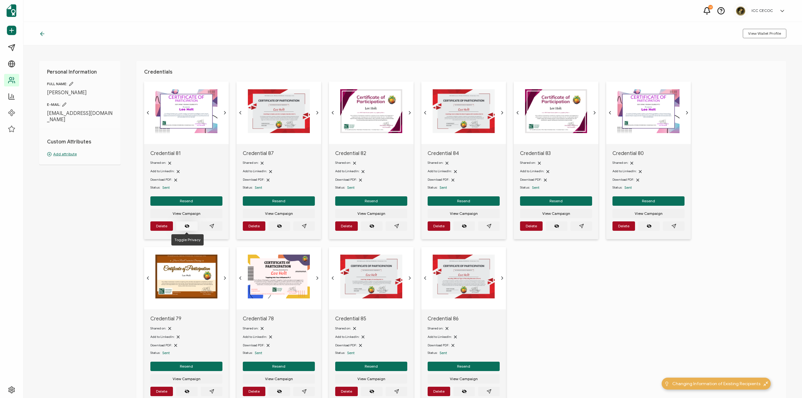
click at [185, 227] on icon "eye off" at bounding box center [186, 226] width 5 height 5
click at [187, 226] on circle "eye off" at bounding box center [186, 225] width 1 height 1
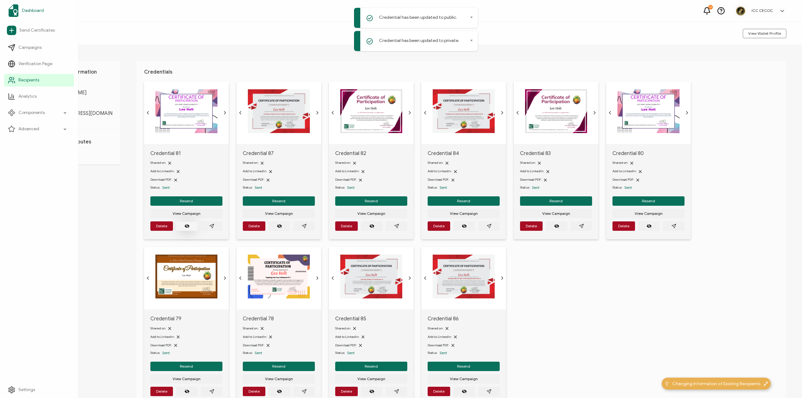
click at [31, 11] on span "Dashboard" at bounding box center [33, 11] width 22 height 6
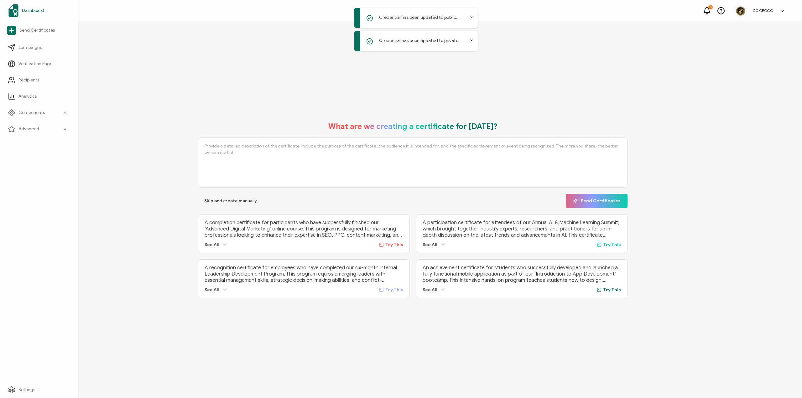
click at [35, 11] on span "Dashboard" at bounding box center [33, 11] width 22 height 6
click at [31, 97] on span "Analytics" at bounding box center [27, 96] width 18 height 6
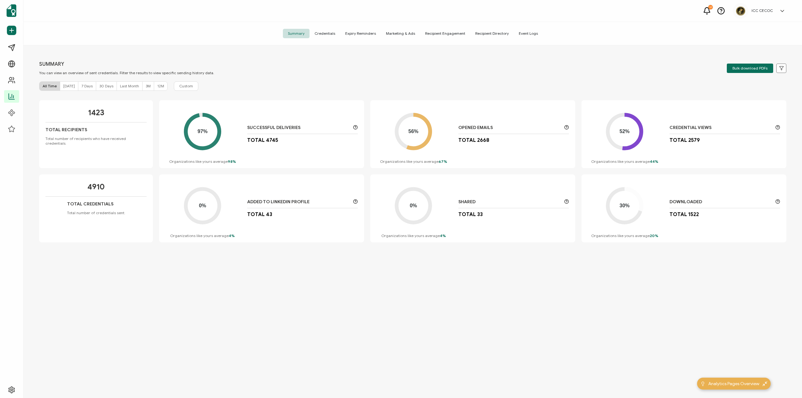
click at [325, 34] on span "Credentials" at bounding box center [324, 33] width 31 height 9
